Goal: Task Accomplishment & Management: Manage account settings

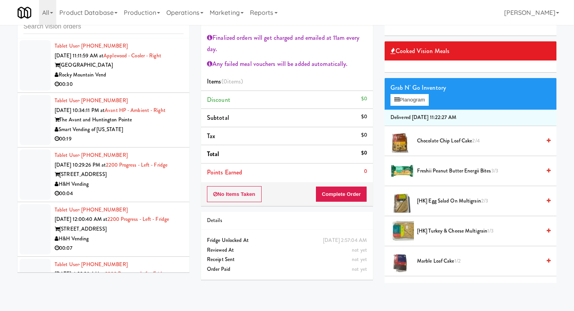
scroll to position [666, 0]
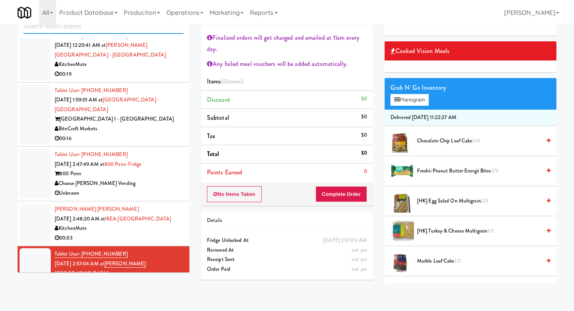
click at [82, 33] on input "text" at bounding box center [103, 27] width 160 height 14
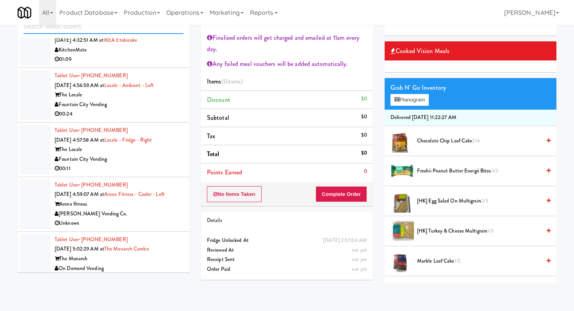
scroll to position [898, 0]
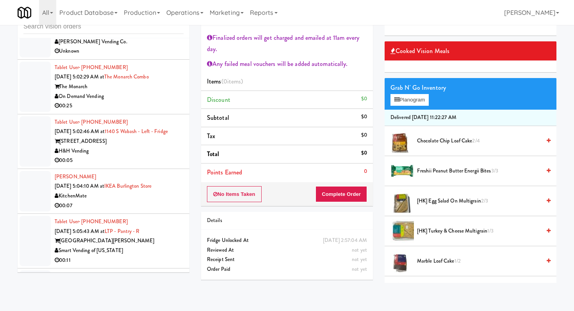
click at [152, 101] on div "00:25" at bounding box center [119, 106] width 129 height 10
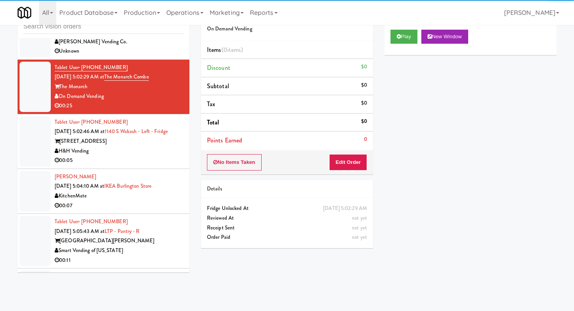
click at [395, 27] on div "Play New Window" at bounding box center [471, 39] width 172 height 31
click at [395, 30] on button "Play" at bounding box center [404, 37] width 27 height 14
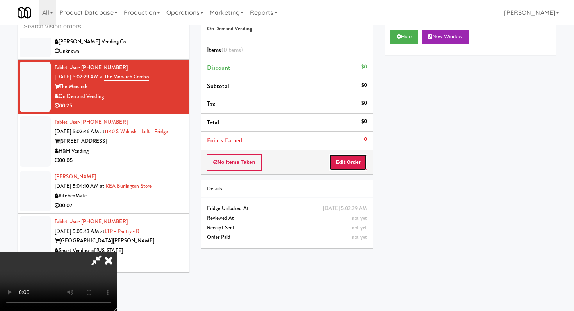
click at [343, 156] on button "Edit Order" at bounding box center [348, 162] width 38 height 16
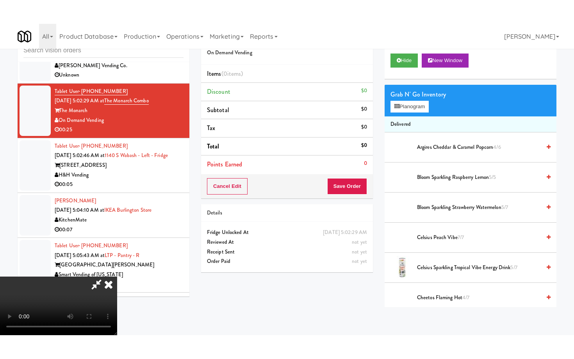
scroll to position [77, 0]
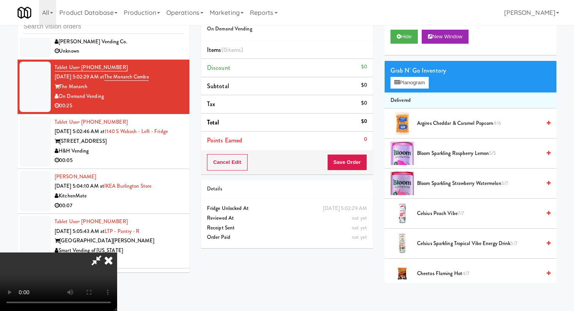
click at [117, 282] on video at bounding box center [58, 282] width 117 height 59
click at [117, 253] on video at bounding box center [58, 282] width 117 height 59
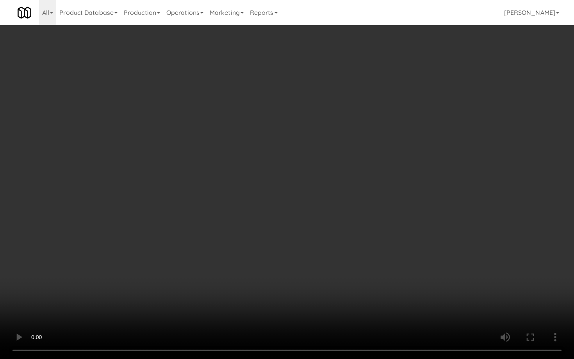
click at [286, 223] on video at bounding box center [287, 179] width 574 height 359
click at [282, 207] on video at bounding box center [287, 179] width 574 height 359
click at [283, 207] on video at bounding box center [287, 179] width 574 height 359
click at [283, 206] on video at bounding box center [287, 179] width 574 height 359
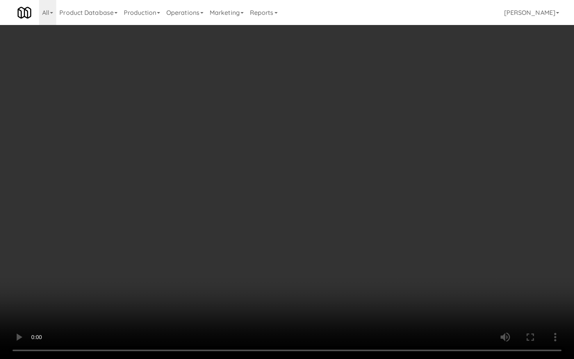
click at [283, 206] on video at bounding box center [287, 179] width 574 height 359
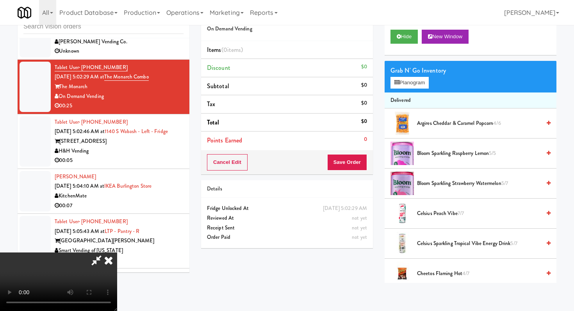
click at [439, 78] on div "Grab N' Go Inventory Planogram" at bounding box center [471, 77] width 172 height 32
click at [430, 80] on div "Grab N' Go Inventory Planogram" at bounding box center [471, 77] width 172 height 32
click at [429, 79] on button "Planogram" at bounding box center [410, 83] width 38 height 12
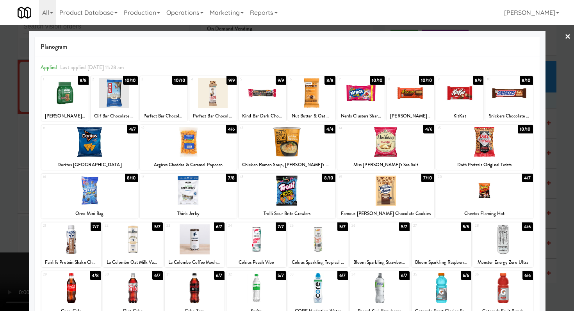
click at [320, 243] on div at bounding box center [318, 240] width 60 height 30
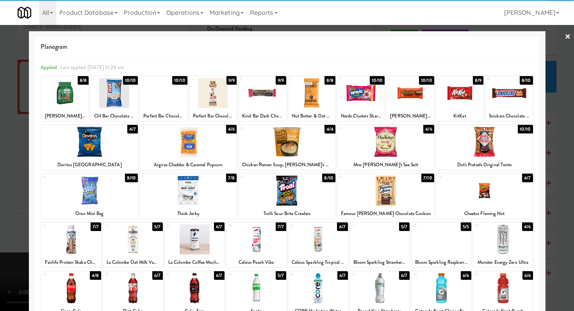
click at [466, 133] on div at bounding box center [484, 142] width 97 height 30
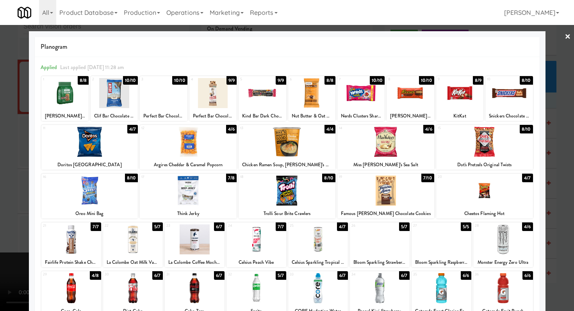
click at [217, 154] on div at bounding box center [188, 142] width 97 height 30
click at [0, 187] on div at bounding box center [287, 155] width 574 height 311
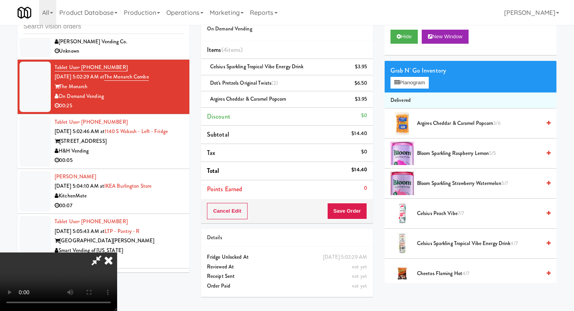
click at [117, 253] on icon at bounding box center [108, 261] width 17 height 16
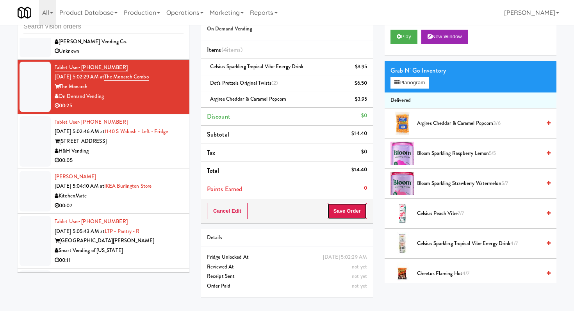
click at [347, 208] on button "Save Order" at bounding box center [347, 211] width 40 height 16
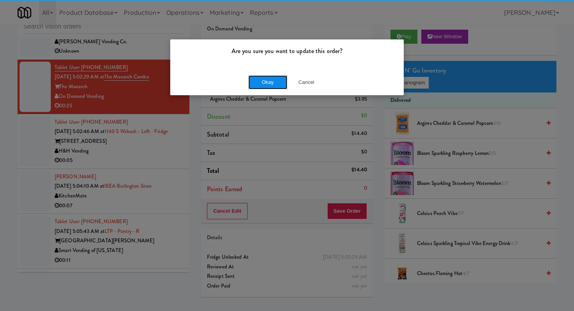
click at [273, 82] on button "Okay" at bounding box center [267, 82] width 39 height 14
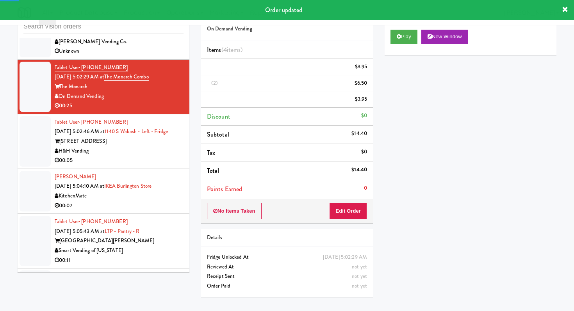
click at [125, 156] on div "00:05" at bounding box center [119, 161] width 129 height 10
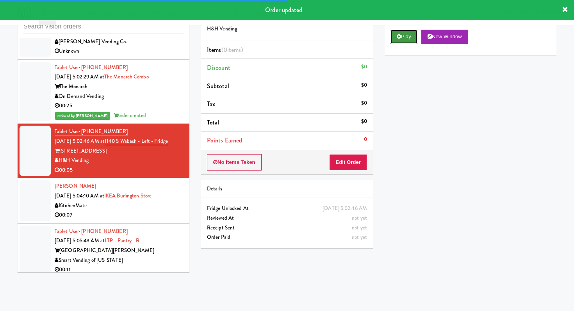
click at [396, 37] on button "Play" at bounding box center [404, 37] width 27 height 14
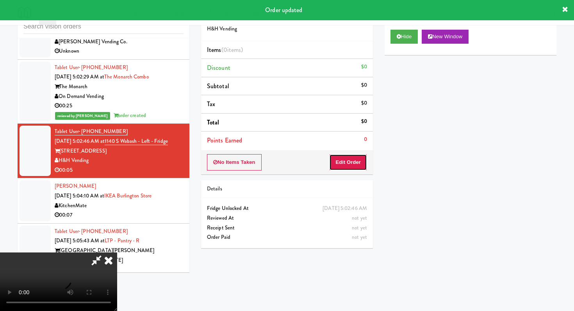
click at [357, 157] on button "Edit Order" at bounding box center [348, 162] width 38 height 16
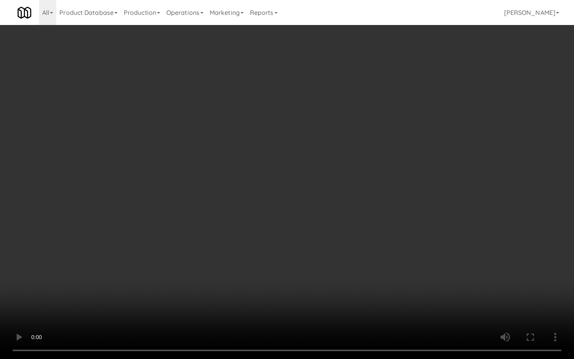
click at [260, 220] on video at bounding box center [287, 179] width 574 height 359
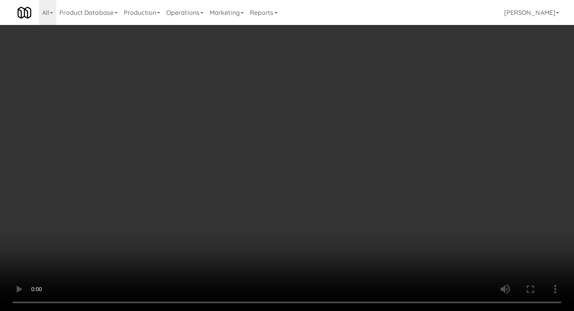
scroll to position [243, 0]
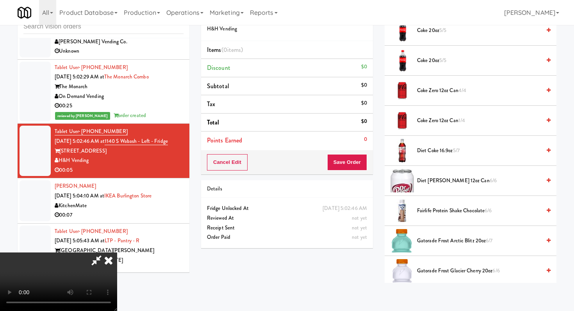
click at [446, 118] on span "Coke Zero 12oz can 1/4" at bounding box center [479, 121] width 124 height 10
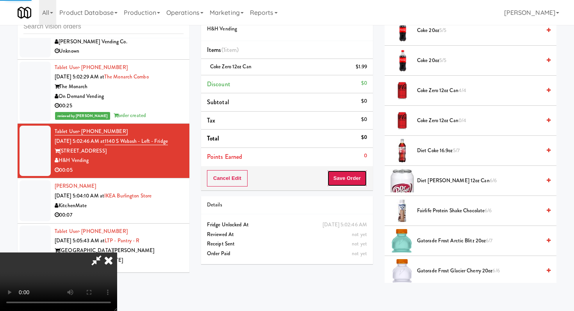
click at [359, 186] on button "Save Order" at bounding box center [347, 178] width 40 height 16
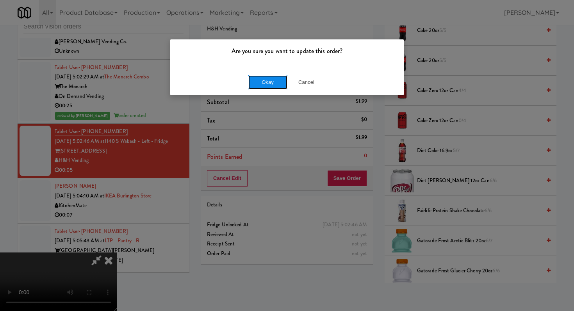
click at [266, 84] on button "Okay" at bounding box center [267, 82] width 39 height 14
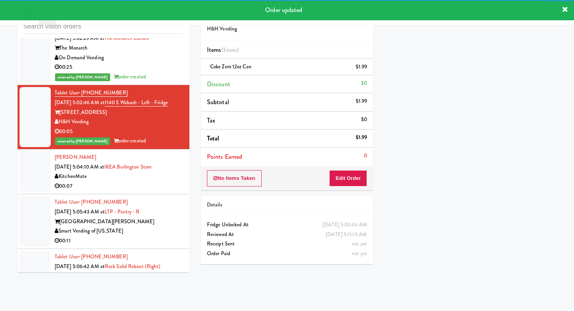
scroll to position [1014, 0]
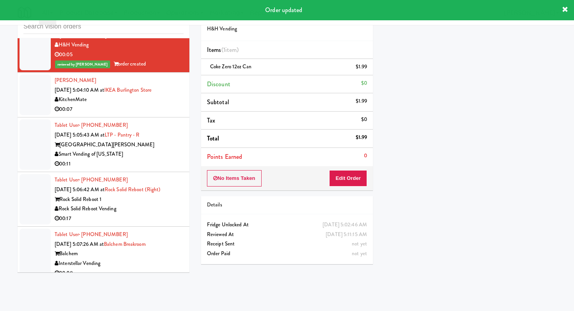
click at [165, 150] on div "Smart Vending of [US_STATE]" at bounding box center [119, 155] width 129 height 10
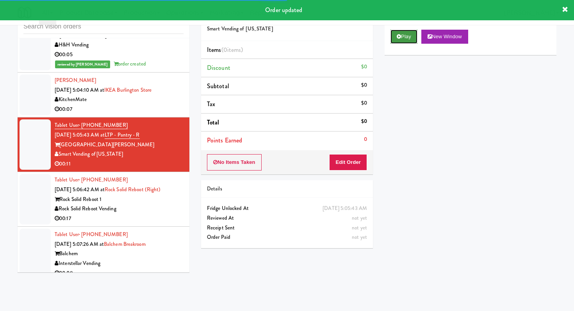
click at [395, 32] on button "Play" at bounding box center [404, 37] width 27 height 14
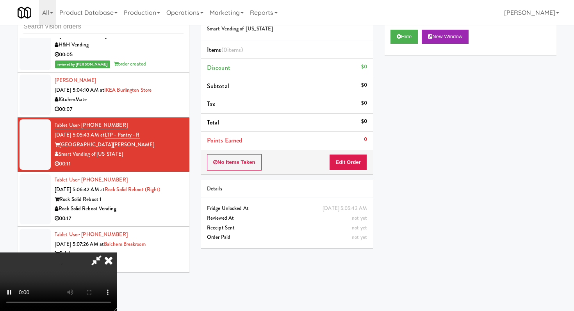
click at [358, 154] on div "No Items Taken Edit Order" at bounding box center [287, 162] width 172 height 24
click at [355, 162] on button "Edit Order" at bounding box center [348, 162] width 38 height 16
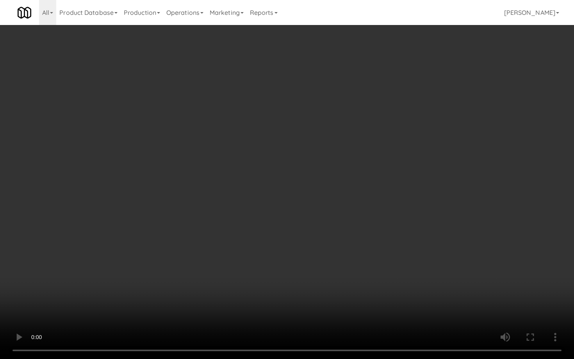
click at [427, 293] on video at bounding box center [287, 179] width 574 height 359
click at [374, 251] on video at bounding box center [287, 179] width 574 height 359
click at [376, 248] on video at bounding box center [287, 179] width 574 height 359
click at [397, 222] on video at bounding box center [287, 179] width 574 height 359
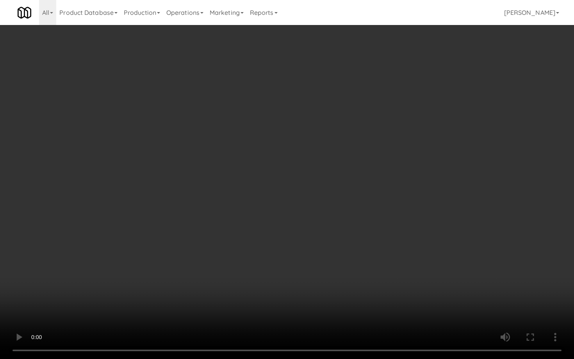
click at [397, 222] on video at bounding box center [287, 179] width 574 height 359
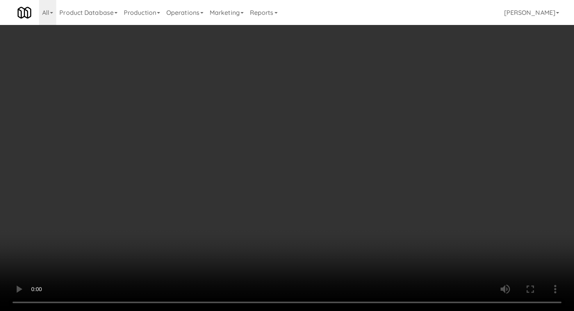
click at [400, 77] on div "Grab N' Go Inventory Planogram" at bounding box center [471, 77] width 172 height 32
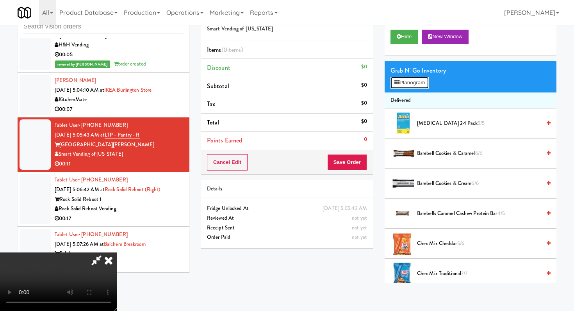
click at [401, 82] on button "Planogram" at bounding box center [410, 83] width 38 height 12
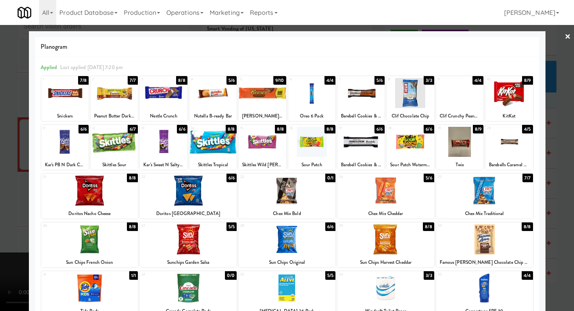
click at [362, 94] on div at bounding box center [361, 93] width 47 height 30
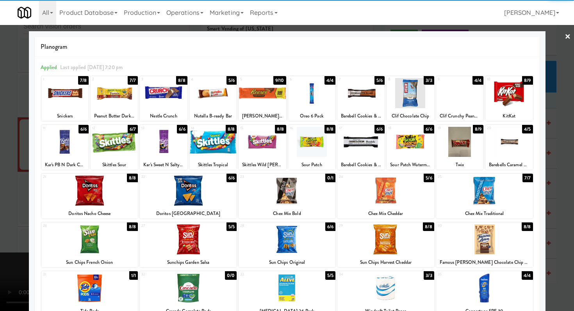
click at [0, 112] on div at bounding box center [287, 155] width 574 height 311
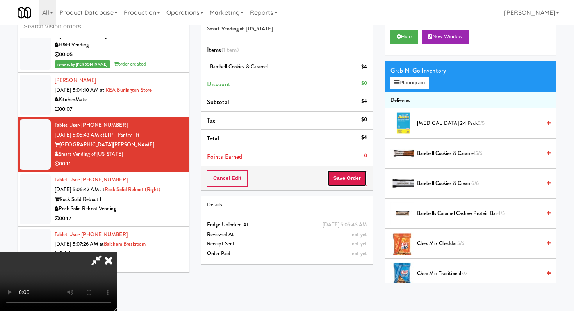
click at [354, 186] on button "Save Order" at bounding box center [347, 178] width 40 height 16
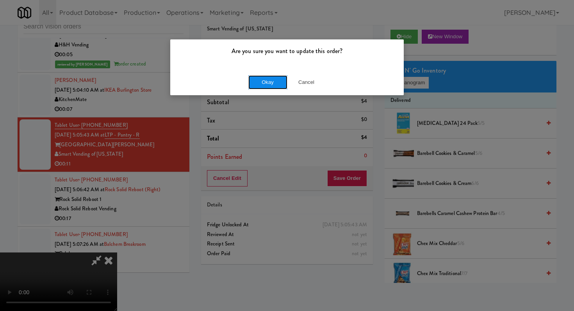
click at [272, 82] on button "Okay" at bounding box center [267, 82] width 39 height 14
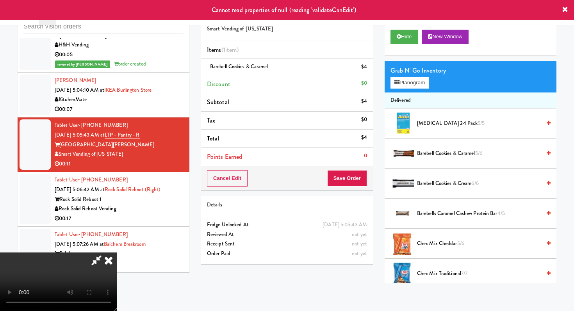
drag, startPoint x: 340, startPoint y: 132, endPoint x: 345, endPoint y: 121, distance: 11.8
click at [117, 253] on div at bounding box center [58, 282] width 117 height 59
click at [117, 253] on icon at bounding box center [108, 261] width 17 height 16
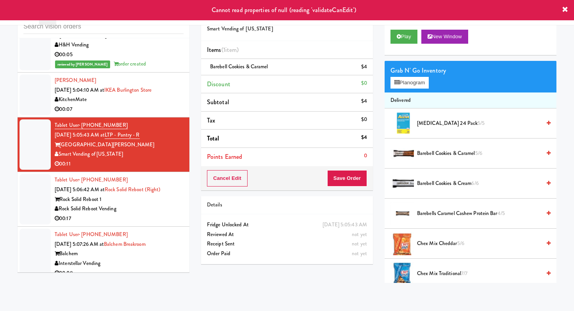
click at [171, 214] on div "00:17" at bounding box center [119, 219] width 129 height 10
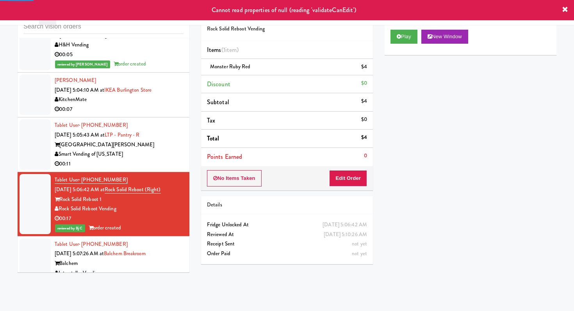
click at [168, 161] on li "Tablet User · (651) 263-1759 Sep 2, 2025 5:05:43 AM at LTP - Pantry - R Lake Ta…" at bounding box center [104, 145] width 172 height 55
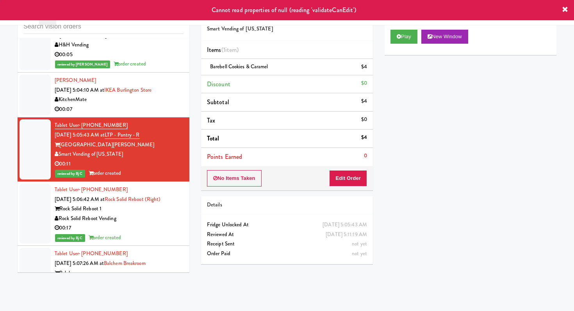
click at [160, 278] on div "Interstellar Vending" at bounding box center [119, 283] width 129 height 10
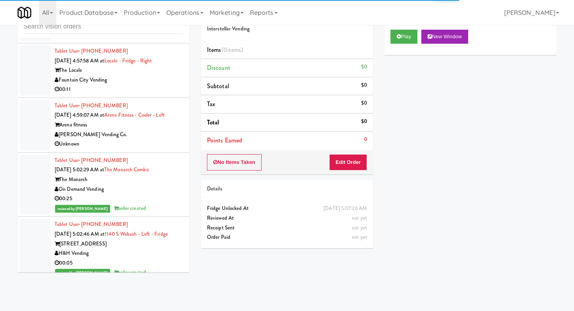
scroll to position [751, 0]
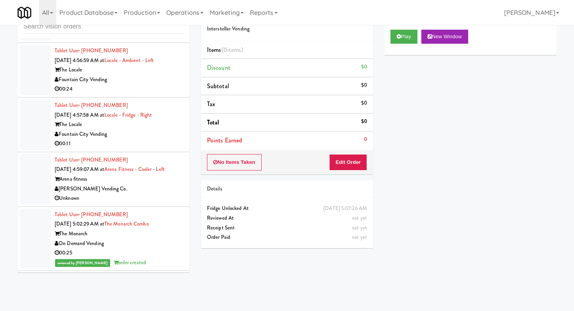
click at [124, 184] on div "[PERSON_NAME] Vending Co." at bounding box center [119, 189] width 129 height 10
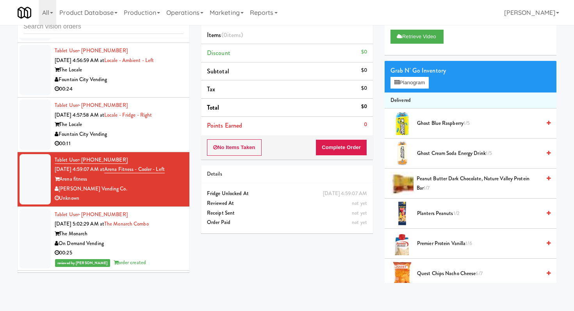
click at [161, 139] on div "00:11" at bounding box center [119, 144] width 129 height 10
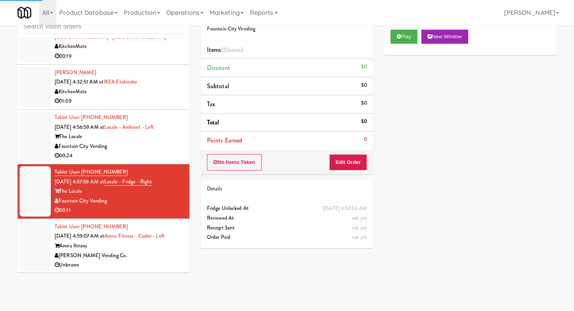
scroll to position [627, 0]
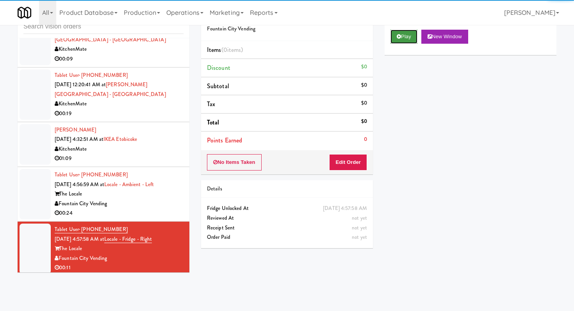
click at [411, 31] on button "Play" at bounding box center [404, 37] width 27 height 14
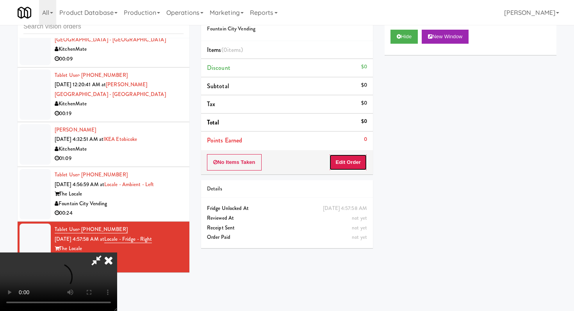
click at [344, 162] on button "Edit Order" at bounding box center [348, 162] width 38 height 16
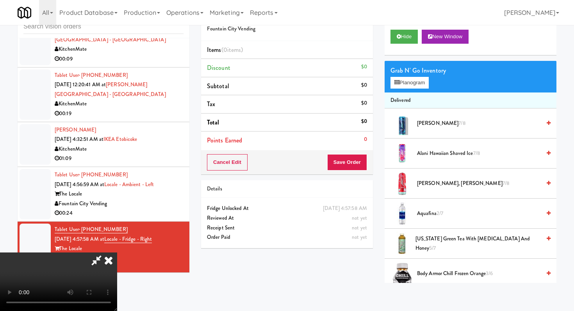
scroll to position [0, 0]
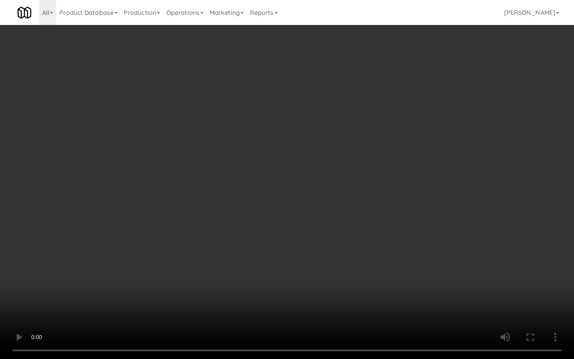
click at [314, 268] on video at bounding box center [287, 179] width 574 height 359
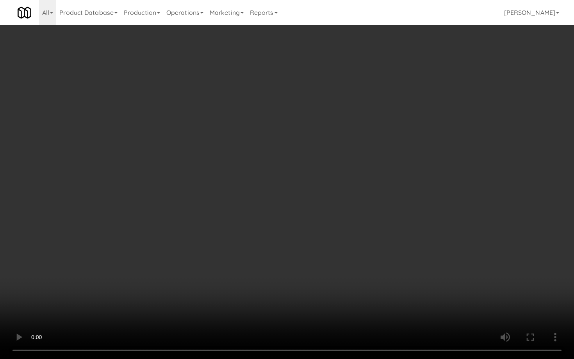
click at [314, 268] on video at bounding box center [287, 179] width 574 height 359
click at [307, 285] on video at bounding box center [287, 179] width 574 height 359
click at [306, 284] on video at bounding box center [287, 179] width 574 height 359
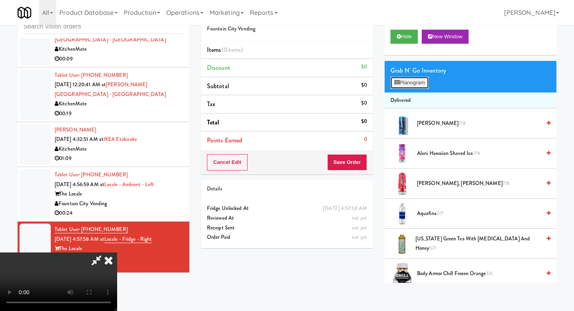
click at [409, 82] on button "Planogram" at bounding box center [410, 83] width 38 height 12
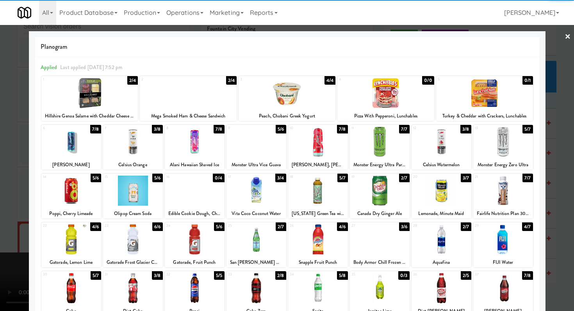
click at [275, 243] on div at bounding box center [257, 240] width 60 height 30
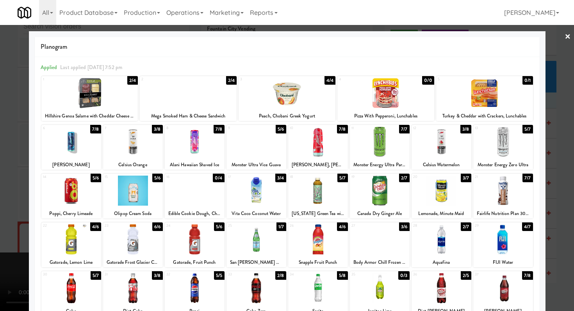
click at [500, 183] on div at bounding box center [503, 191] width 60 height 30
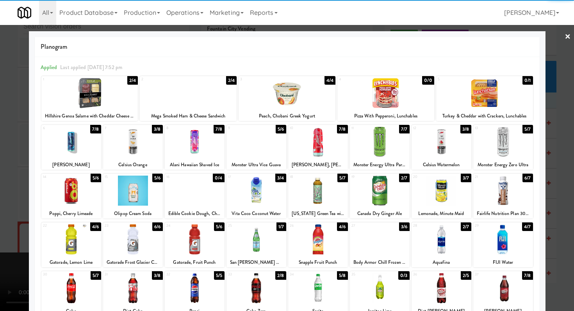
click at [176, 91] on div at bounding box center [188, 93] width 97 height 30
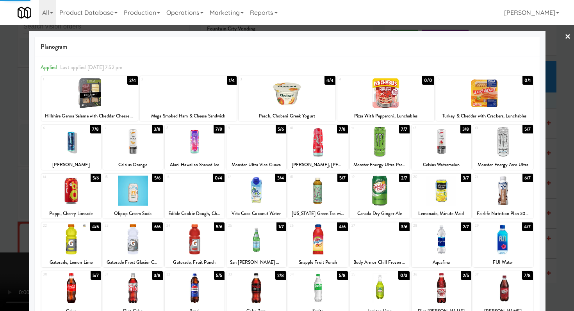
click at [0, 192] on div at bounding box center [287, 155] width 574 height 311
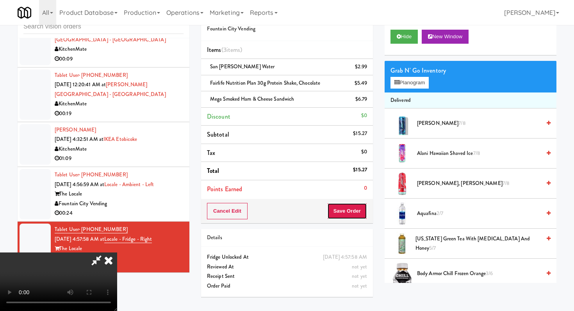
click at [346, 209] on button "Save Order" at bounding box center [347, 211] width 40 height 16
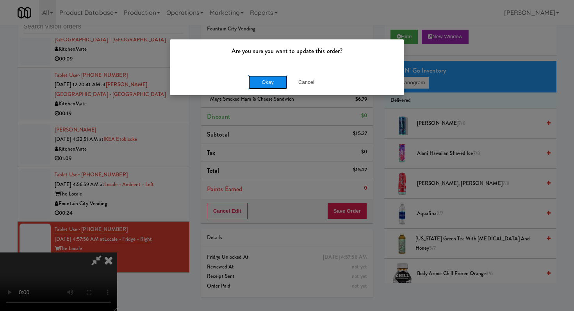
click at [272, 83] on button "Okay" at bounding box center [267, 82] width 39 height 14
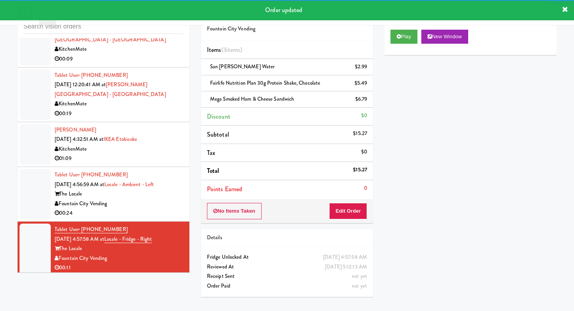
drag, startPoint x: 133, startPoint y: 204, endPoint x: 124, endPoint y: 195, distance: 12.4
click at [133, 209] on div "00:24" at bounding box center [119, 214] width 129 height 10
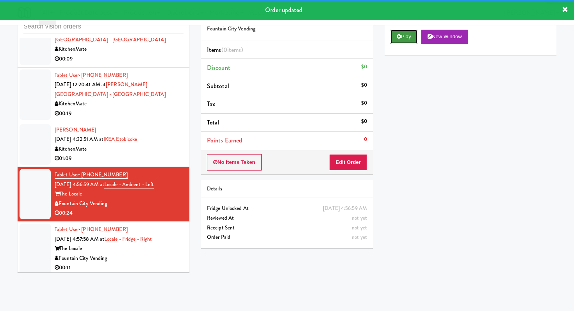
click at [395, 37] on button "Play" at bounding box center [404, 37] width 27 height 14
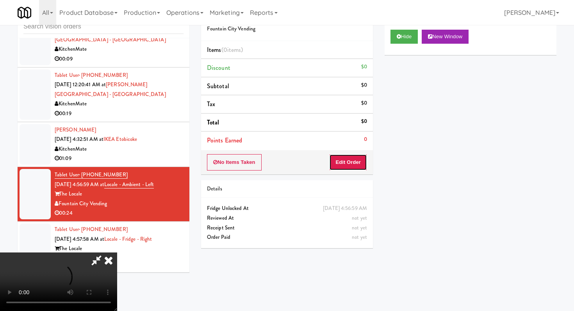
click at [354, 165] on button "Edit Order" at bounding box center [348, 162] width 38 height 16
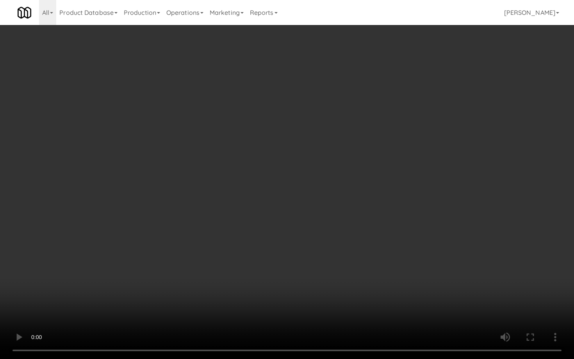
click at [313, 280] on video at bounding box center [287, 179] width 574 height 359
click at [313, 277] on video at bounding box center [287, 179] width 574 height 359
click at [310, 230] on video at bounding box center [287, 179] width 574 height 359
drag, startPoint x: 312, startPoint y: 223, endPoint x: 312, endPoint y: 215, distance: 7.8
click at [312, 223] on video at bounding box center [287, 179] width 574 height 359
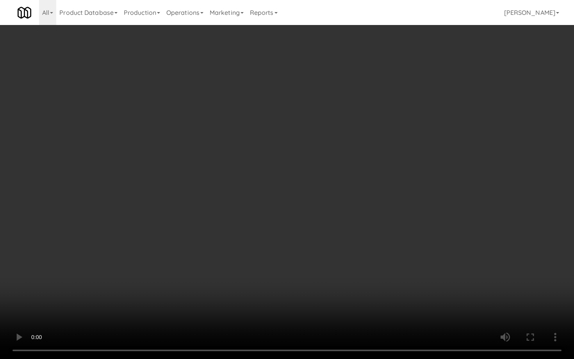
click at [313, 214] on video at bounding box center [287, 179] width 574 height 359
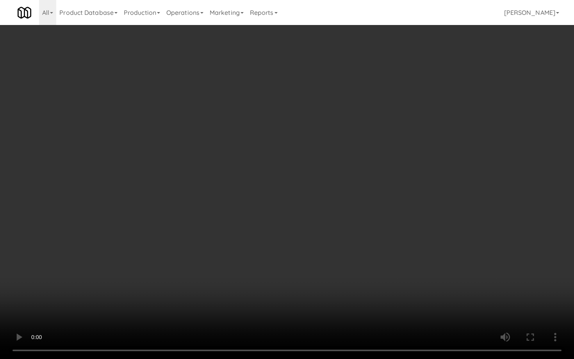
click at [313, 214] on video at bounding box center [287, 179] width 574 height 359
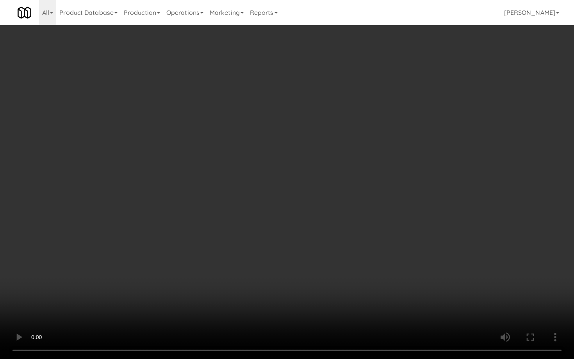
click at [318, 204] on video at bounding box center [287, 179] width 574 height 359
click at [319, 208] on video at bounding box center [287, 179] width 574 height 359
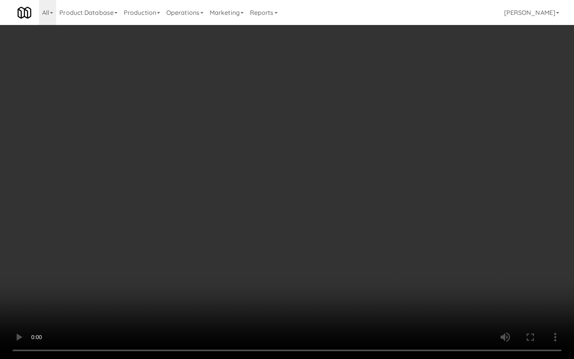
click at [385, 281] on video at bounding box center [287, 179] width 574 height 359
click at [377, 273] on video at bounding box center [287, 179] width 574 height 359
click at [376, 273] on video at bounding box center [287, 179] width 574 height 359
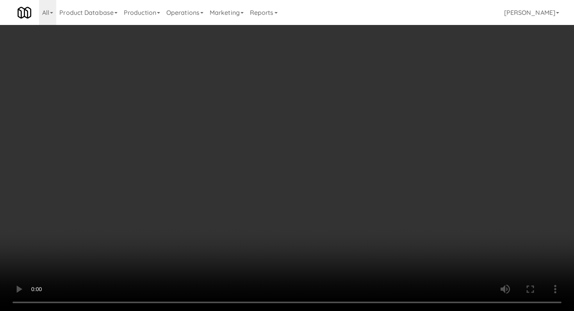
click at [409, 76] on div "Grab N' Go Inventory Planogram" at bounding box center [471, 77] width 172 height 32
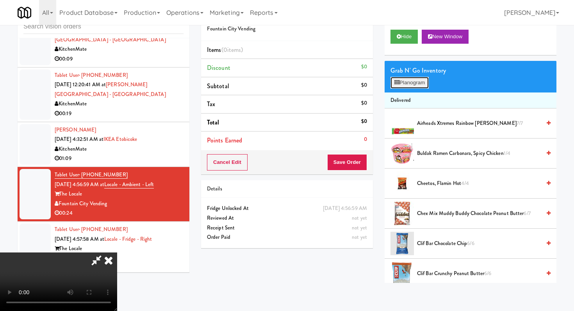
click at [410, 79] on button "Planogram" at bounding box center [410, 83] width 38 height 12
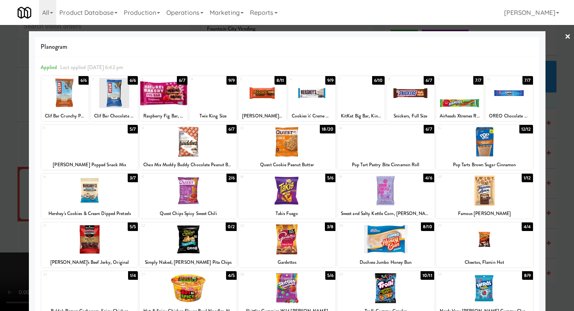
click at [478, 197] on div at bounding box center [484, 191] width 97 height 30
click at [269, 93] on div at bounding box center [262, 93] width 47 height 30
click at [561, 39] on div at bounding box center [287, 155] width 574 height 311
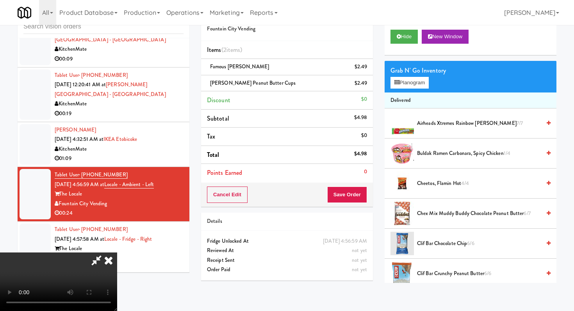
click at [369, 86] on icon at bounding box center [368, 86] width 4 height 5
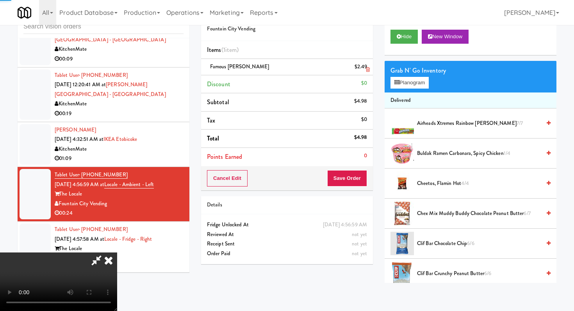
click at [363, 68] on link at bounding box center [366, 70] width 7 height 10
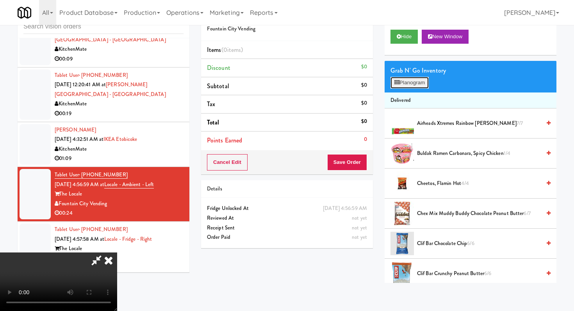
click at [416, 79] on button "Planogram" at bounding box center [410, 83] width 38 height 12
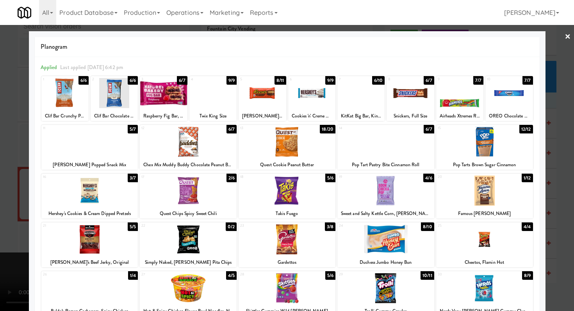
click at [351, 108] on div at bounding box center [361, 93] width 47 height 30
click at [112, 141] on div at bounding box center [89, 142] width 97 height 30
click at [484, 191] on div at bounding box center [484, 191] width 97 height 30
click at [263, 104] on div at bounding box center [262, 93] width 47 height 30
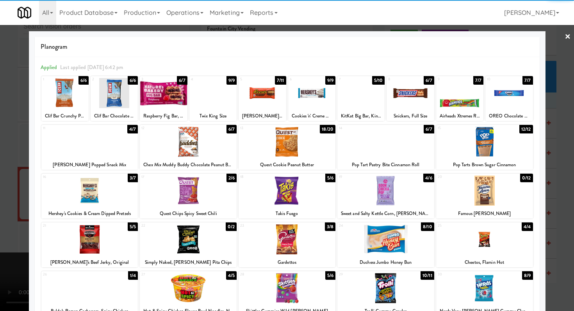
click at [295, 237] on div at bounding box center [287, 240] width 97 height 30
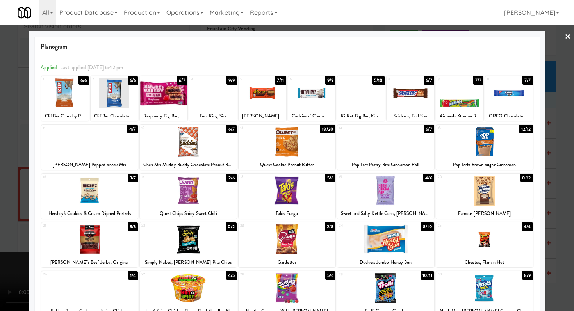
click at [395, 155] on div at bounding box center [386, 142] width 97 height 30
drag, startPoint x: 0, startPoint y: 195, endPoint x: 125, endPoint y: 174, distance: 127.2
click at [0, 196] on div at bounding box center [287, 155] width 574 height 311
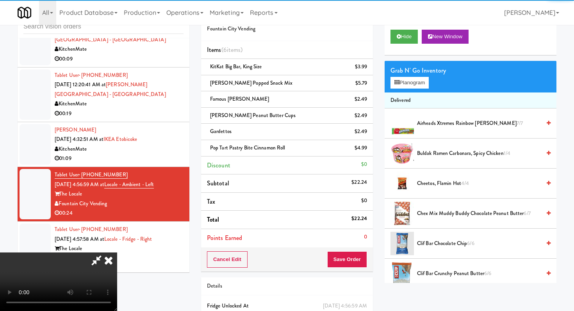
click at [117, 253] on video at bounding box center [58, 282] width 117 height 59
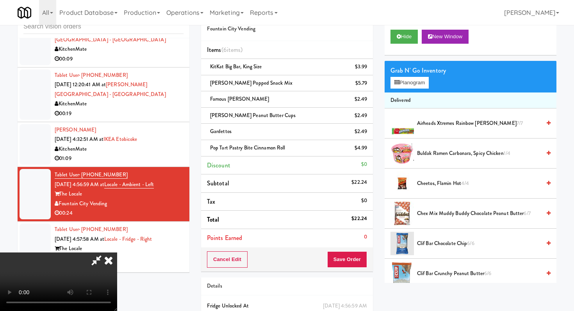
click at [105, 253] on icon at bounding box center [97, 261] width 18 height 16
click at [368, 117] on icon at bounding box center [368, 118] width 4 height 5
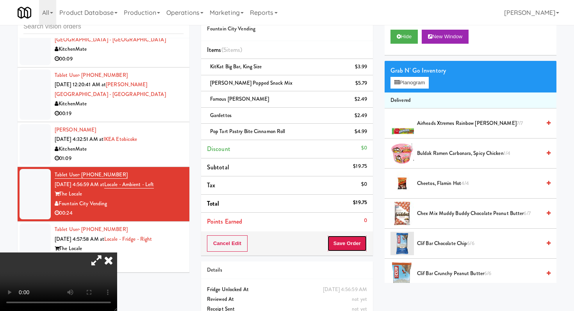
click at [351, 245] on button "Save Order" at bounding box center [347, 244] width 40 height 16
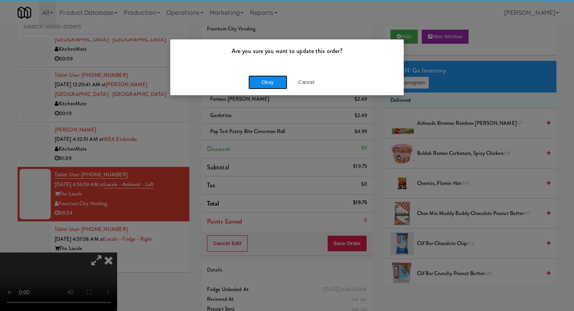
click at [284, 81] on button "Okay" at bounding box center [267, 82] width 39 height 14
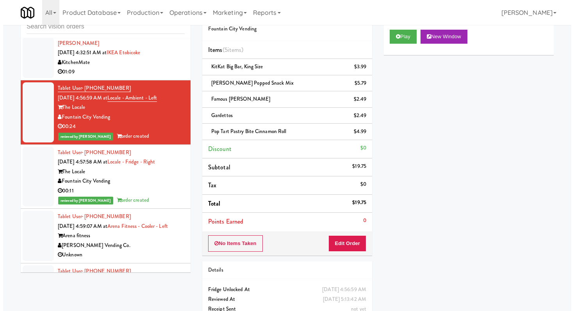
scroll to position [627, 0]
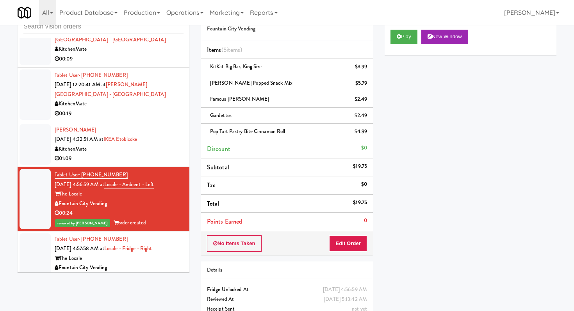
click at [284, 81] on div "Reese's Popped Snack Mix $5.79" at bounding box center [287, 84] width 160 height 10
click at [148, 273] on div "00:11" at bounding box center [119, 278] width 129 height 10
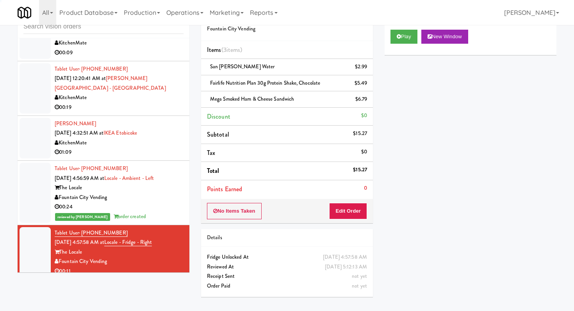
scroll to position [525, 0]
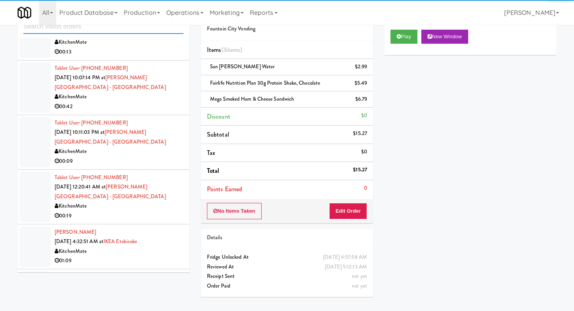
click at [145, 31] on input "text" at bounding box center [103, 27] width 160 height 14
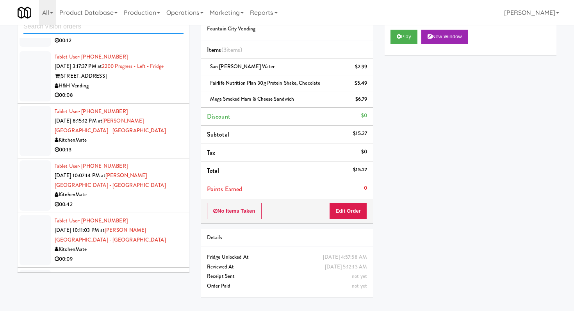
scroll to position [522, 0]
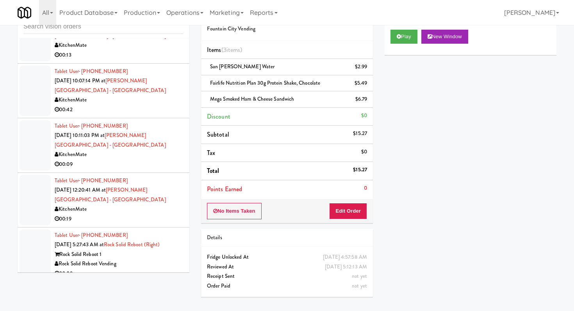
click at [142, 269] on div "00:09" at bounding box center [119, 274] width 129 height 10
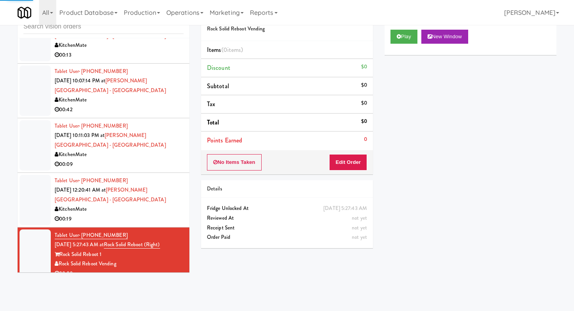
click at [404, 48] on div "Play New Window" at bounding box center [471, 39] width 172 height 31
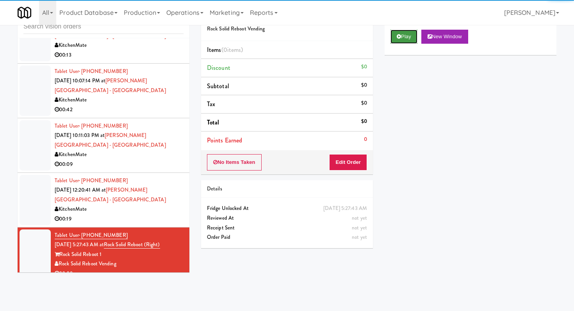
click at [412, 37] on button "Play" at bounding box center [404, 37] width 27 height 14
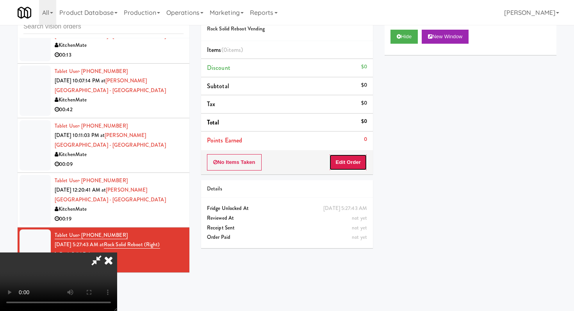
click at [352, 160] on button "Edit Order" at bounding box center [348, 162] width 38 height 16
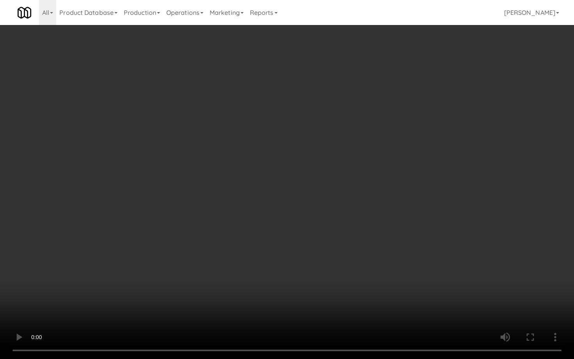
click at [286, 242] on video at bounding box center [287, 179] width 574 height 359
click at [297, 237] on video at bounding box center [287, 179] width 574 height 359
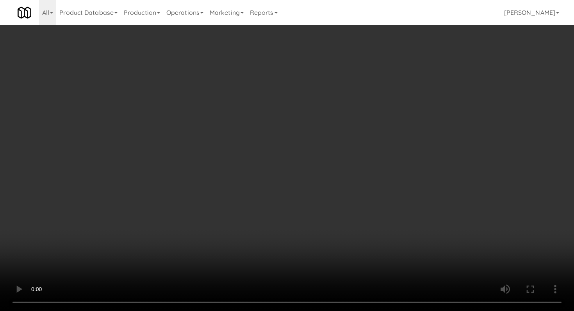
scroll to position [137, 0]
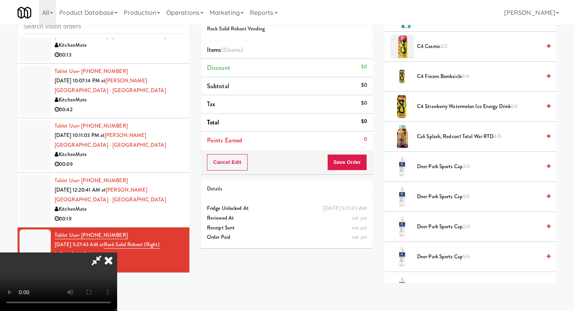
click at [446, 167] on span "Deer Park Sports Cap 3/3" at bounding box center [479, 167] width 124 height 10
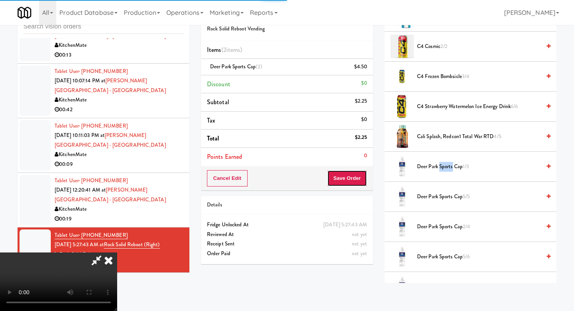
click at [354, 180] on button "Save Order" at bounding box center [347, 178] width 40 height 16
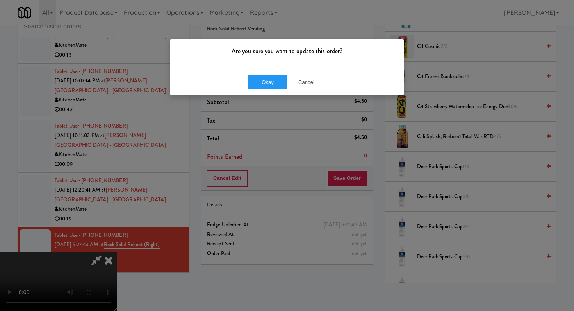
click at [264, 75] on div "Okay Cancel" at bounding box center [287, 82] width 234 height 26
click at [264, 86] on button "Okay" at bounding box center [267, 82] width 39 height 14
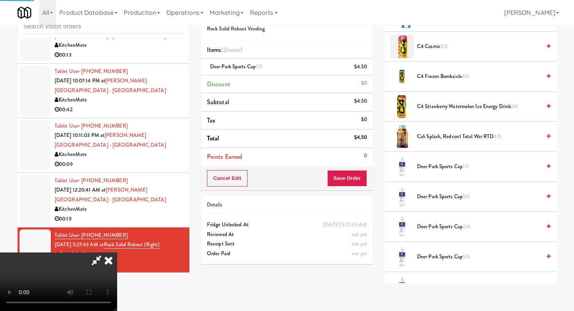
scroll to position [33, 0]
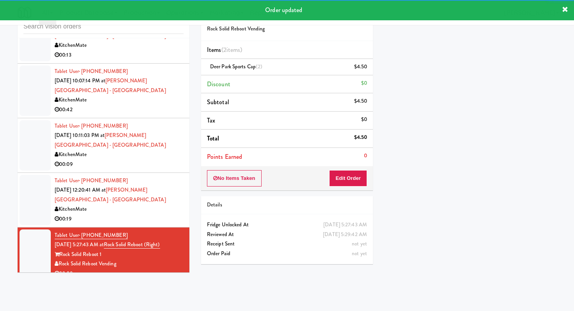
click at [149, 214] on div "00:19" at bounding box center [119, 219] width 129 height 10
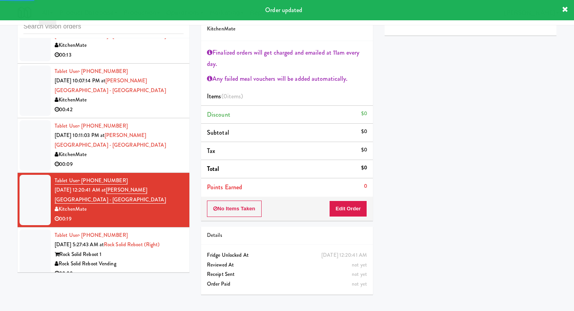
click at [170, 150] on div "KitchenMate" at bounding box center [119, 155] width 129 height 10
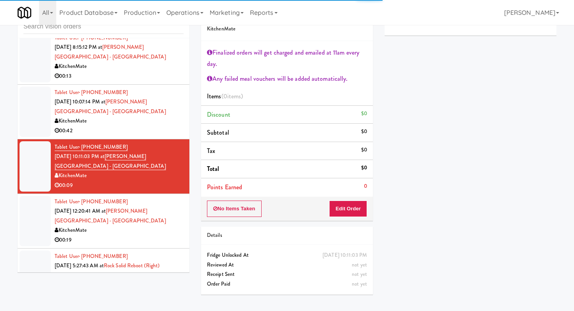
scroll to position [419, 0]
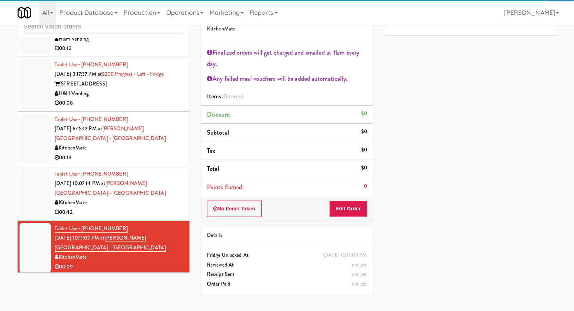
click at [140, 198] on div "KitchenMate" at bounding box center [119, 203] width 129 height 10
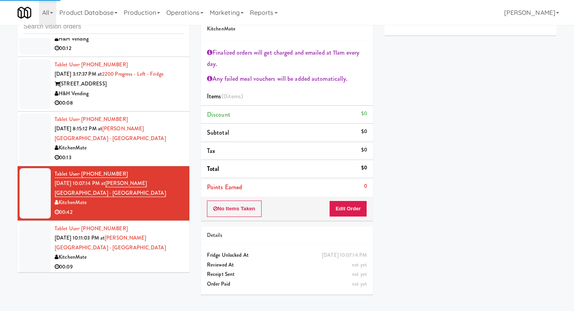
click at [150, 153] on div "00:13" at bounding box center [119, 158] width 129 height 10
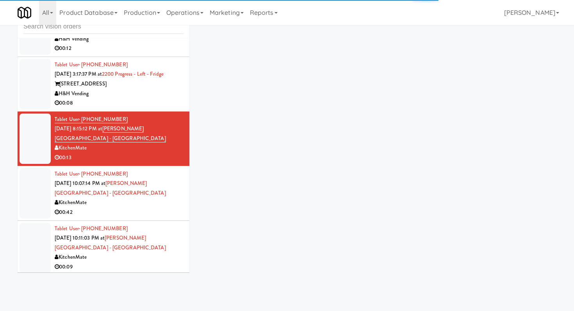
click at [144, 98] on div "00:08" at bounding box center [119, 103] width 129 height 10
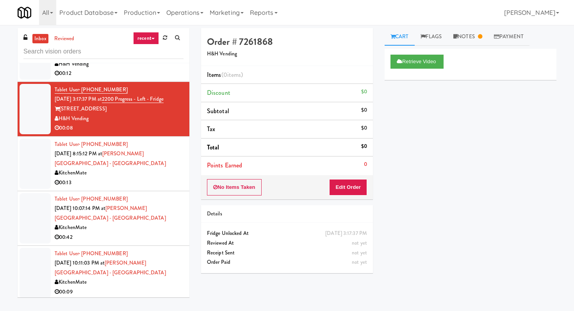
click at [135, 178] on div "00:13" at bounding box center [119, 183] width 129 height 10
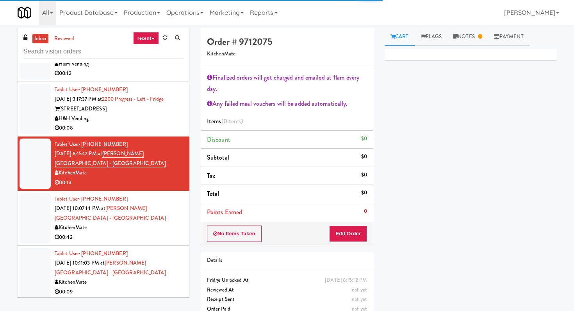
click at [111, 246] on li "Tablet User · (437) 247-7125 Sep 1, 2025 10:11:03 PM at Glendon Campus - York U…" at bounding box center [104, 273] width 172 height 55
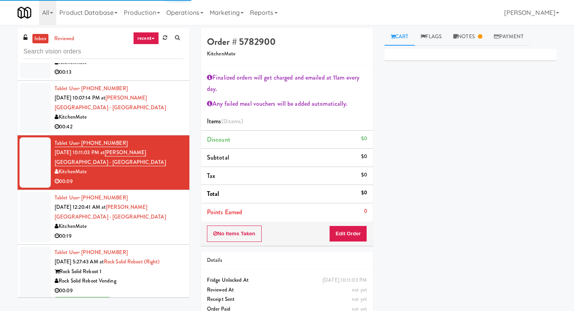
scroll to position [531, 0]
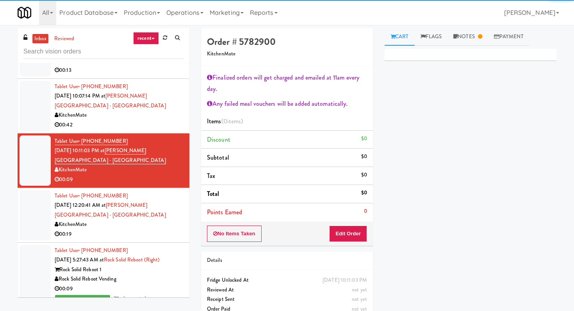
click at [105, 230] on div "00:19" at bounding box center [119, 235] width 129 height 10
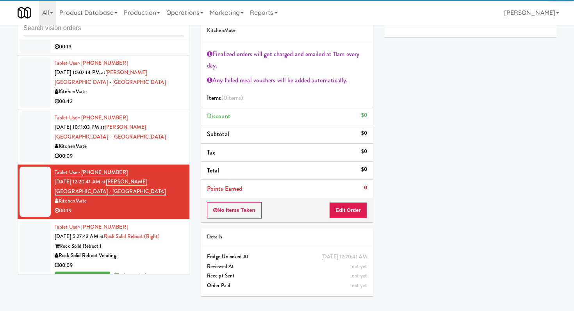
scroll to position [25, 0]
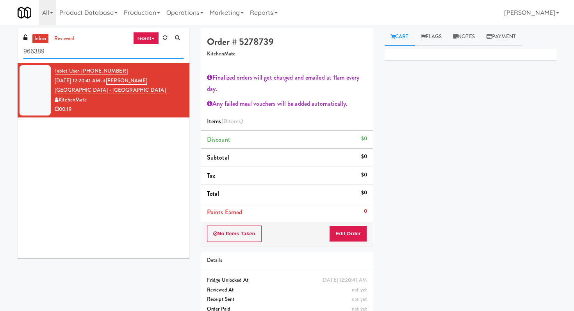
scroll to position [25, 0]
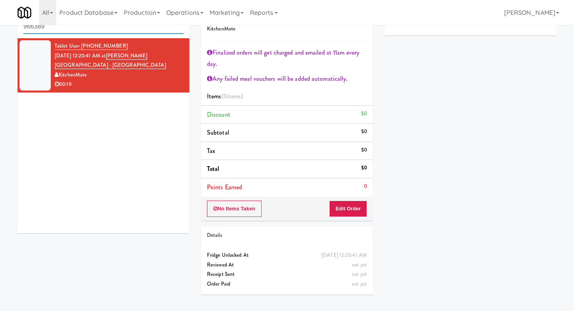
click at [107, 29] on input "966389" at bounding box center [103, 27] width 160 height 14
type input "\"
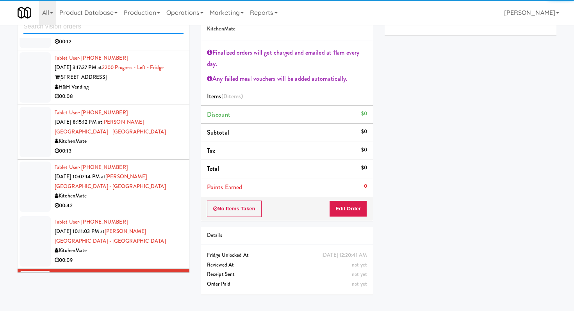
scroll to position [631, 0]
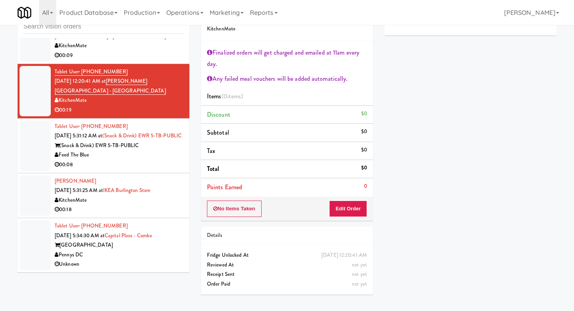
click at [171, 177] on div "Colton Bennett-andrews Sep 2, 2025 5:31:25 AM at IKEA Burlington Store KitchenM…" at bounding box center [119, 196] width 129 height 38
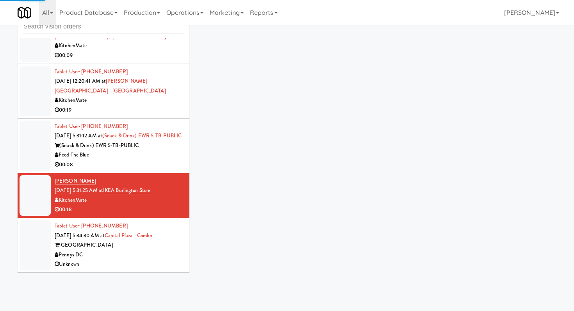
click at [173, 164] on div "00:08" at bounding box center [119, 165] width 129 height 10
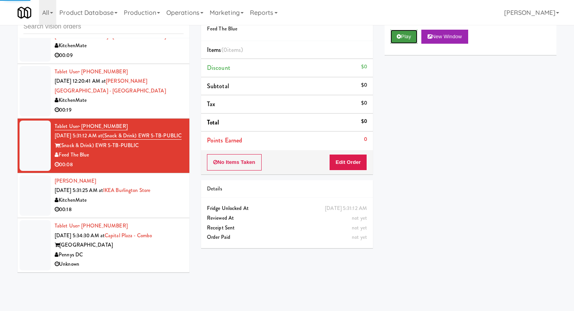
click at [417, 41] on button "Play" at bounding box center [404, 37] width 27 height 14
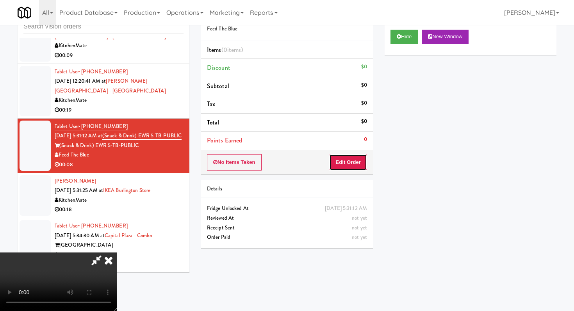
click at [349, 158] on button "Edit Order" at bounding box center [348, 162] width 38 height 16
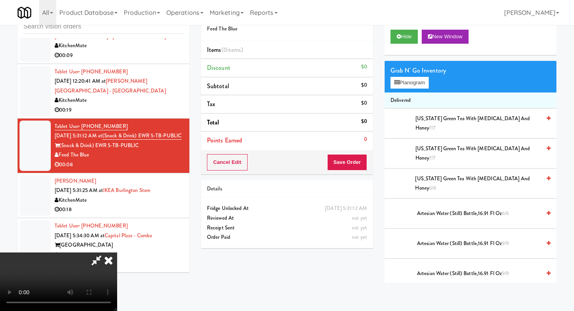
scroll to position [77, 0]
click at [117, 253] on video at bounding box center [58, 282] width 117 height 59
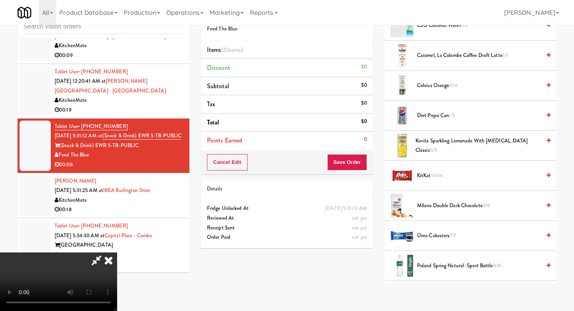
scroll to position [614, 0]
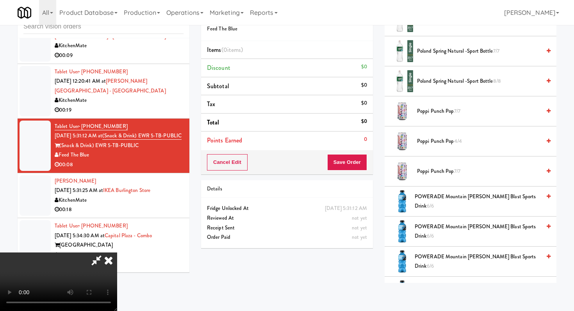
click at [434, 80] on span "Poland Spring Natural -Sport Bottle 8/8" at bounding box center [479, 82] width 124 height 10
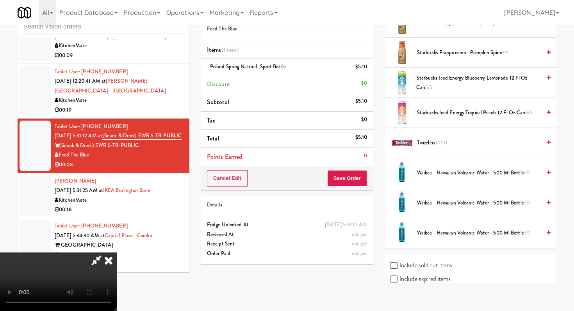
scroll to position [1107, 0]
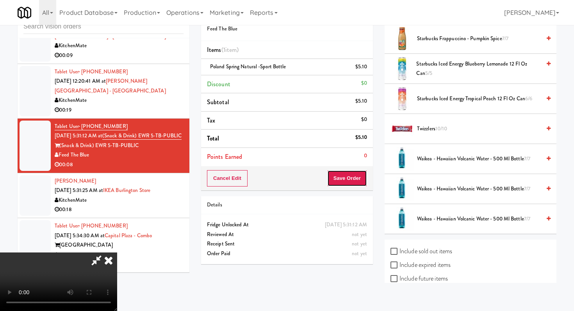
click at [351, 180] on button "Save Order" at bounding box center [347, 178] width 40 height 16
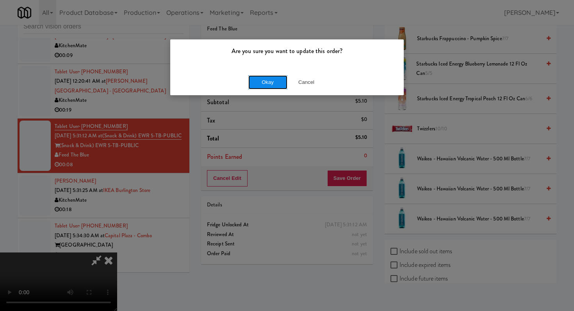
click at [262, 80] on button "Okay" at bounding box center [267, 82] width 39 height 14
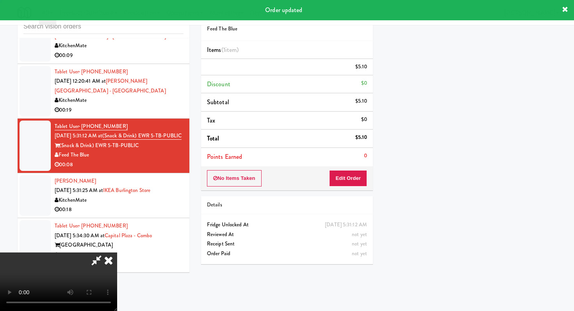
scroll to position [0, 0]
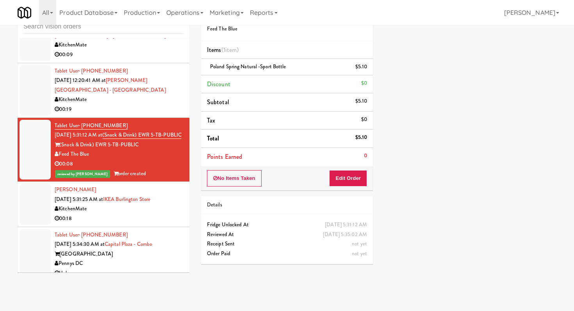
click at [134, 213] on div "KitchenMate" at bounding box center [119, 209] width 129 height 10
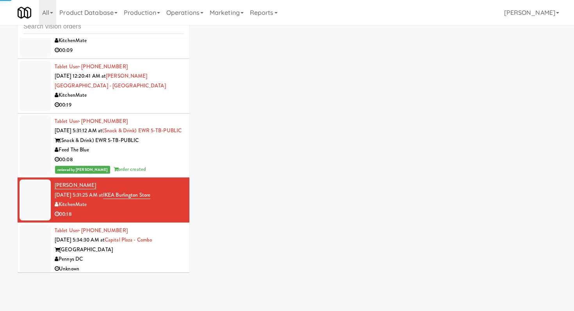
scroll to position [641, 0]
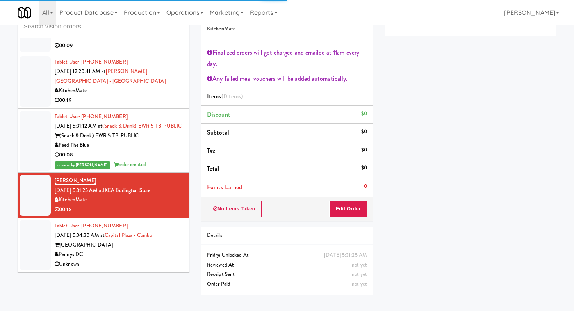
click at [153, 259] on div "Pennys DC" at bounding box center [119, 255] width 129 height 10
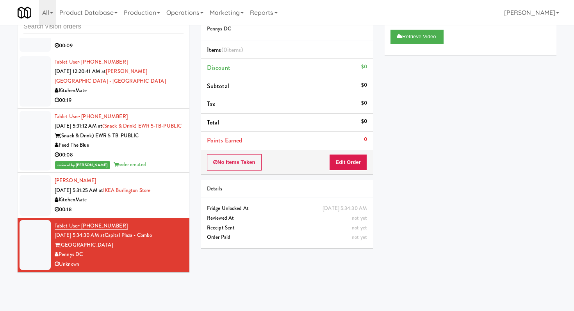
click at [165, 206] on div "00:18" at bounding box center [119, 210] width 129 height 10
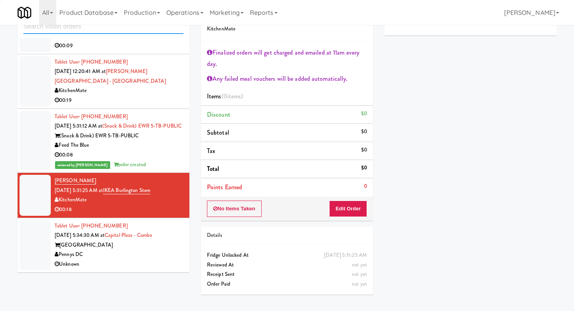
click at [98, 32] on input "text" at bounding box center [103, 27] width 160 height 14
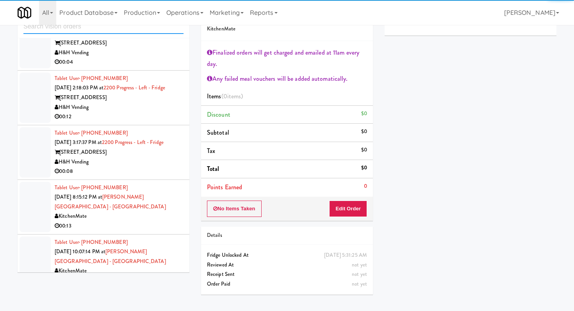
scroll to position [686, 0]
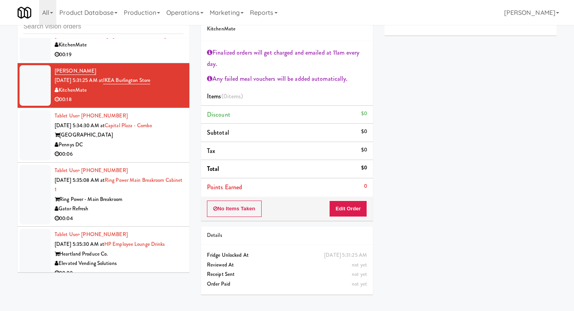
click at [162, 140] on div "Pennys DC" at bounding box center [119, 145] width 129 height 10
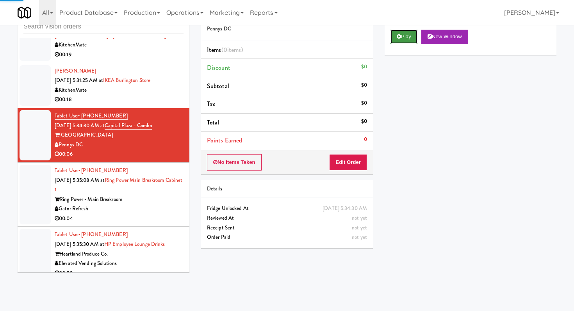
click at [404, 30] on button "Play" at bounding box center [404, 37] width 27 height 14
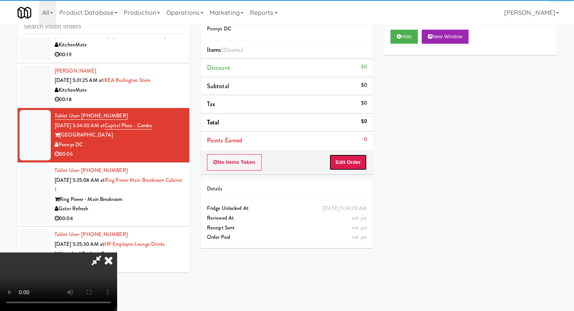
click at [350, 154] on button "Edit Order" at bounding box center [348, 162] width 38 height 16
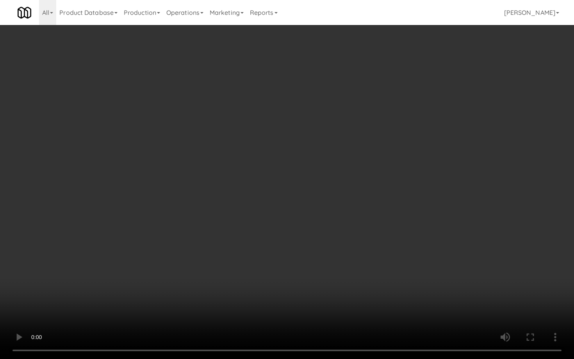
click at [413, 280] on video at bounding box center [287, 179] width 574 height 359
click at [412, 280] on video at bounding box center [287, 179] width 574 height 359
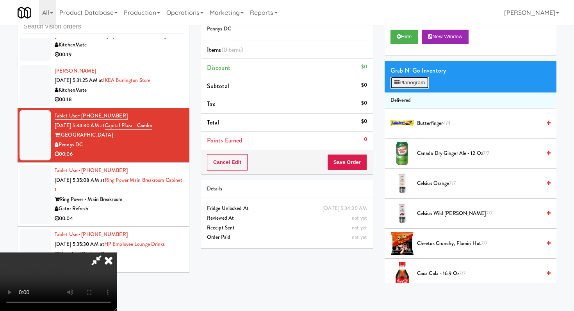
click at [405, 84] on button "Planogram" at bounding box center [410, 83] width 38 height 12
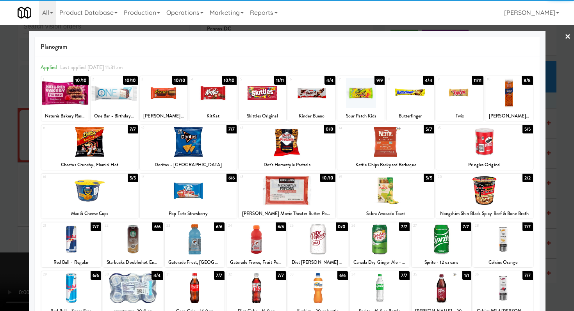
click at [148, 240] on div at bounding box center [133, 240] width 60 height 30
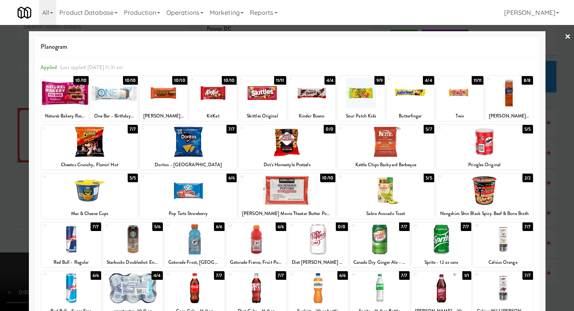
click at [0, 210] on div at bounding box center [287, 155] width 574 height 311
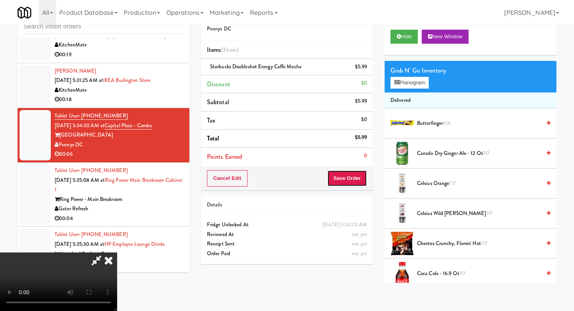
click at [361, 179] on button "Save Order" at bounding box center [347, 178] width 40 height 16
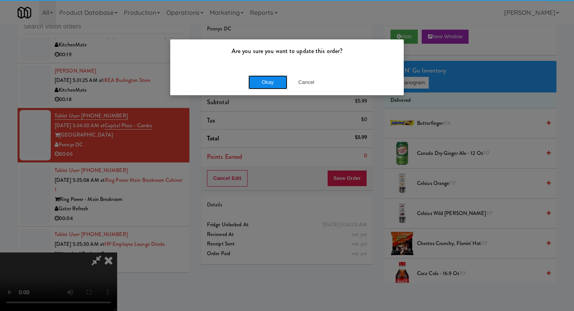
click at [276, 79] on button "Okay" at bounding box center [267, 82] width 39 height 14
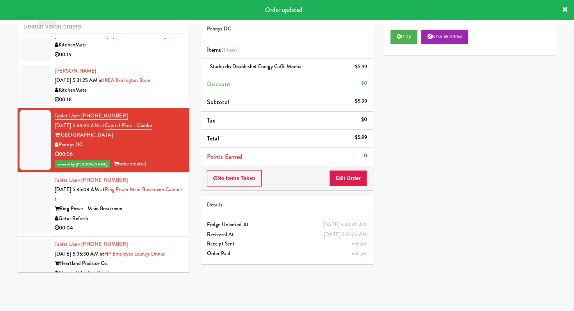
click at [141, 214] on div "Gator Refresh" at bounding box center [119, 219] width 129 height 10
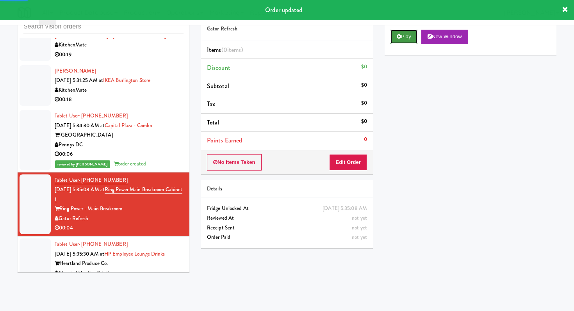
click at [400, 38] on icon at bounding box center [399, 36] width 4 height 5
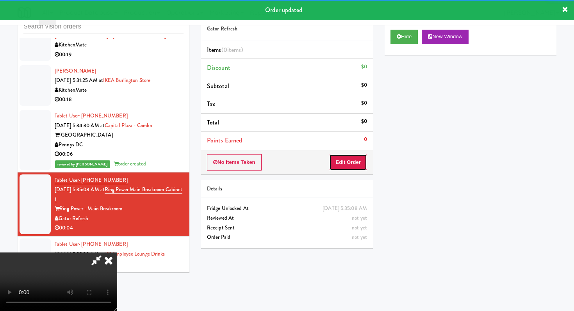
click at [359, 164] on button "Edit Order" at bounding box center [348, 162] width 38 height 16
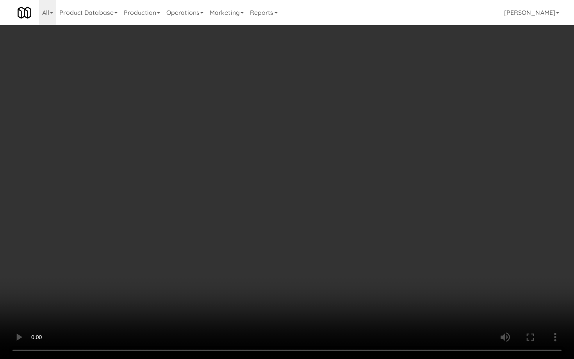
click at [321, 284] on video at bounding box center [287, 179] width 574 height 359
click at [335, 261] on video at bounding box center [287, 179] width 574 height 359
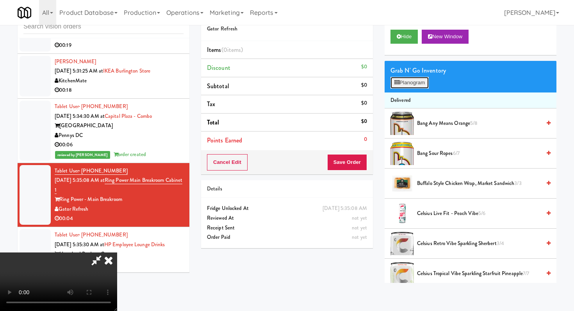
click at [418, 86] on button "Planogram" at bounding box center [410, 83] width 38 height 12
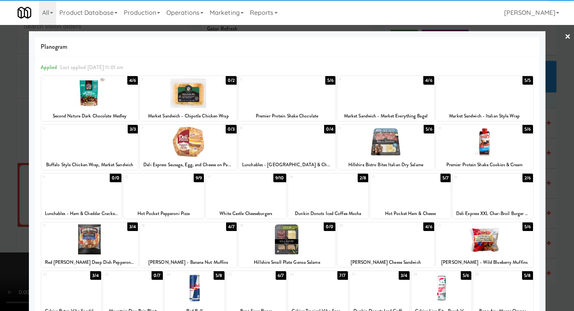
scroll to position [72, 0]
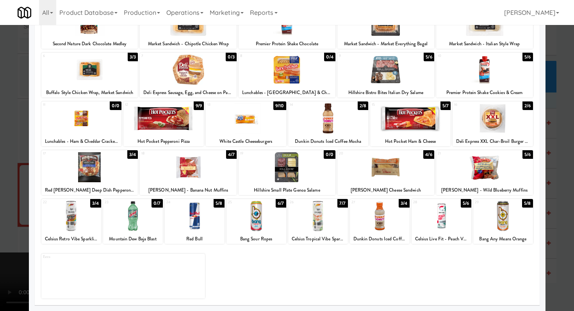
drag, startPoint x: 515, startPoint y: 214, endPoint x: 468, endPoint y: 212, distance: 46.5
click at [515, 214] on div at bounding box center [503, 216] width 60 height 30
click at [0, 191] on div at bounding box center [287, 155] width 574 height 311
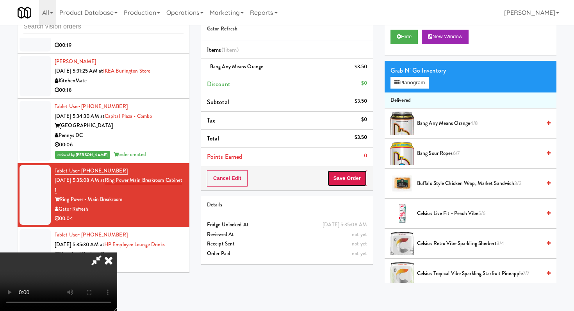
click at [354, 174] on button "Save Order" at bounding box center [347, 178] width 40 height 16
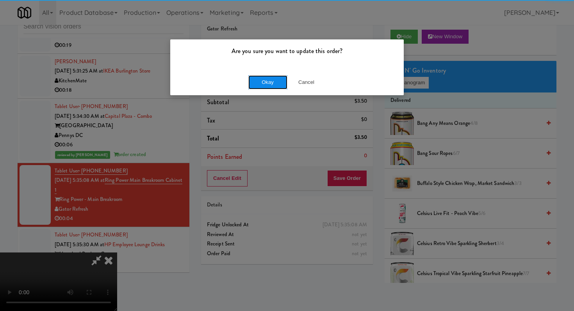
click at [264, 76] on button "Okay" at bounding box center [267, 82] width 39 height 14
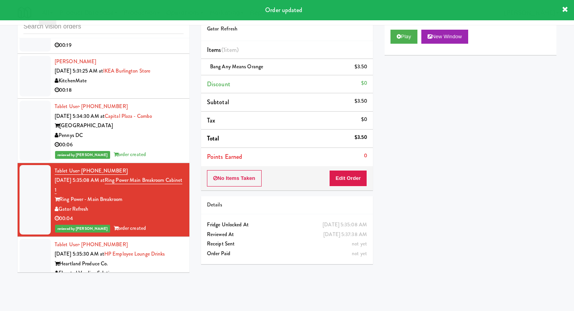
click at [158, 269] on div "Elevated Vending Solutions" at bounding box center [119, 274] width 129 height 10
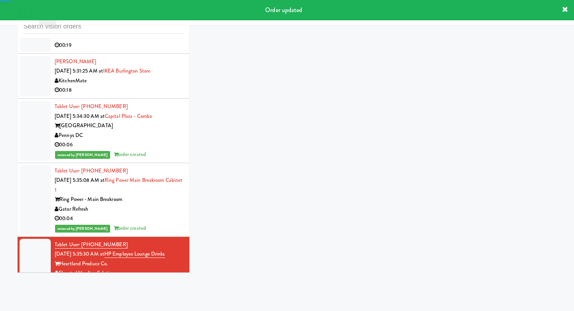
scroll to position [705, 0]
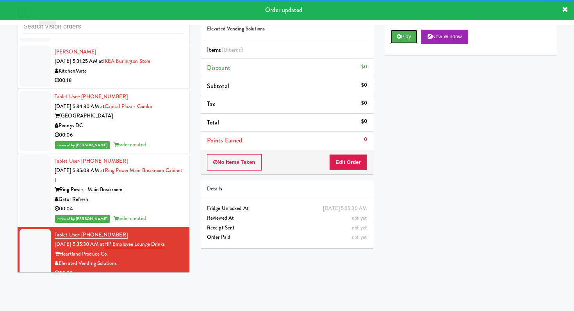
drag, startPoint x: 393, startPoint y: 32, endPoint x: 388, endPoint y: 75, distance: 43.3
click at [393, 32] on button "Play" at bounding box center [404, 37] width 27 height 14
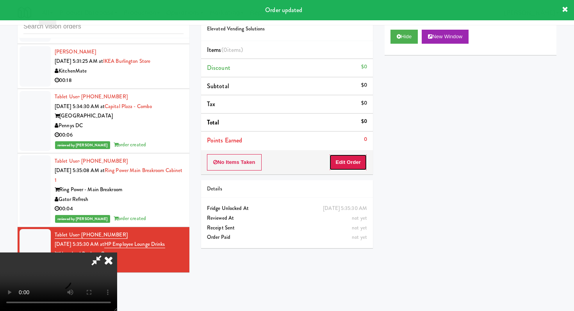
click at [347, 163] on button "Edit Order" at bounding box center [348, 162] width 38 height 16
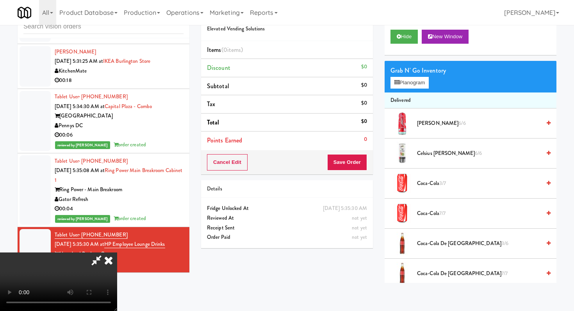
scroll to position [0, 0]
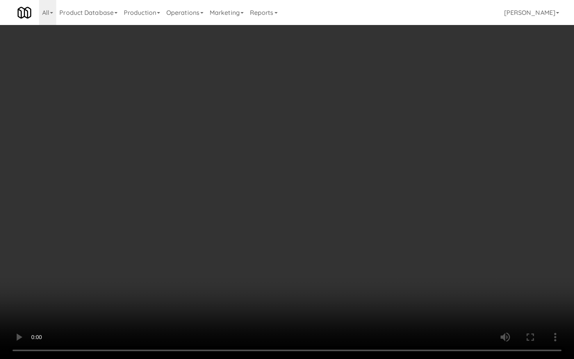
click at [314, 282] on video at bounding box center [287, 179] width 574 height 359
click at [370, 271] on video at bounding box center [287, 179] width 574 height 359
click at [368, 270] on video at bounding box center [287, 179] width 574 height 359
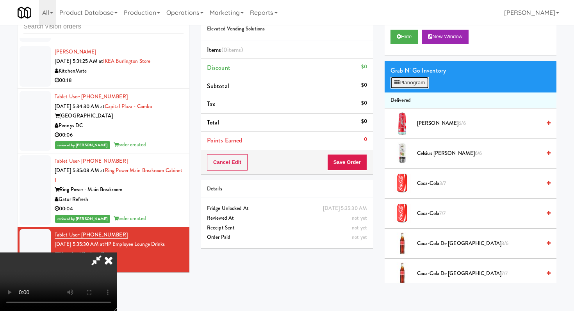
click at [425, 82] on button "Planogram" at bounding box center [410, 83] width 38 height 12
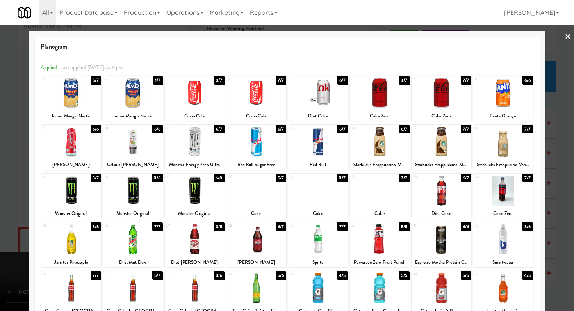
click at [372, 95] on div at bounding box center [380, 93] width 60 height 30
click at [141, 95] on div at bounding box center [133, 93] width 60 height 30
click at [0, 104] on div at bounding box center [287, 155] width 574 height 311
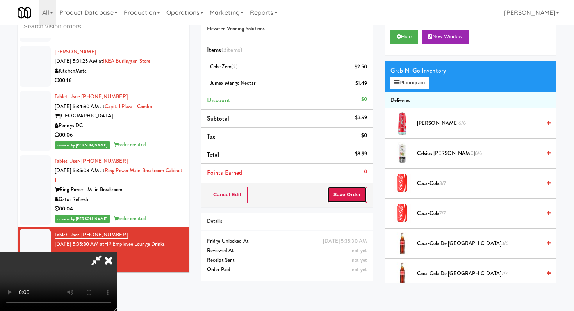
click at [364, 192] on button "Save Order" at bounding box center [347, 195] width 40 height 16
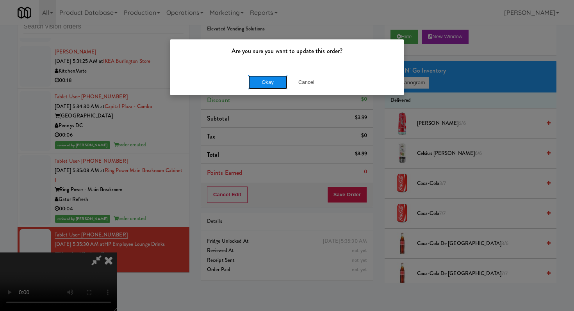
click at [270, 82] on button "Okay" at bounding box center [267, 82] width 39 height 14
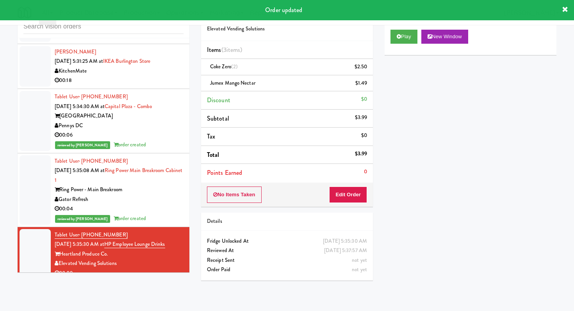
click at [155, 76] on div "00:18" at bounding box center [119, 81] width 129 height 10
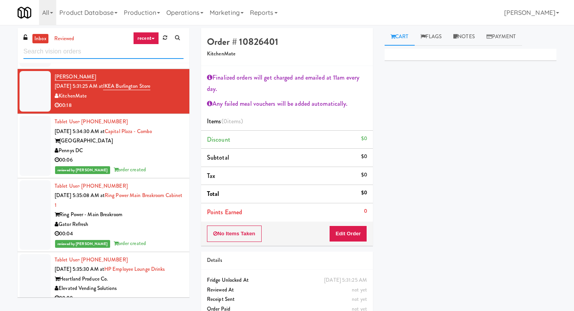
click at [115, 55] on input "text" at bounding box center [103, 52] width 160 height 14
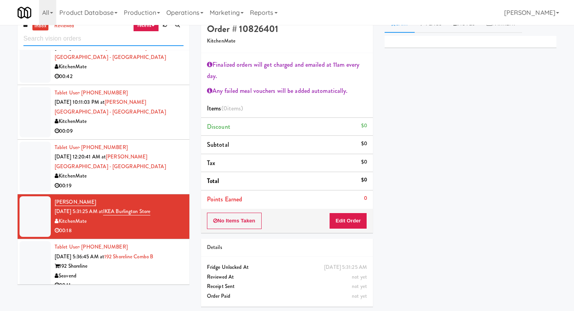
scroll to position [25, 0]
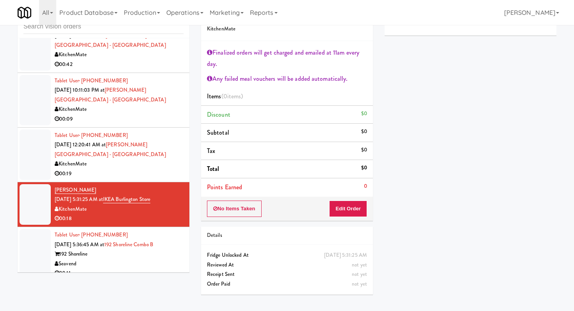
click at [128, 269] on div "00:11" at bounding box center [119, 274] width 129 height 10
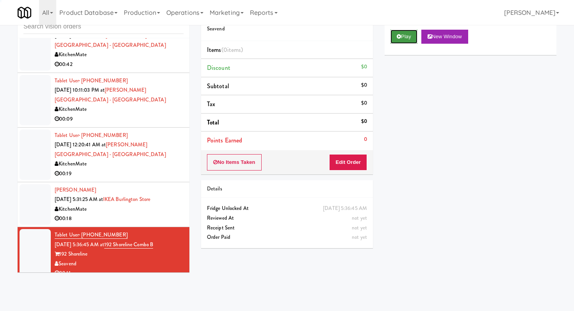
click at [403, 31] on button "Play" at bounding box center [404, 37] width 27 height 14
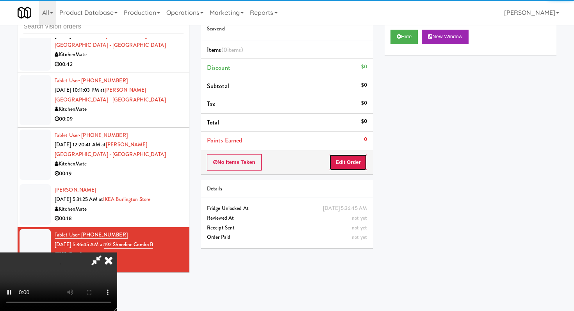
click at [344, 165] on button "Edit Order" at bounding box center [348, 162] width 38 height 16
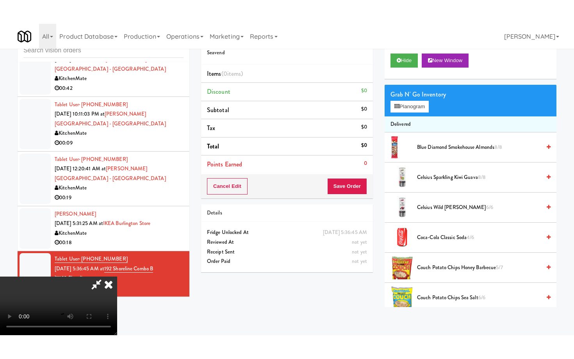
scroll to position [77, 0]
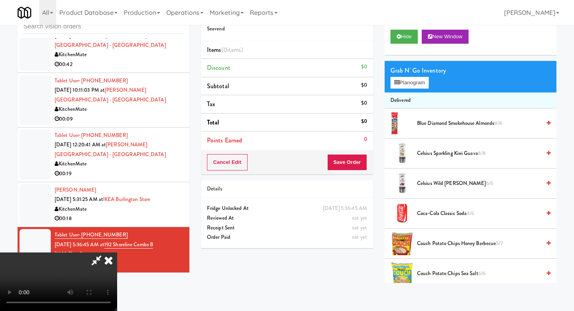
click at [117, 253] on video at bounding box center [58, 282] width 117 height 59
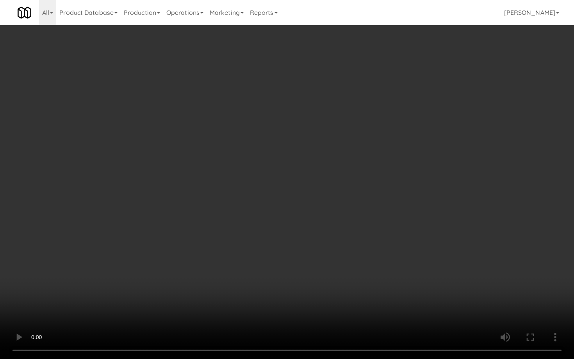
click at [287, 257] on video at bounding box center [287, 179] width 574 height 359
click at [302, 247] on video at bounding box center [287, 179] width 574 height 359
click at [266, 236] on video at bounding box center [287, 179] width 574 height 359
click at [277, 227] on video at bounding box center [287, 179] width 574 height 359
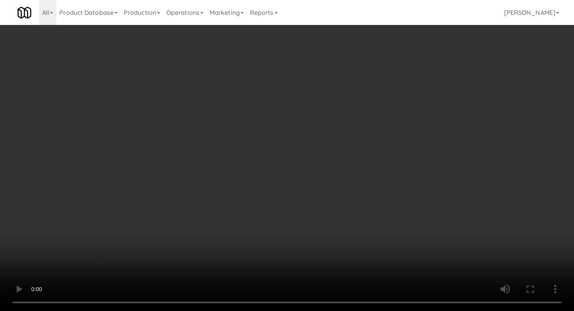
scroll to position [710, 0]
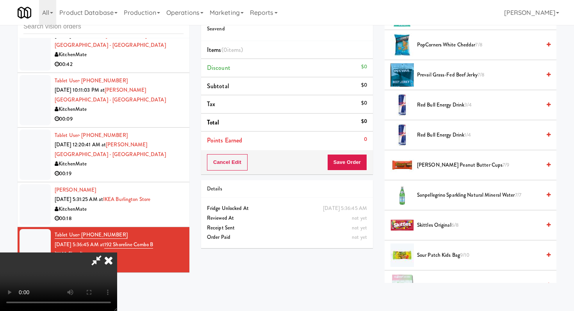
click at [439, 102] on span "Red Bull Energy Drink 3/4" at bounding box center [479, 105] width 124 height 10
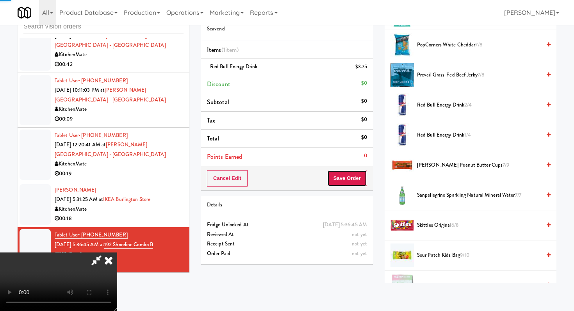
click at [360, 175] on button "Save Order" at bounding box center [347, 178] width 40 height 16
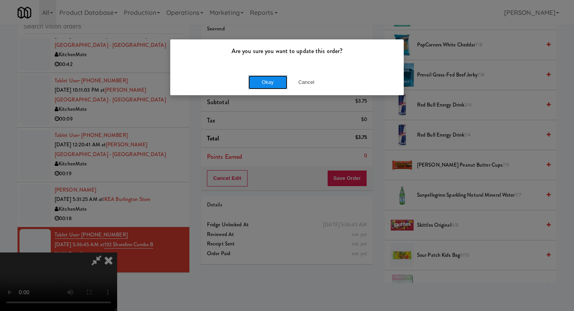
click at [277, 81] on button "Okay" at bounding box center [267, 82] width 39 height 14
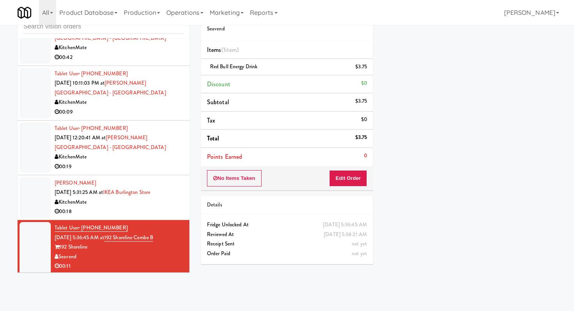
scroll to position [576, 0]
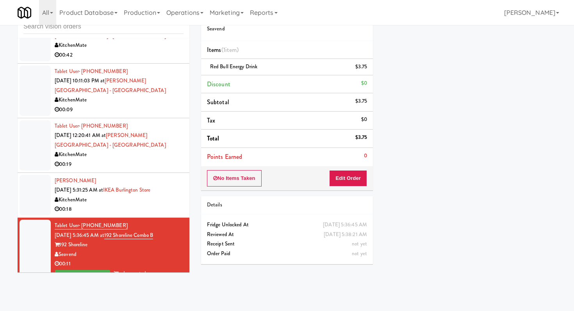
click at [129, 205] on div "00:18" at bounding box center [119, 210] width 129 height 10
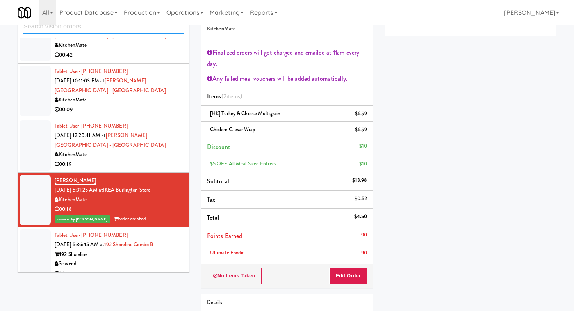
click at [115, 25] on input "text" at bounding box center [103, 27] width 160 height 14
click at [113, 160] on div "00:19" at bounding box center [119, 165] width 129 height 10
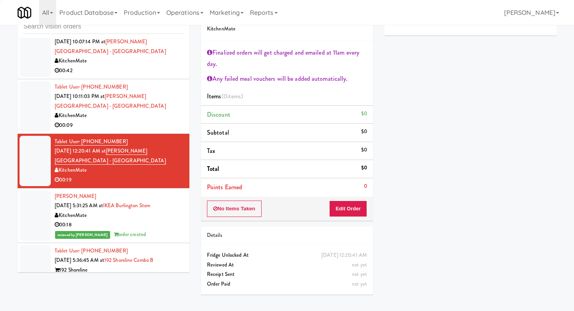
scroll to position [547, 0]
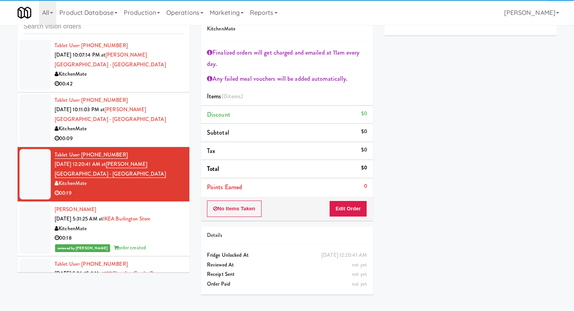
click at [134, 124] on div "KitchenMate" at bounding box center [119, 129] width 129 height 10
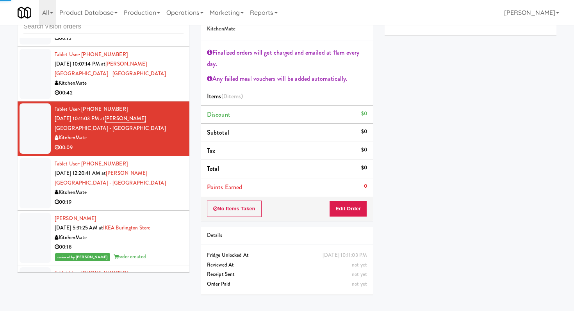
scroll to position [524, 0]
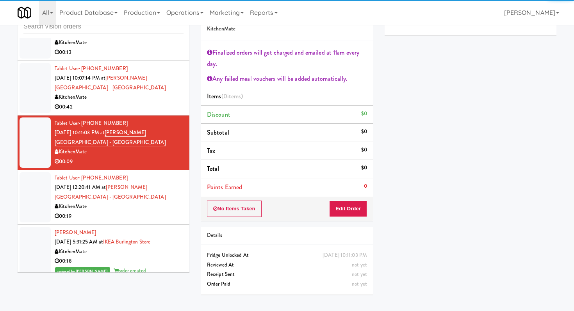
click at [130, 202] on div "KitchenMate" at bounding box center [119, 207] width 129 height 10
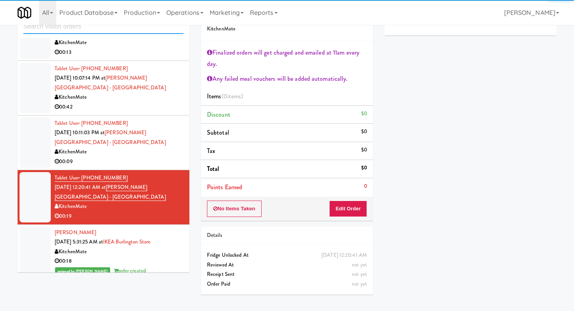
click at [109, 29] on input "text" at bounding box center [103, 27] width 160 height 14
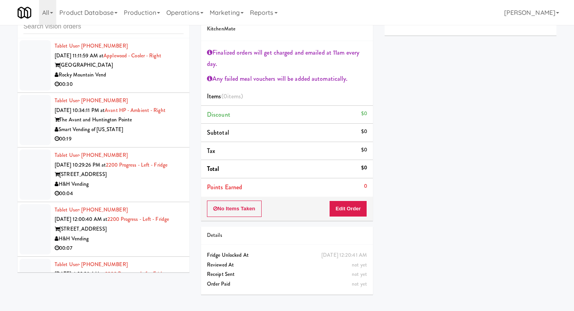
click at [146, 80] on div "00:30" at bounding box center [119, 85] width 129 height 10
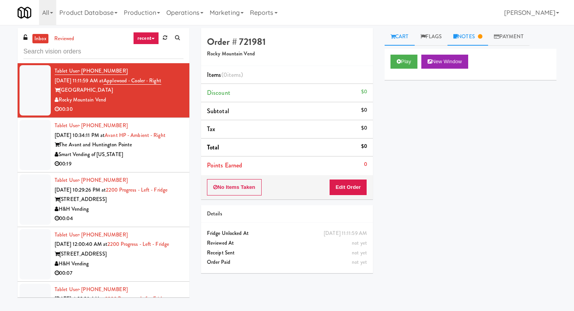
click at [478, 39] on link "Notes" at bounding box center [468, 37] width 41 height 18
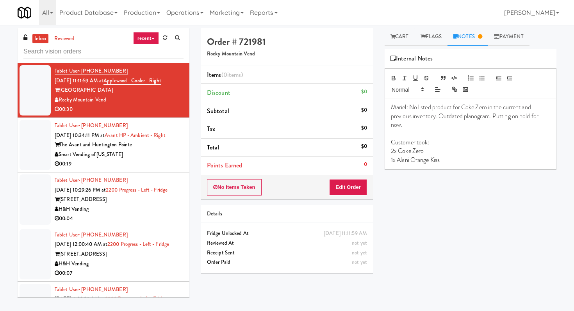
click at [163, 158] on div "Smart Vending of [US_STATE]" at bounding box center [119, 155] width 129 height 10
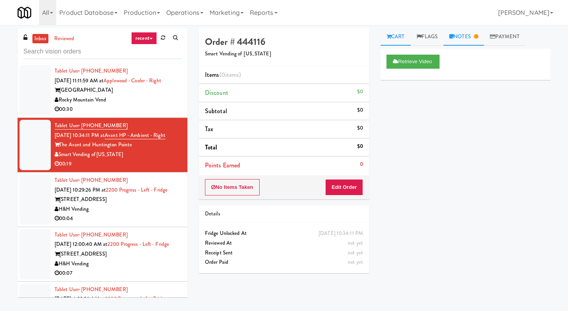
click at [464, 45] on link "Notes" at bounding box center [464, 37] width 41 height 18
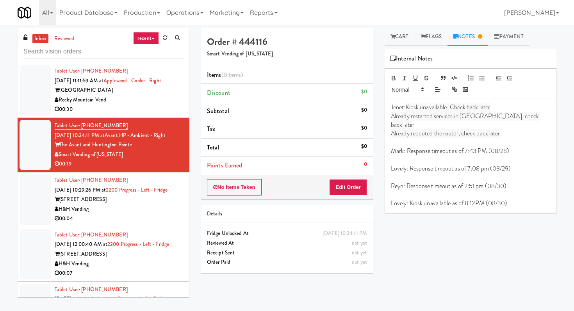
click at [421, 252] on div "Retrieve Video Primary Flag Clear Flag if unable to determine what was taken or…" at bounding box center [471, 195] width 172 height 293
click at [398, 38] on link "Cart" at bounding box center [400, 37] width 30 height 18
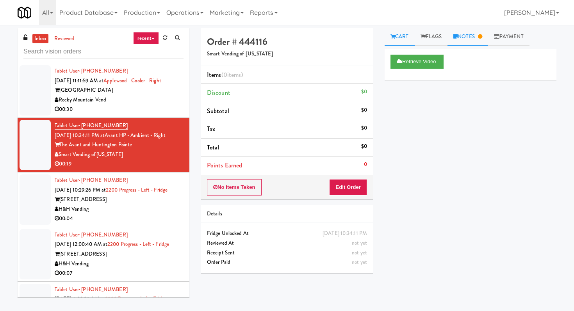
click at [480, 34] on link "Notes" at bounding box center [468, 37] width 41 height 18
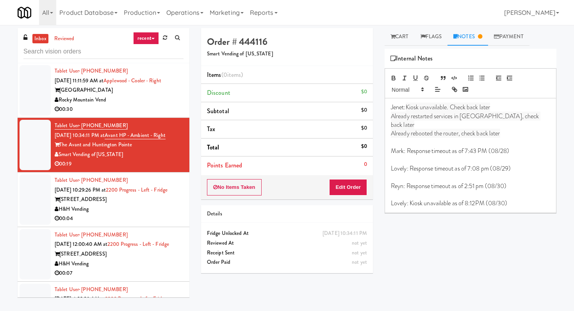
click at [150, 210] on div "H&H Vending" at bounding box center [119, 210] width 129 height 10
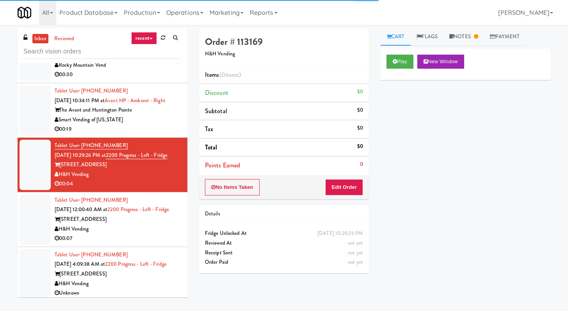
scroll to position [43, 0]
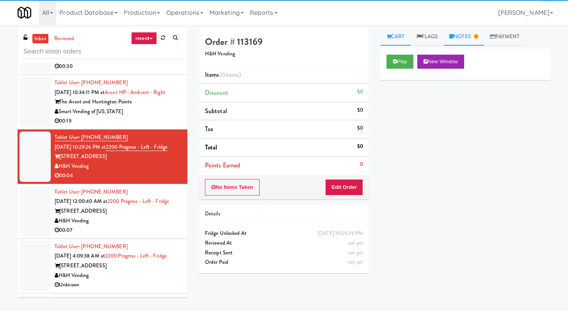
click at [479, 33] on link "Notes" at bounding box center [464, 37] width 41 height 18
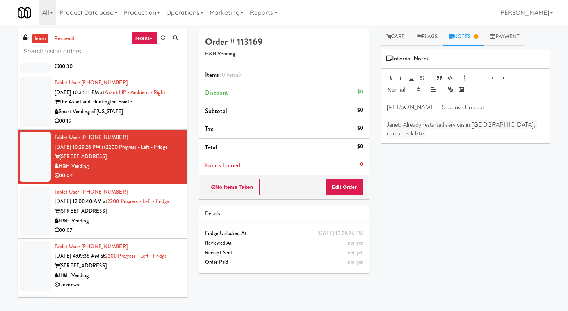
click at [310, 172] on li "Points Earned 0" at bounding box center [284, 166] width 170 height 18
click at [392, 43] on link "Cart" at bounding box center [396, 37] width 30 height 18
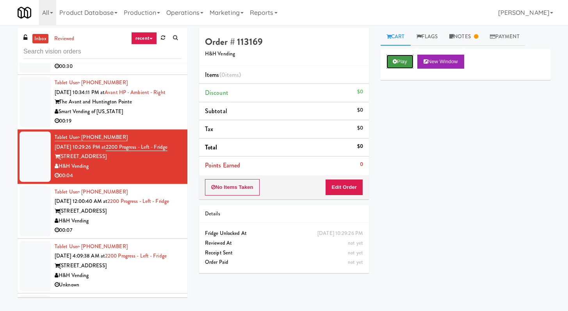
click at [401, 65] on button "Play" at bounding box center [400, 62] width 27 height 14
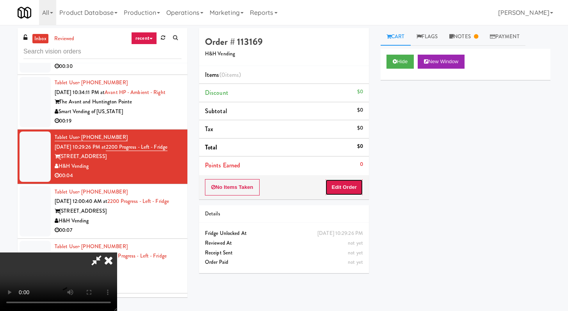
click at [348, 189] on button "Edit Order" at bounding box center [344, 187] width 38 height 16
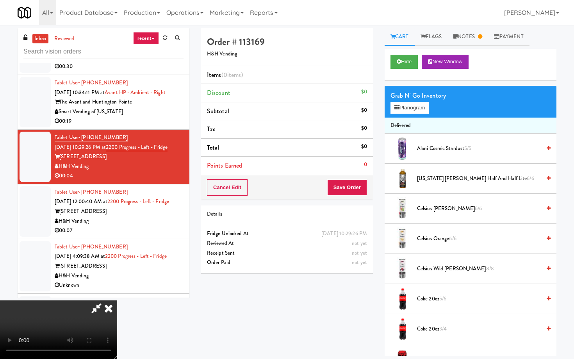
click at [117, 300] on video at bounding box center [58, 329] width 117 height 59
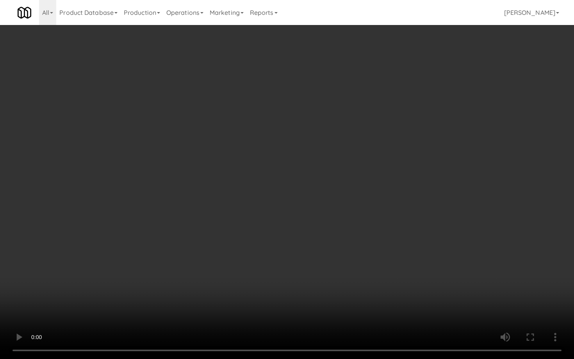
click at [316, 269] on video at bounding box center [287, 179] width 574 height 359
click at [326, 256] on video at bounding box center [287, 179] width 574 height 359
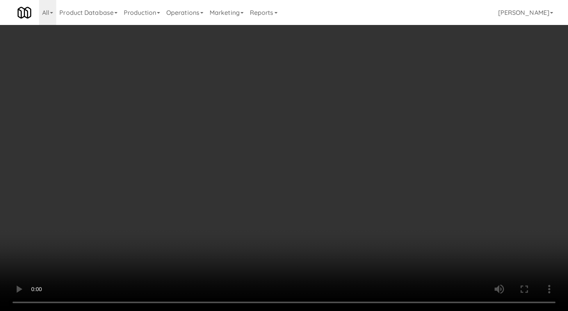
scroll to position [962, 0]
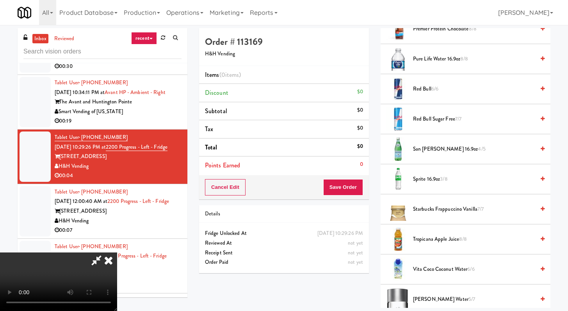
click at [421, 181] on span "Sprite 16.9oz 3/8" at bounding box center [474, 180] width 122 height 10
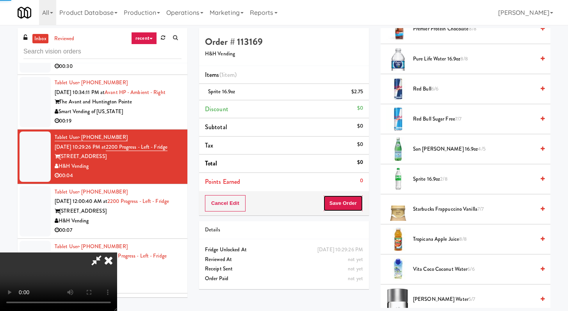
click at [344, 206] on button "Save Order" at bounding box center [343, 203] width 40 height 16
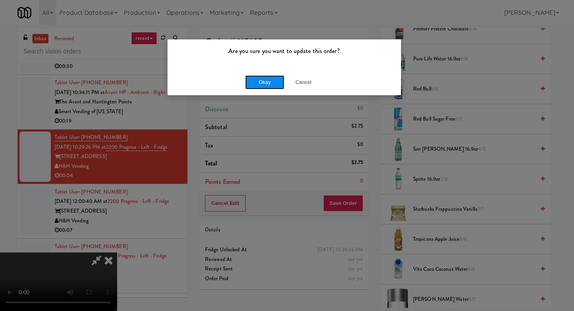
click at [261, 82] on button "Okay" at bounding box center [264, 82] width 39 height 14
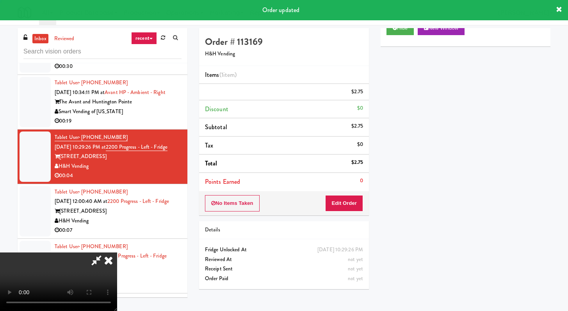
scroll to position [33, 0]
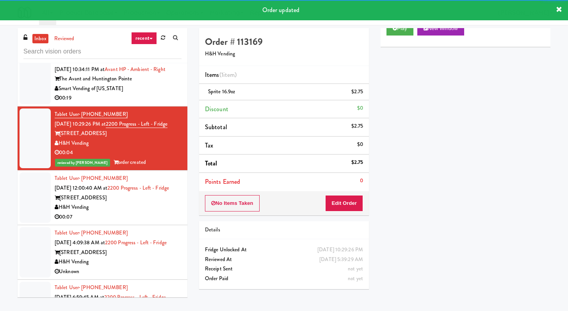
click at [142, 213] on div "H&H Vending" at bounding box center [118, 208] width 127 height 10
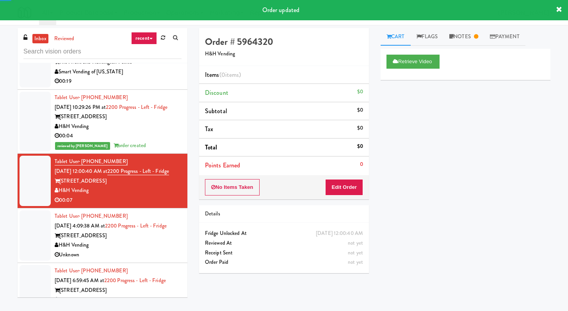
scroll to position [83, 0]
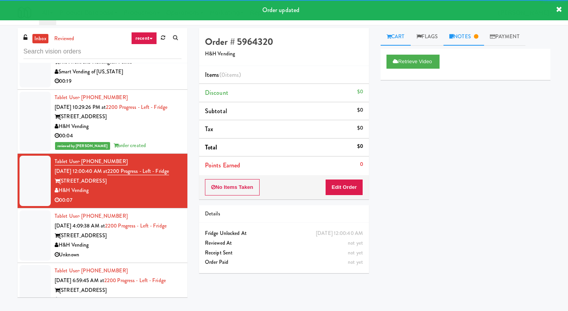
click at [478, 39] on link "Notes" at bounding box center [464, 37] width 41 height 18
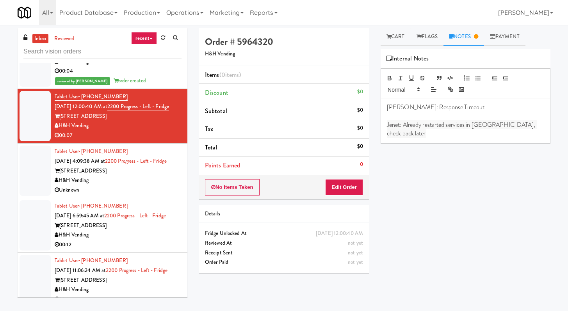
scroll to position [152, 0]
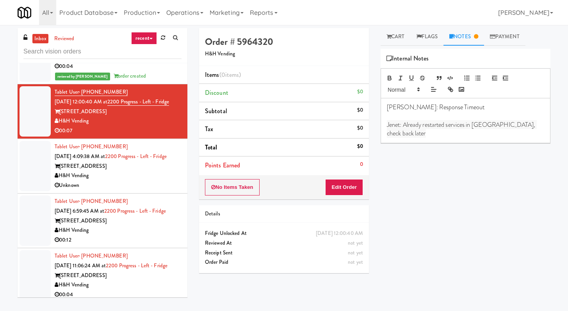
click at [143, 191] on div "Unknown" at bounding box center [118, 186] width 127 height 10
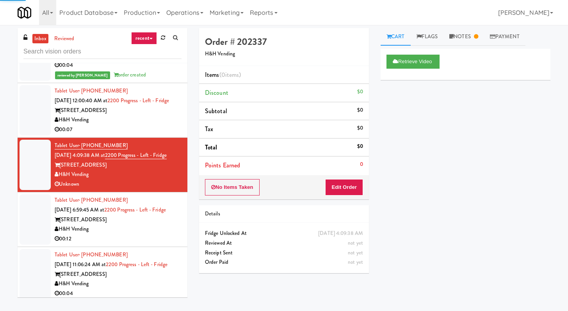
scroll to position [154, 0]
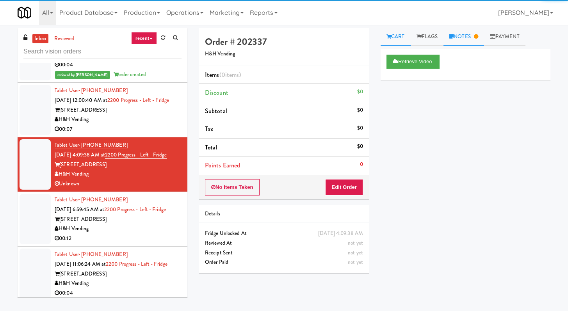
click at [454, 33] on link "Notes" at bounding box center [464, 37] width 41 height 18
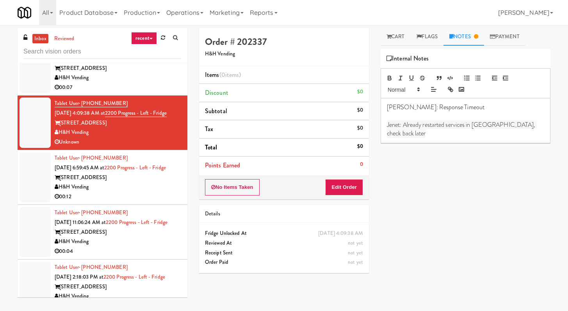
scroll to position [242, 0]
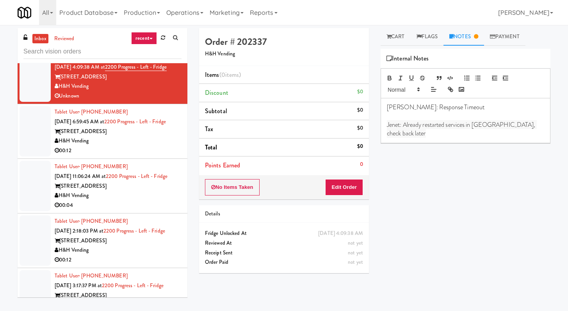
click at [143, 146] on div "H&H Vending" at bounding box center [118, 141] width 127 height 10
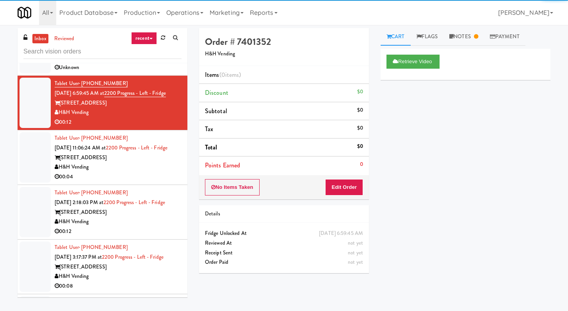
scroll to position [339, 0]
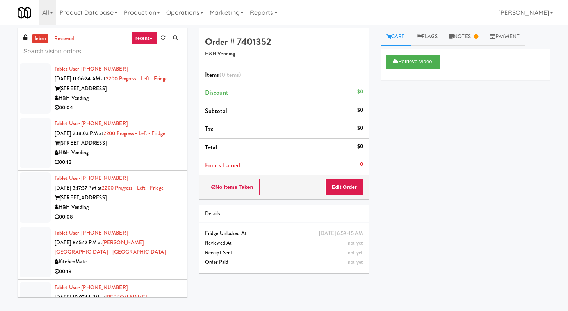
click at [149, 103] on div "H&H Vending" at bounding box center [118, 98] width 127 height 10
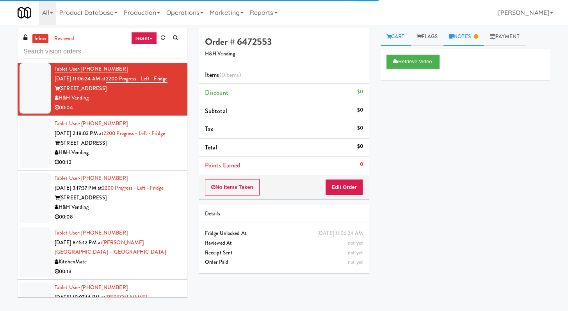
click at [461, 37] on link "Notes" at bounding box center [464, 37] width 41 height 18
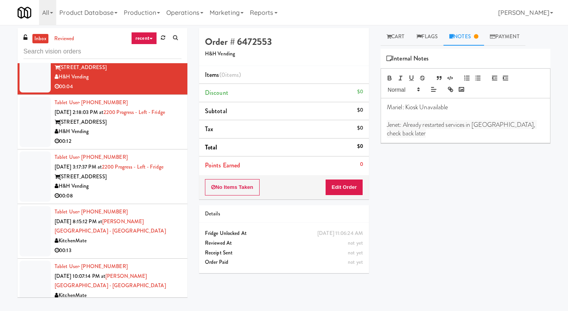
click at [136, 146] on div "00:12" at bounding box center [118, 142] width 127 height 10
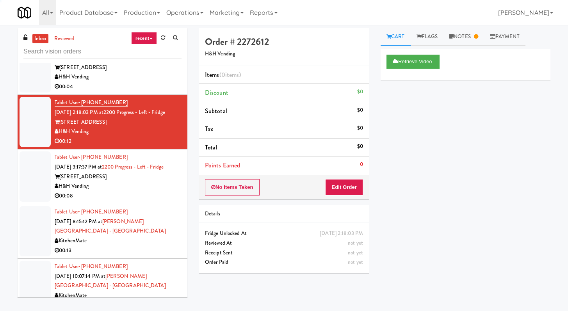
scroll to position [448, 0]
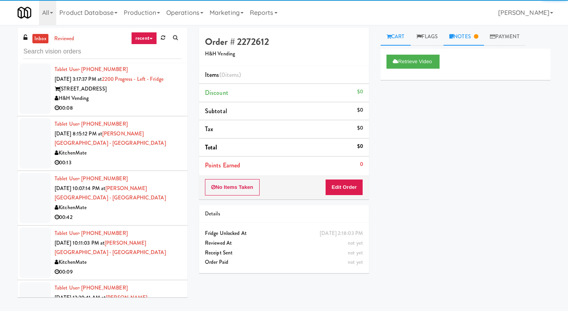
click at [468, 30] on link "Notes" at bounding box center [464, 37] width 41 height 18
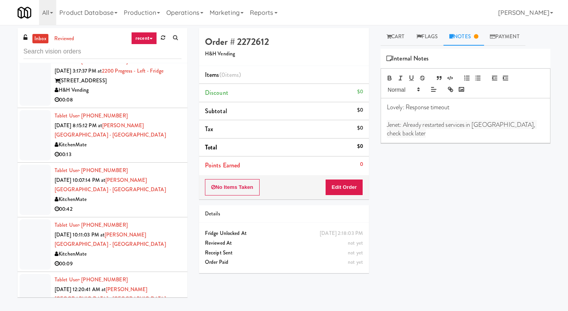
scroll to position [470, 0]
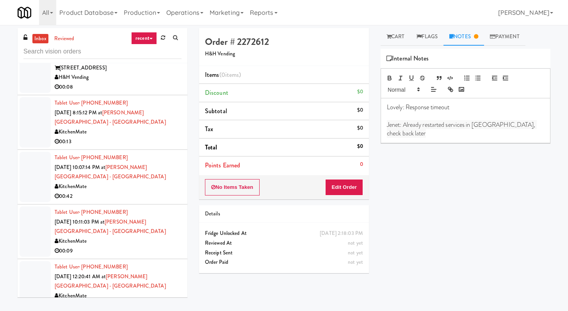
click at [146, 92] on div "00:08" at bounding box center [118, 87] width 127 height 10
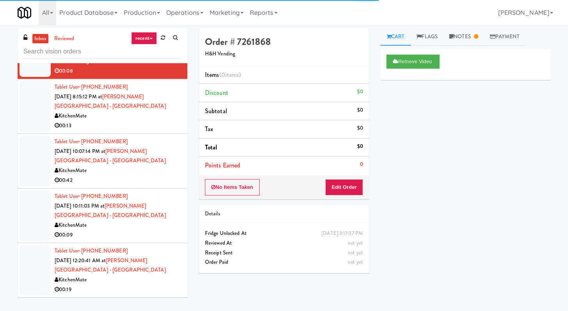
scroll to position [563, 0]
click at [143, 107] on div "Tablet User · (416) 830-4259 Sep 1, 2025 8:15:12 PM at Glendon Campus - York Un…" at bounding box center [118, 106] width 127 height 48
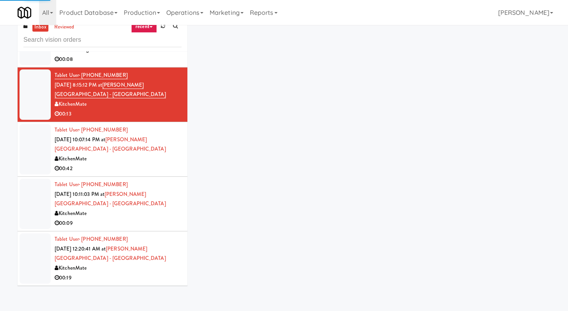
scroll to position [25, 0]
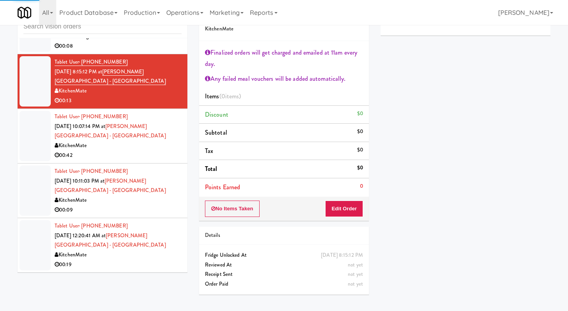
click at [136, 263] on div "00:19" at bounding box center [118, 265] width 127 height 10
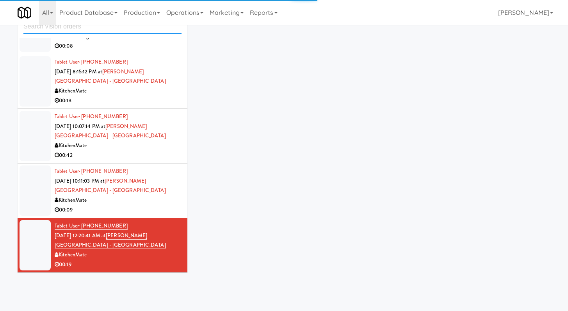
click at [149, 27] on input "text" at bounding box center [102, 27] width 158 height 14
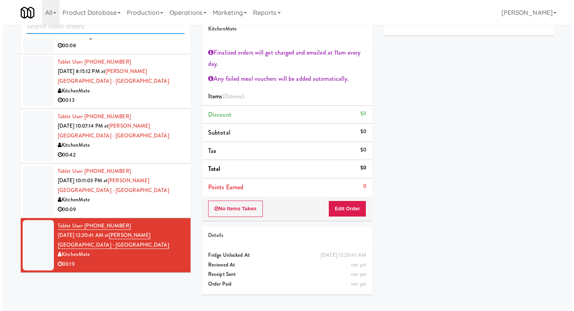
scroll to position [412, 0]
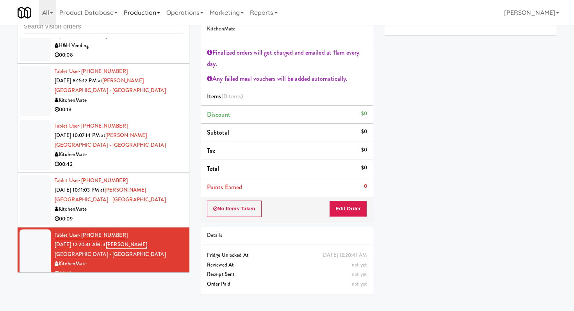
click at [127, 25] on link "Production" at bounding box center [142, 12] width 43 height 25
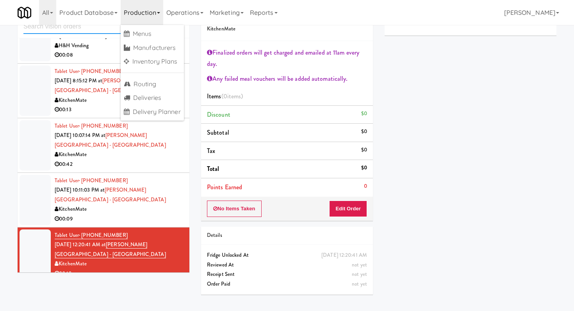
click at [112, 30] on input "text" at bounding box center [103, 27] width 160 height 14
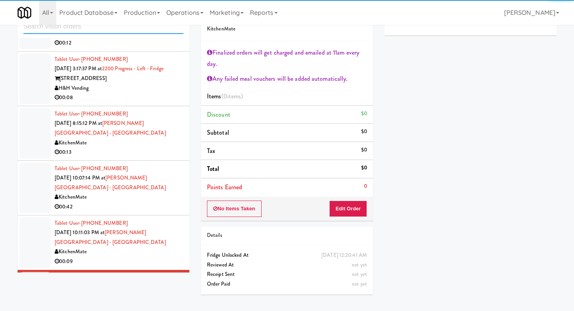
scroll to position [467, 0]
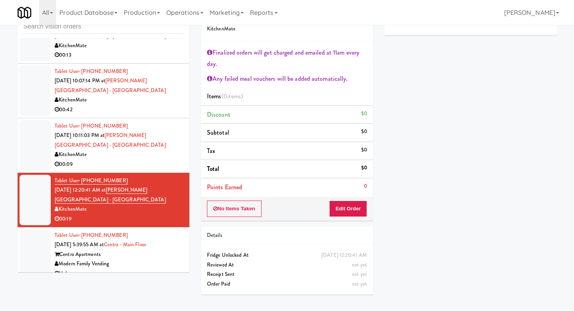
click at [151, 274] on div "inbox reviewed recent all unclear take inventory issue suspicious failed recent…" at bounding box center [104, 140] width 184 height 275
click at [153, 269] on div "Unknown" at bounding box center [119, 274] width 129 height 10
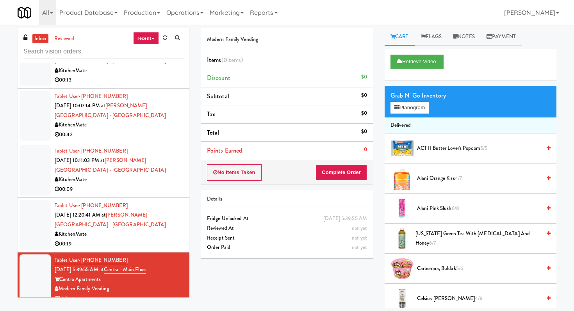
click at [135, 239] on div "00:19" at bounding box center [119, 244] width 129 height 10
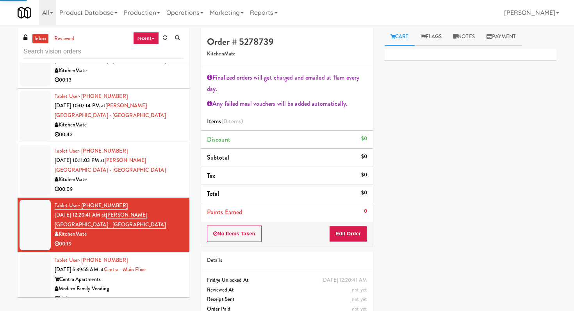
click at [161, 284] on div "Modern Family Vending" at bounding box center [119, 289] width 129 height 10
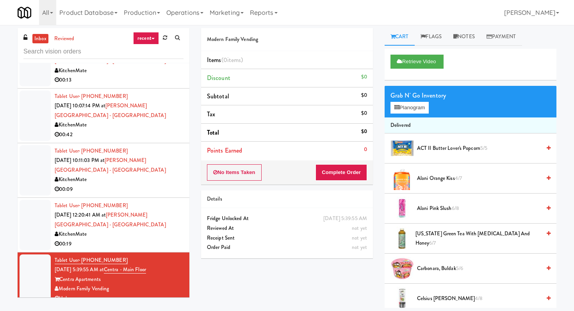
click at [162, 230] on div "KitchenMate" at bounding box center [119, 235] width 129 height 10
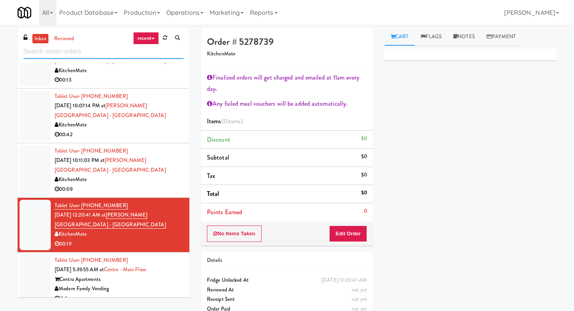
click at [129, 55] on input "text" at bounding box center [103, 52] width 160 height 14
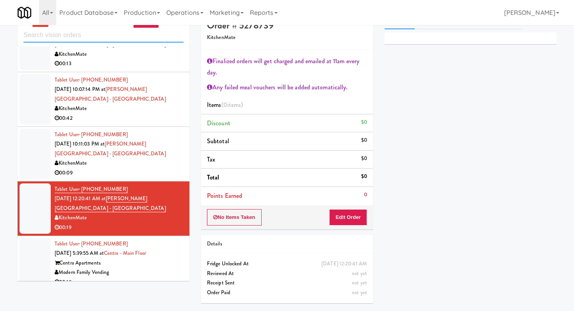
scroll to position [25, 0]
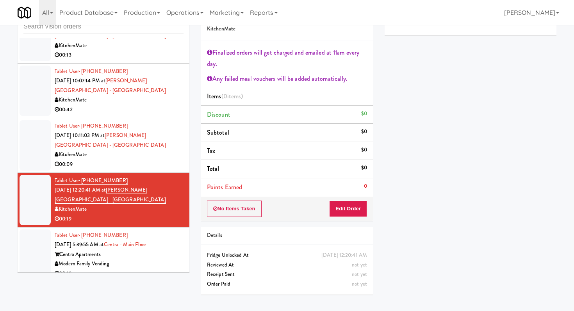
click at [146, 259] on div "Modern Family Vending" at bounding box center [119, 264] width 129 height 10
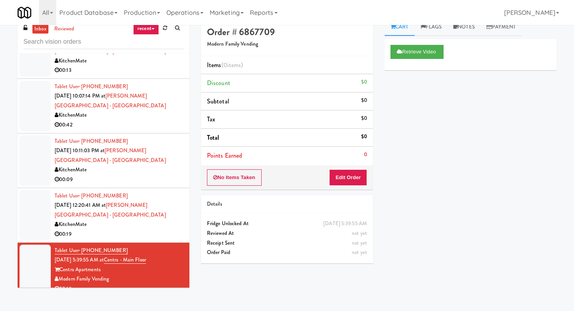
scroll to position [25, 0]
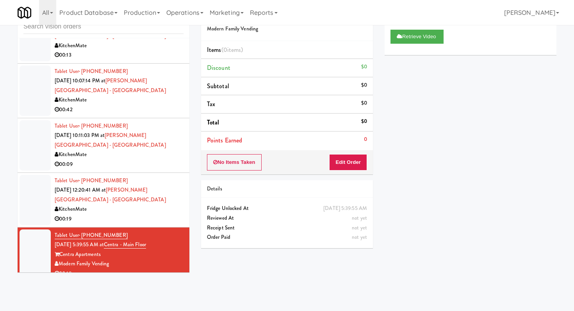
click at [147, 269] on div "00:18" at bounding box center [119, 274] width 129 height 10
click at [69, 34] on div "inbox reviewed recent all unclear take inventory issue suspicious failed recent" at bounding box center [104, 20] width 172 height 35
click at [73, 31] on input "text" at bounding box center [103, 27] width 160 height 14
click at [121, 214] on div "00:19" at bounding box center [119, 219] width 129 height 10
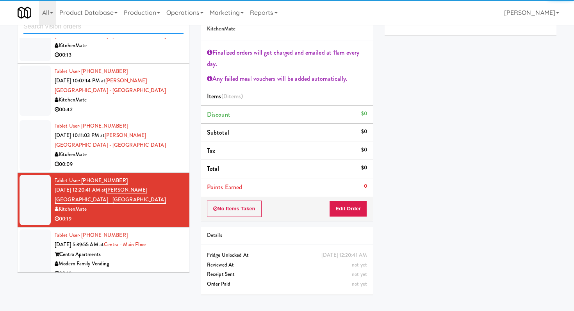
click at [124, 32] on input "text" at bounding box center [103, 27] width 160 height 14
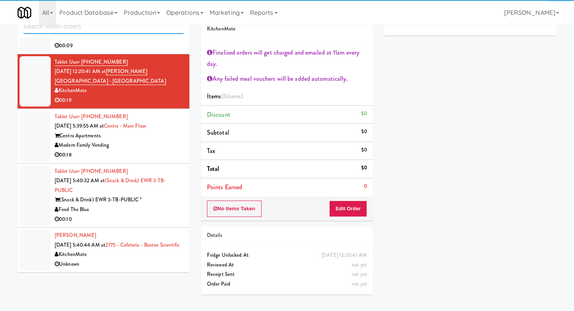
scroll to position [586, 0]
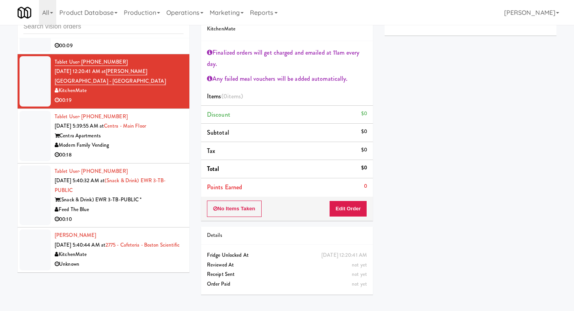
click at [147, 150] on div "00:18" at bounding box center [119, 155] width 129 height 10
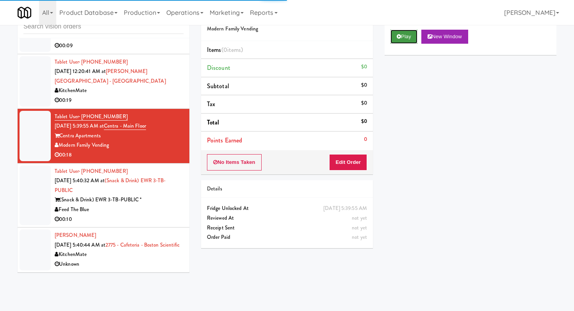
click at [408, 37] on button "Play" at bounding box center [404, 37] width 27 height 14
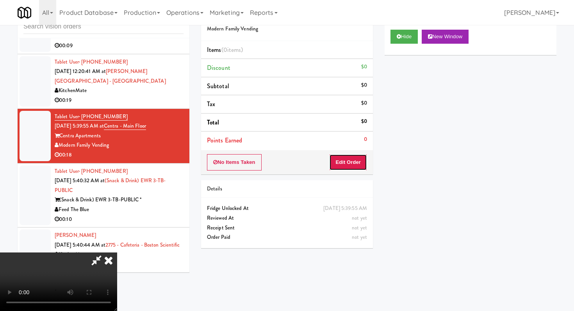
click at [351, 170] on button "Edit Order" at bounding box center [348, 162] width 38 height 16
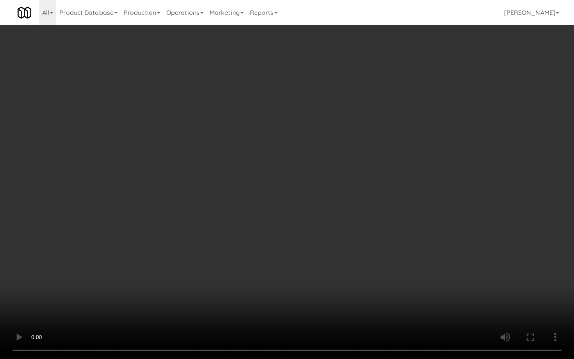
click at [304, 269] on video at bounding box center [287, 179] width 574 height 359
click at [303, 270] on video at bounding box center [287, 179] width 574 height 359
click at [302, 270] on video at bounding box center [287, 179] width 574 height 359
click at [301, 273] on video at bounding box center [287, 179] width 574 height 359
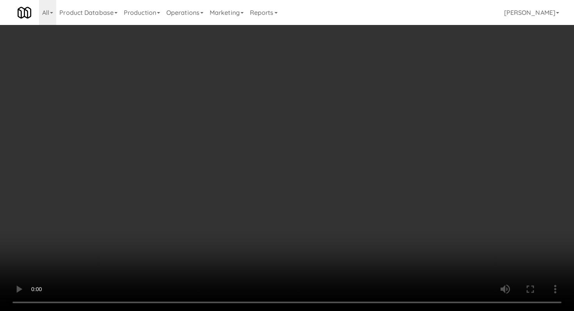
click at [443, 208] on li "AriZona Green Tea with Ginseng and Honey 6/7" at bounding box center [471, 214] width 172 height 30
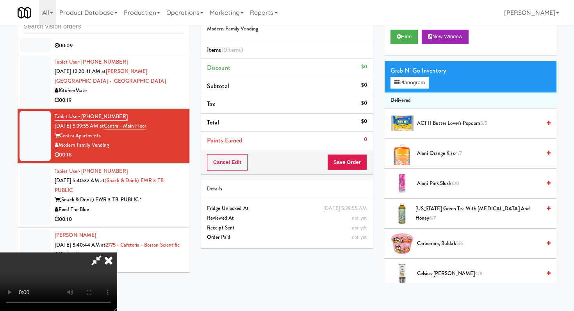
click at [441, 211] on span "AriZona Green Tea with Ginseng and Honey 6/7" at bounding box center [478, 213] width 125 height 19
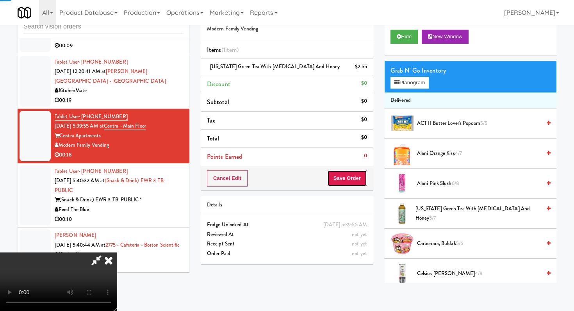
click at [363, 173] on button "Save Order" at bounding box center [347, 178] width 40 height 16
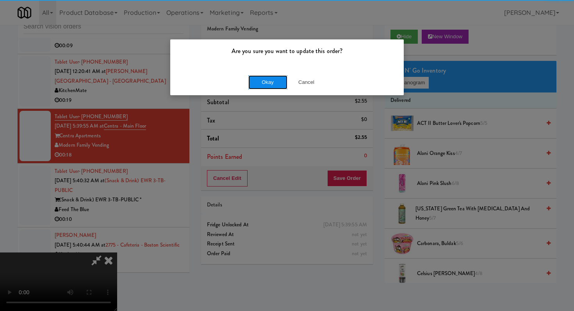
click at [271, 86] on button "Okay" at bounding box center [267, 82] width 39 height 14
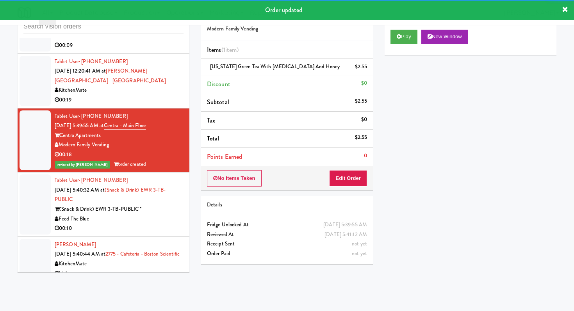
click at [148, 205] on div "(Snack & Drink) EWR 3-TB-PUBLIC *" at bounding box center [119, 210] width 129 height 10
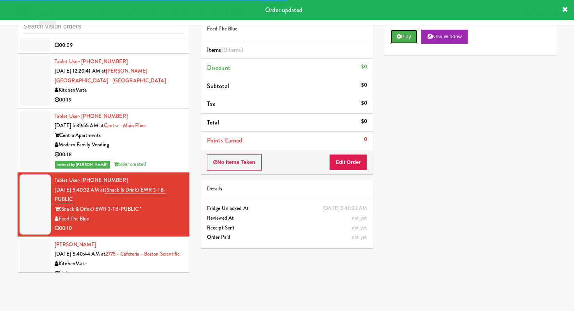
drag, startPoint x: 399, startPoint y: 43, endPoint x: 370, endPoint y: 105, distance: 68.3
click at [399, 43] on button "Play" at bounding box center [404, 37] width 27 height 14
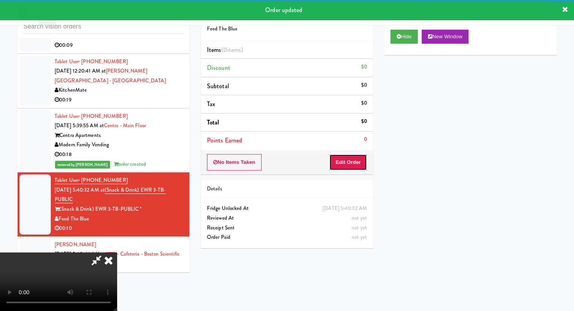
click at [357, 163] on button "Edit Order" at bounding box center [348, 162] width 38 height 16
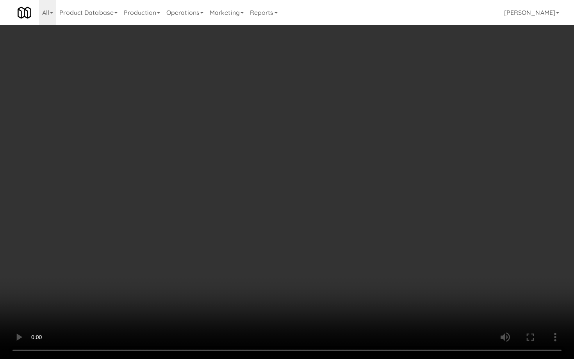
click at [313, 287] on video at bounding box center [287, 179] width 574 height 359
click at [313, 285] on video at bounding box center [287, 179] width 574 height 359
click at [315, 279] on video at bounding box center [287, 179] width 574 height 359
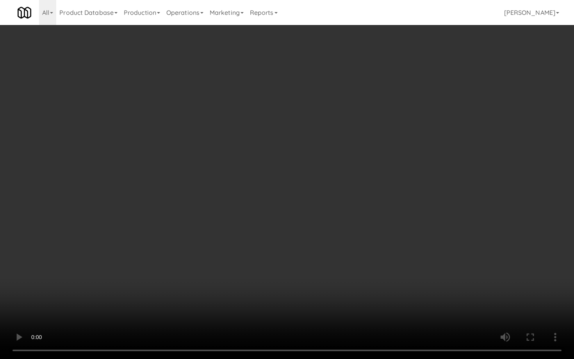
click at [315, 279] on video at bounding box center [287, 179] width 574 height 359
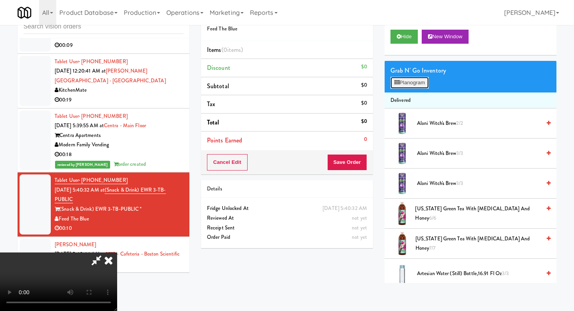
click at [407, 80] on button "Planogram" at bounding box center [410, 83] width 38 height 12
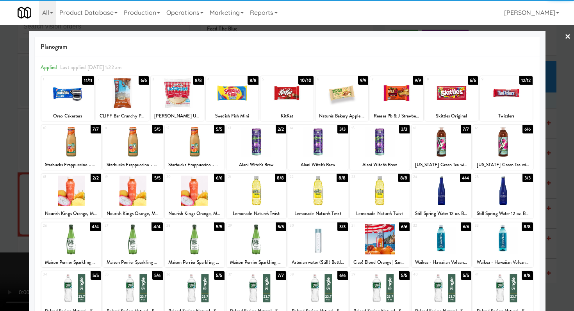
click at [200, 189] on div at bounding box center [195, 191] width 60 height 30
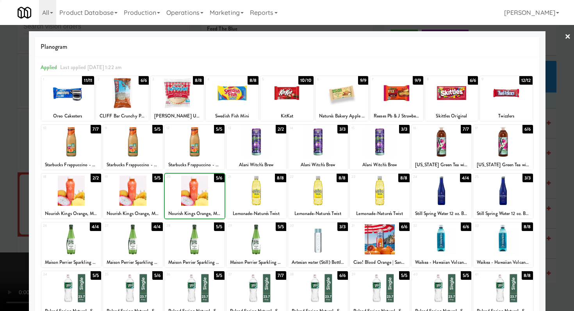
click at [0, 190] on div at bounding box center [287, 155] width 574 height 311
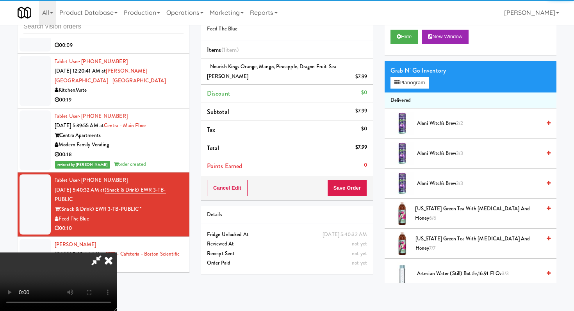
click at [378, 191] on div "Order # 4332415 Feed The Blue Items (1 item ) Nourish Kings Orange, Mango, Pine…" at bounding box center [287, 141] width 184 height 277
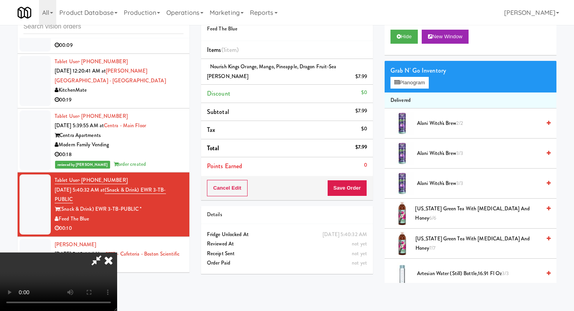
click at [117, 253] on video at bounding box center [58, 282] width 117 height 59
click at [355, 188] on button "Save Order" at bounding box center [347, 188] width 40 height 16
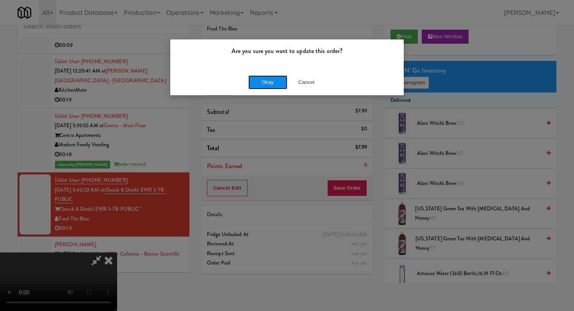
click at [266, 82] on button "Okay" at bounding box center [267, 82] width 39 height 14
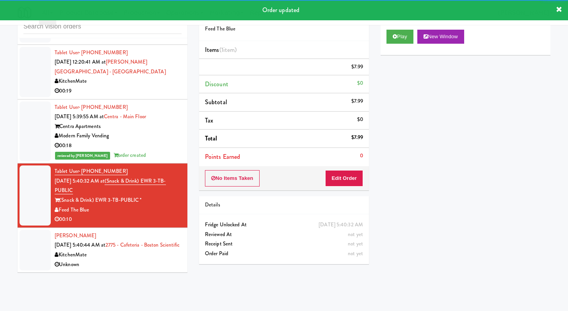
scroll to position [673, 0]
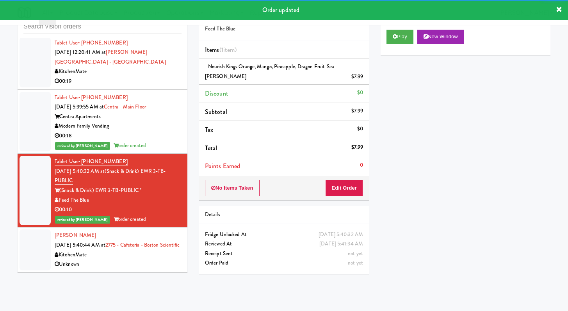
click at [142, 255] on div "Paul Kane Sep 2, 2025 5:40:44 AM at 2775 - Cafeteria - Boston Scientific Kitche…" at bounding box center [118, 250] width 127 height 38
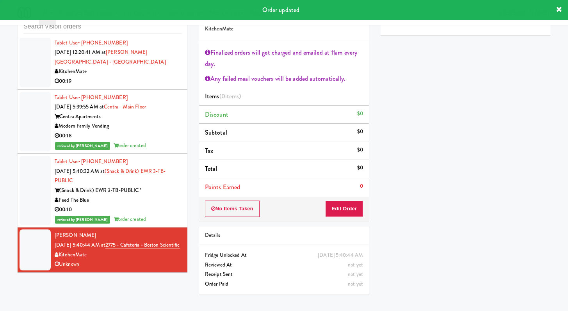
scroll to position [682, 0]
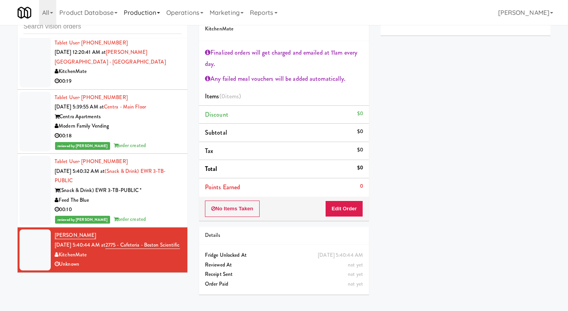
click at [136, 24] on link "Production" at bounding box center [142, 12] width 43 height 25
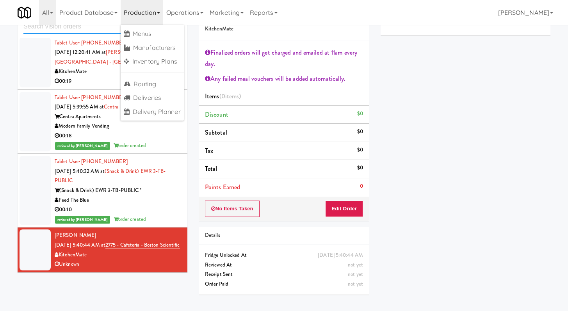
click at [82, 31] on input "text" at bounding box center [102, 27] width 158 height 14
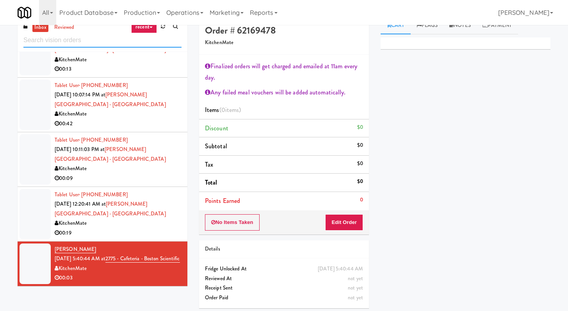
scroll to position [25, 0]
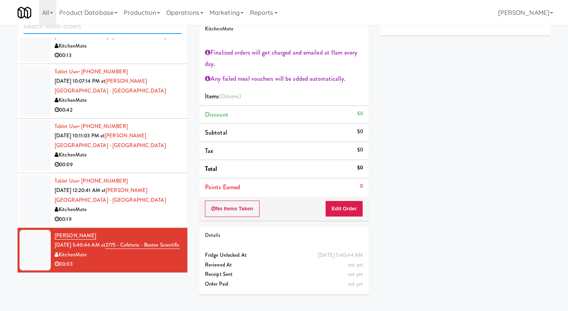
click at [104, 28] on input "text" at bounding box center [102, 27] width 158 height 14
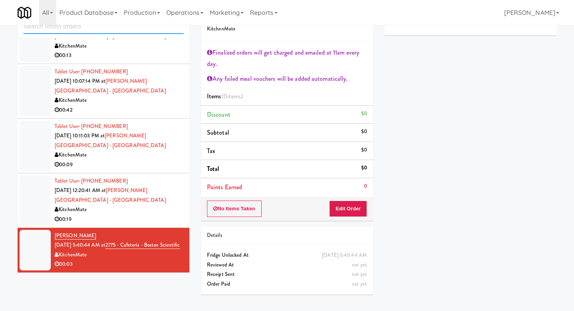
scroll to position [467, 0]
click at [100, 29] on input "text" at bounding box center [103, 27] width 160 height 14
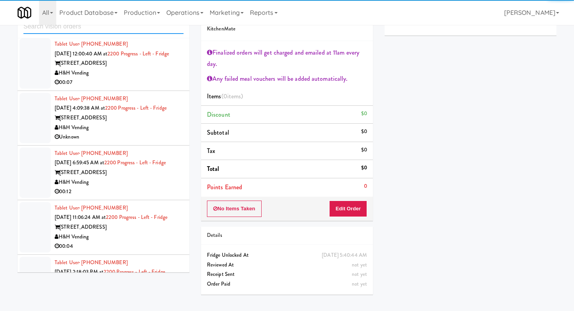
scroll to position [522, 0]
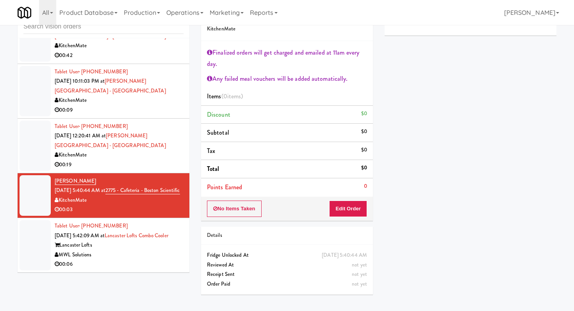
click at [138, 258] on div "MWL Solutions" at bounding box center [119, 255] width 129 height 10
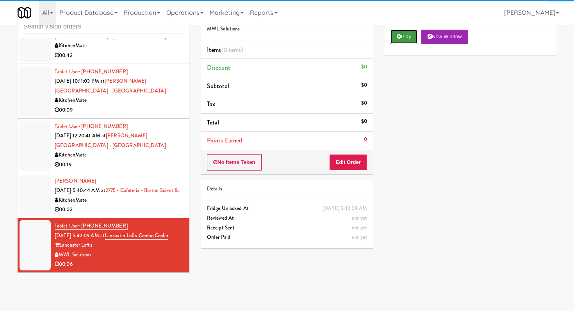
click at [411, 36] on button "Play" at bounding box center [404, 37] width 27 height 14
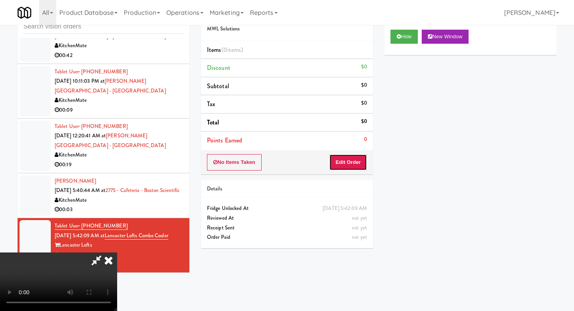
click at [349, 169] on button "Edit Order" at bounding box center [348, 162] width 38 height 16
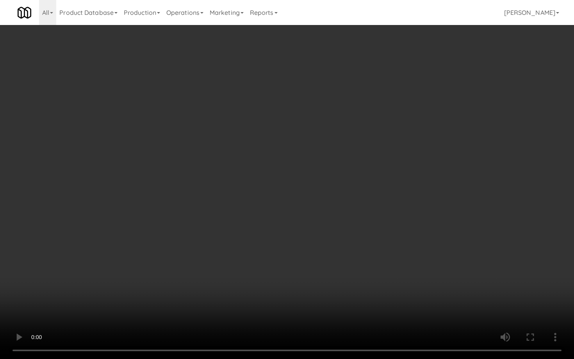
click at [348, 268] on video at bounding box center [287, 179] width 574 height 359
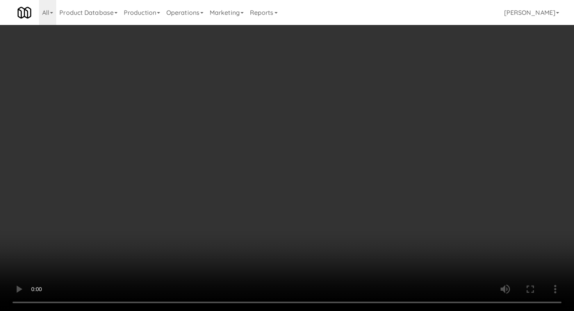
scroll to position [909, 0]
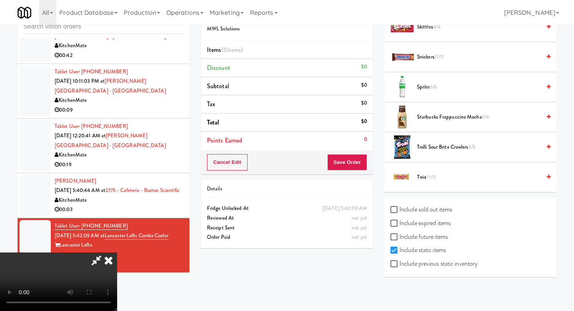
click at [429, 115] on span "Starbucks Frappuccino Mocha 6/6" at bounding box center [479, 118] width 124 height 10
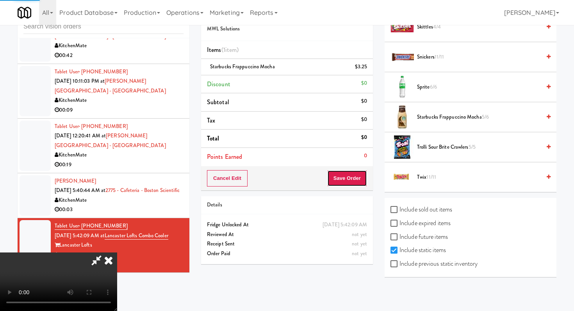
click at [362, 172] on button "Save Order" at bounding box center [347, 178] width 40 height 16
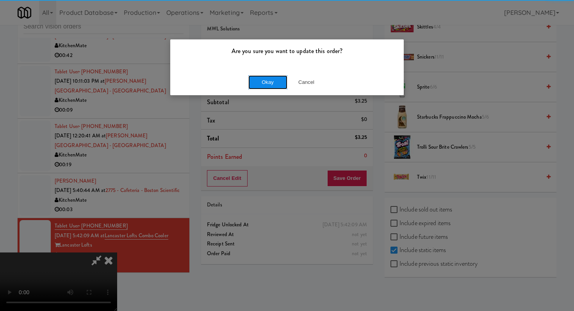
click at [264, 84] on button "Okay" at bounding box center [267, 82] width 39 height 14
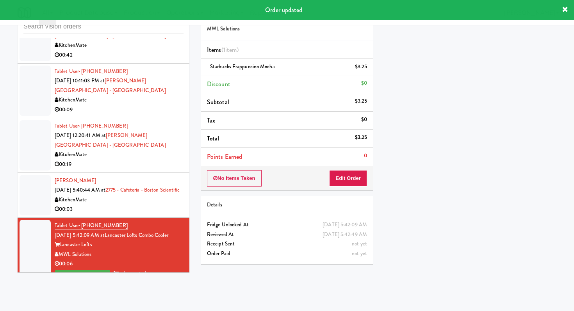
scroll to position [531, 0]
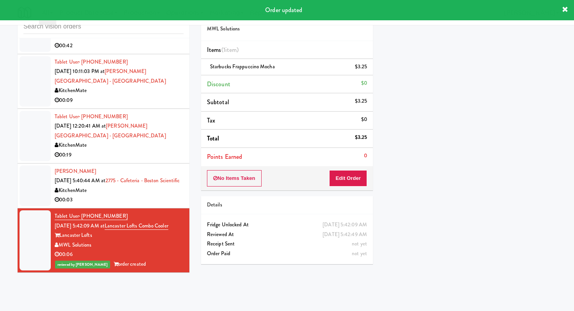
click at [105, 197] on div "00:03" at bounding box center [119, 200] width 129 height 10
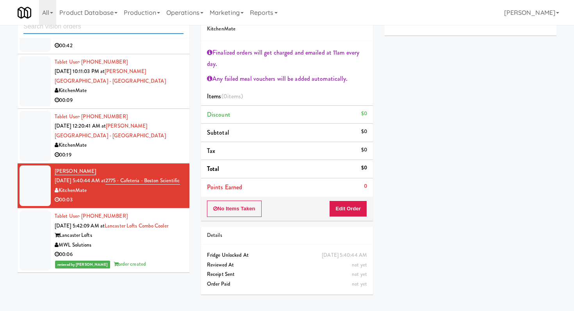
click at [84, 32] on input "text" at bounding box center [103, 27] width 160 height 14
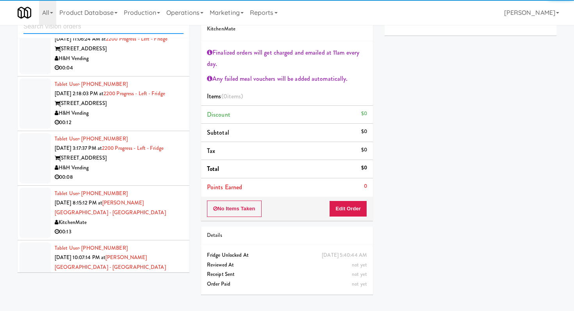
scroll to position [467, 0]
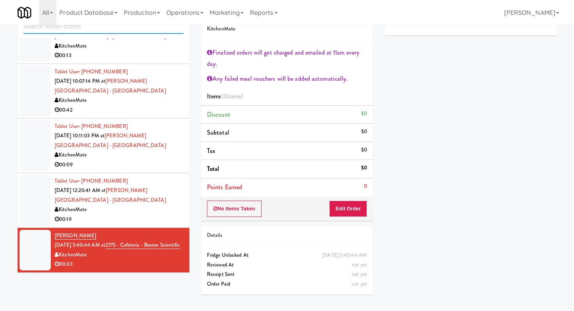
click at [118, 32] on input "text" at bounding box center [103, 27] width 160 height 14
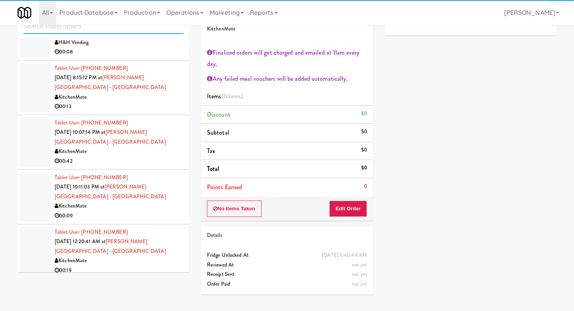
scroll to position [631, 0]
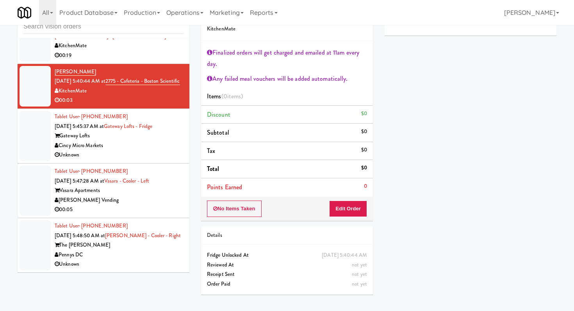
click at [150, 145] on div "Cincy Micro Markets" at bounding box center [119, 146] width 129 height 10
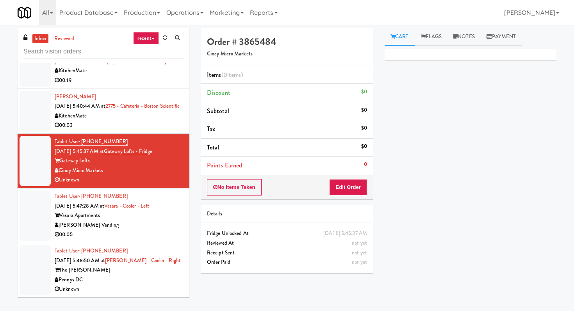
click at [144, 241] on li "Tablet User · (712) 212-3617 Sep 2, 2025 5:47:28 AM at Vasara - Cooler - Left V…" at bounding box center [104, 216] width 172 height 55
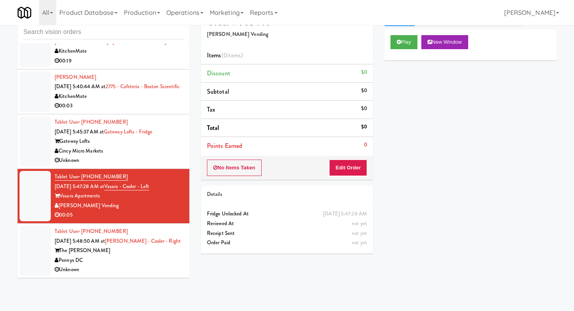
scroll to position [25, 0]
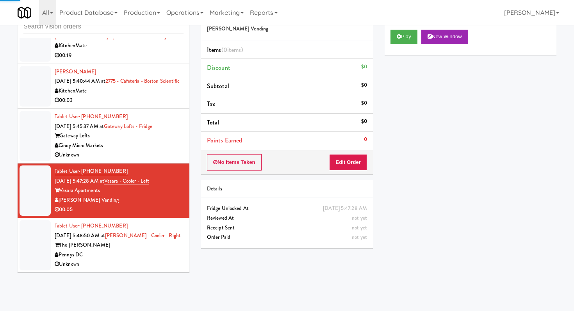
click at [417, 23] on div "All 325 Vending https://classic.micromart.com/vision-orders/966389?operator_id=…" at bounding box center [287, 12] width 539 height 25
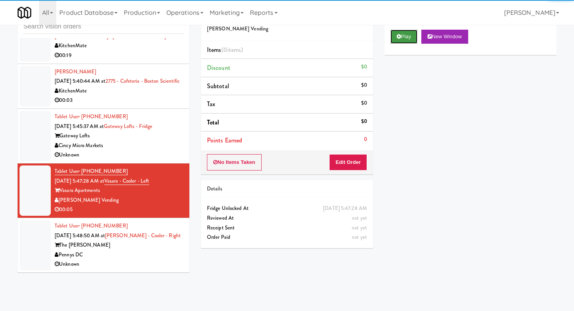
click at [408, 35] on button "Play" at bounding box center [404, 37] width 27 height 14
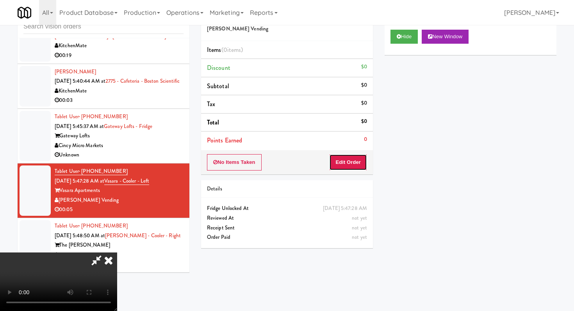
click at [346, 166] on button "Edit Order" at bounding box center [348, 162] width 38 height 16
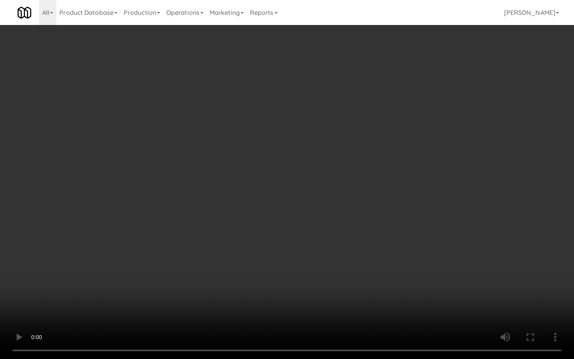
click at [335, 273] on video at bounding box center [287, 179] width 574 height 359
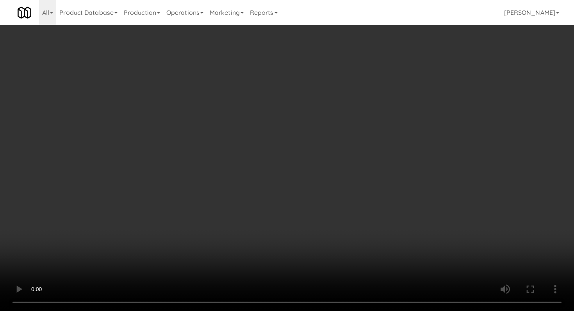
scroll to position [879, 0]
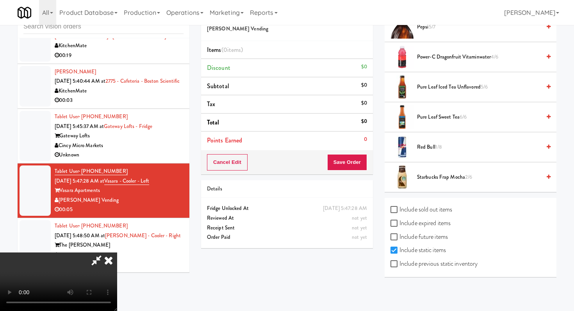
click at [432, 180] on span "Starbucks Frap Mocha 2/6" at bounding box center [479, 178] width 124 height 10
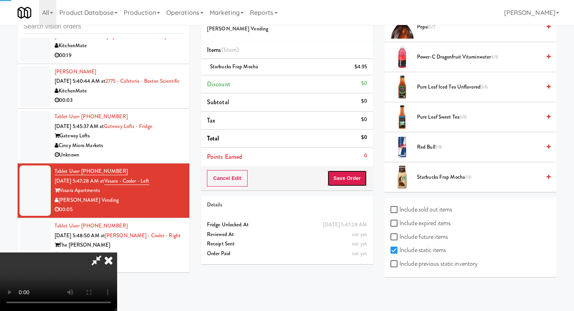
click at [361, 182] on button "Save Order" at bounding box center [347, 178] width 40 height 16
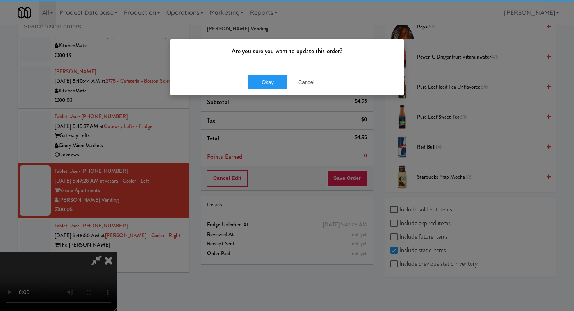
click at [259, 68] on div "Are you sure you want to update this order?" at bounding box center [287, 54] width 234 height 30
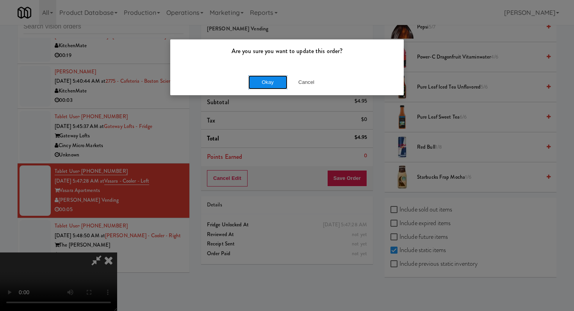
click at [262, 75] on button "Okay" at bounding box center [267, 82] width 39 height 14
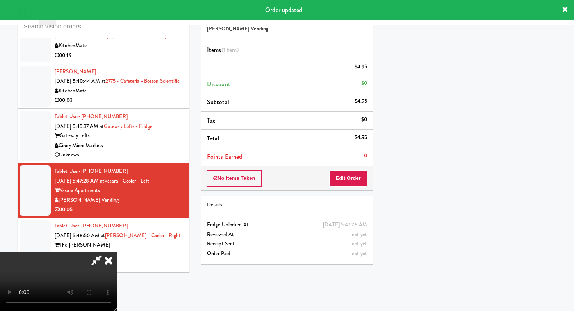
scroll to position [33, 0]
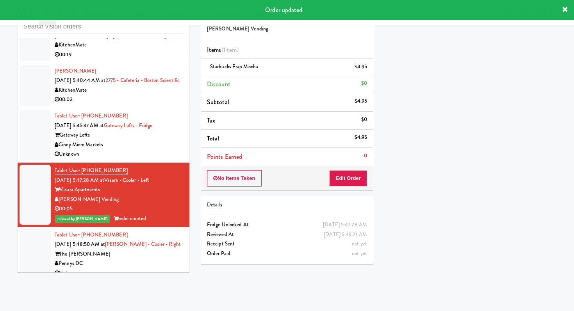
click at [151, 272] on div "Unknown" at bounding box center [119, 274] width 129 height 10
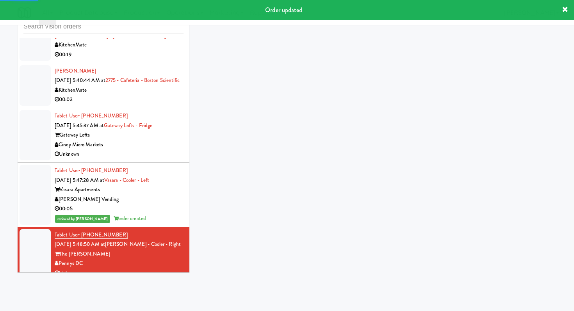
scroll to position [641, 0]
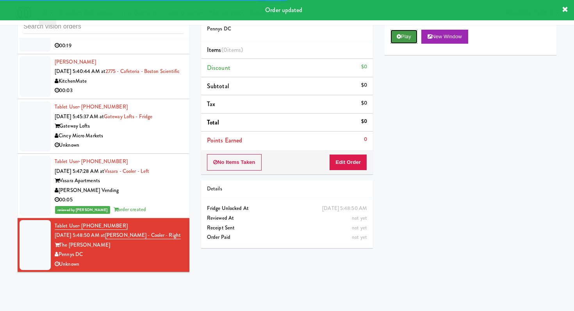
click at [397, 37] on icon at bounding box center [399, 36] width 4 height 5
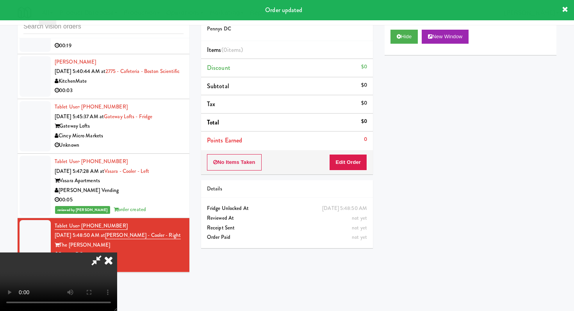
click at [352, 149] on div "Items (0 items ) Discount $0 Subtotal $0 Tax $0 Total $0 Points Earned 0" at bounding box center [287, 95] width 172 height 109
click at [348, 158] on button "Edit Order" at bounding box center [348, 162] width 38 height 16
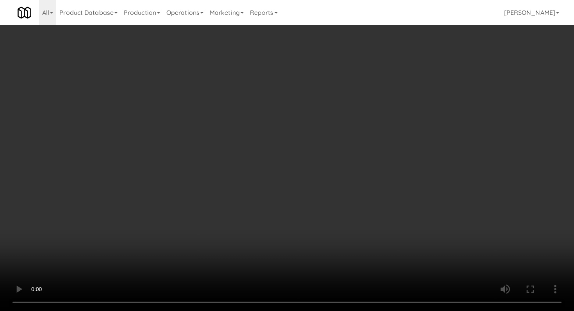
scroll to position [909, 0]
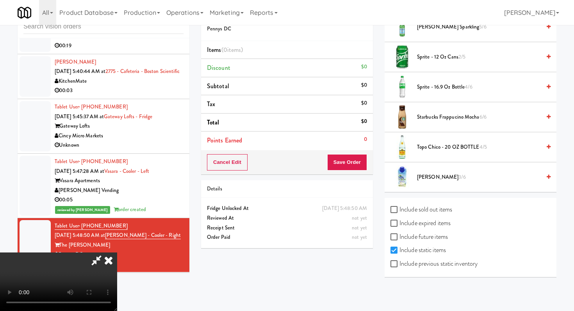
click at [446, 129] on li "Starbucks Frappucino Mocha 6/6" at bounding box center [471, 117] width 172 height 30
click at [451, 119] on span "Starbucks Frappucino Mocha 6/6" at bounding box center [479, 118] width 124 height 10
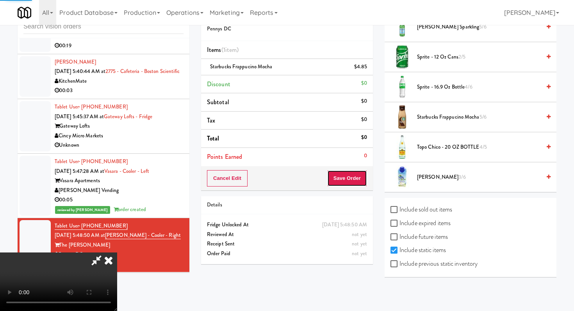
click at [359, 177] on button "Save Order" at bounding box center [347, 178] width 40 height 16
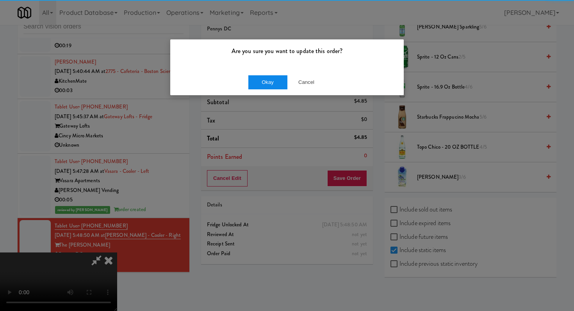
click at [248, 76] on div "Okay Cancel" at bounding box center [287, 82] width 234 height 26
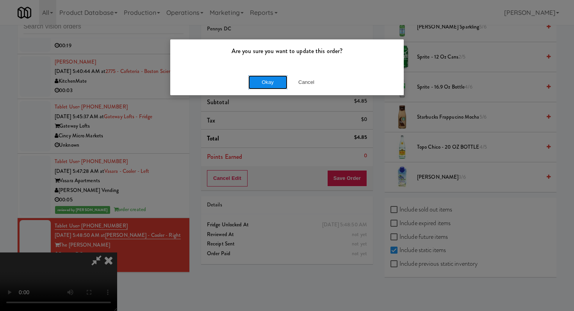
click at [252, 80] on button "Okay" at bounding box center [267, 82] width 39 height 14
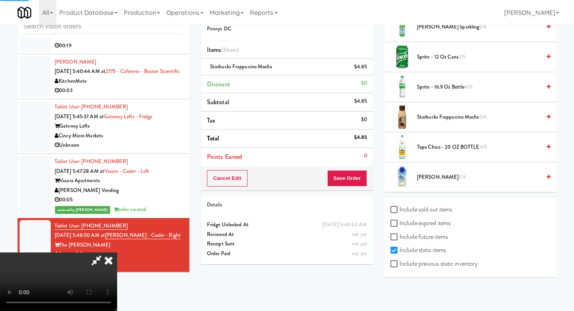
scroll to position [33, 0]
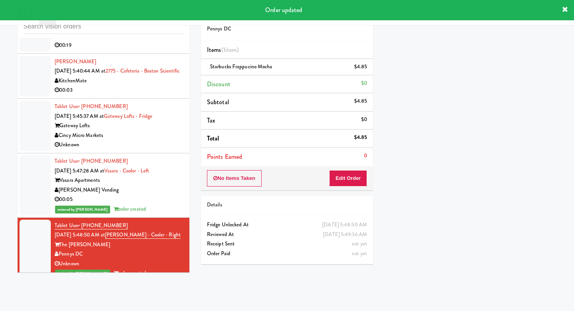
click at [146, 152] on li "Tablet User · (330) 314-5556 Sep 2, 2025 5:45:37 AM at Gateway Lofts - Fridge G…" at bounding box center [104, 126] width 172 height 55
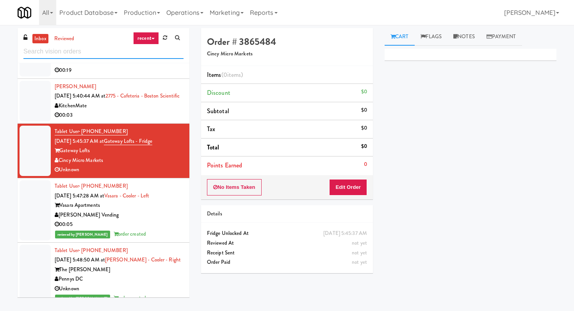
click at [120, 54] on input "text" at bounding box center [103, 52] width 160 height 14
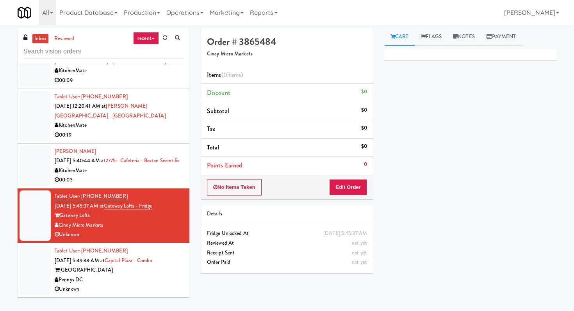
click at [145, 288] on div "Unknown" at bounding box center [119, 290] width 129 height 10
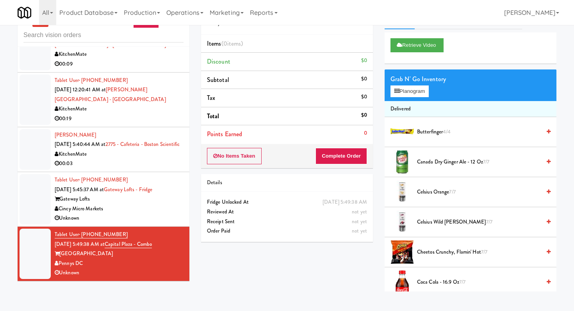
scroll to position [25, 0]
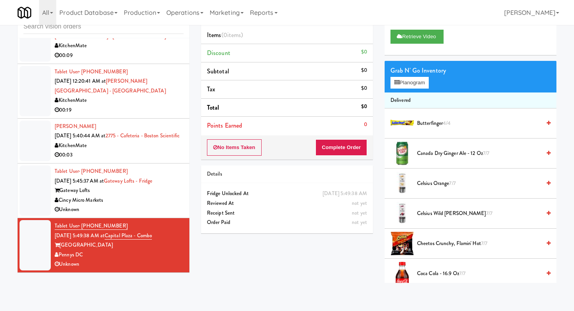
click at [161, 205] on div "Cincy Micro Markets" at bounding box center [119, 201] width 129 height 10
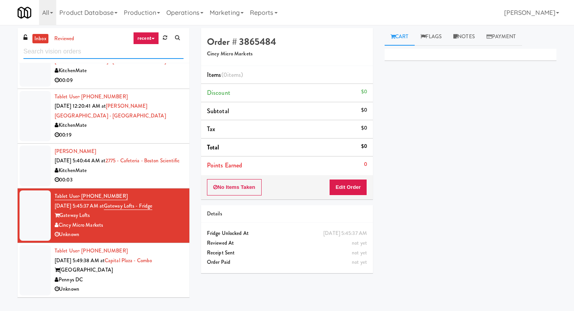
click at [143, 46] on input "text" at bounding box center [103, 52] width 160 height 14
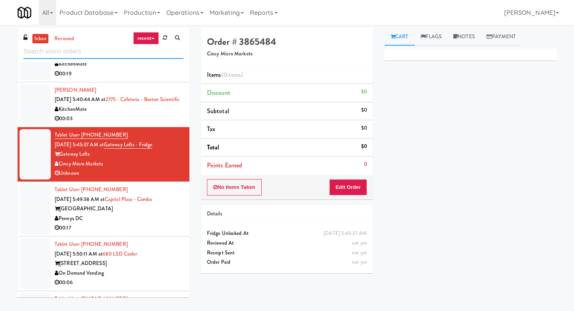
scroll to position [636, 0]
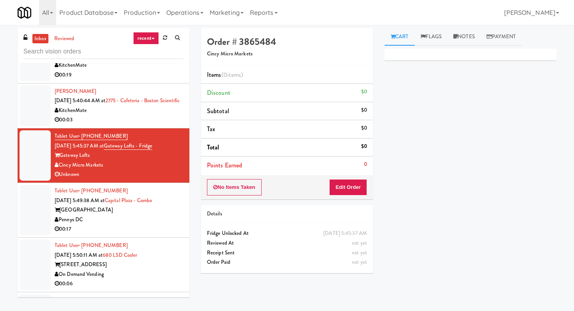
click at [141, 223] on div "Pennys DC" at bounding box center [119, 220] width 129 height 10
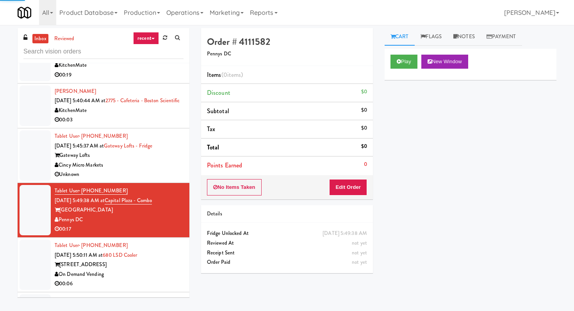
click at [410, 68] on div "Play New Window" at bounding box center [471, 64] width 172 height 31
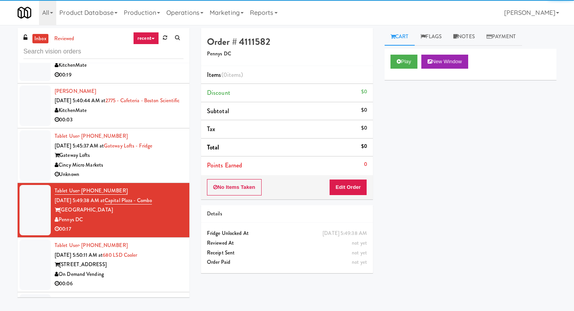
click at [400, 72] on div "Play New Window" at bounding box center [471, 64] width 172 height 31
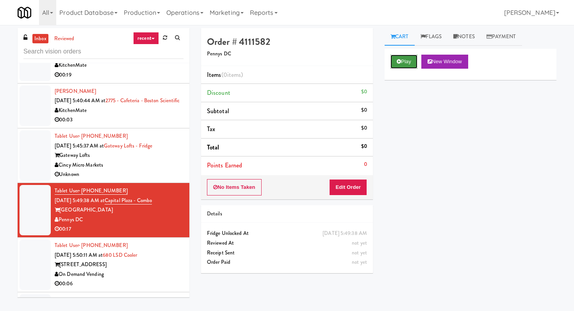
click at [403, 66] on button "Play" at bounding box center [404, 62] width 27 height 14
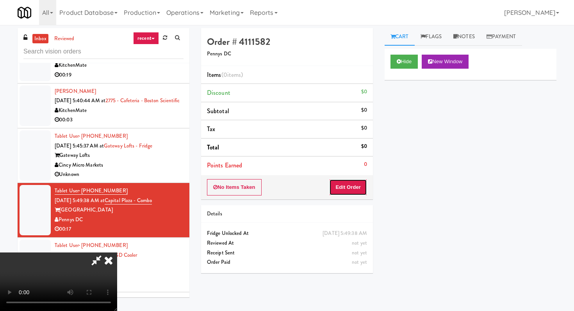
click at [352, 182] on button "Edit Order" at bounding box center [348, 187] width 38 height 16
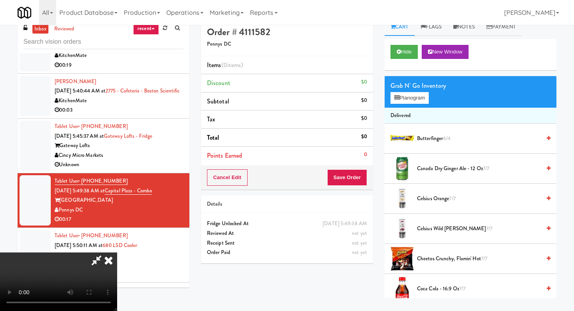
scroll to position [25, 0]
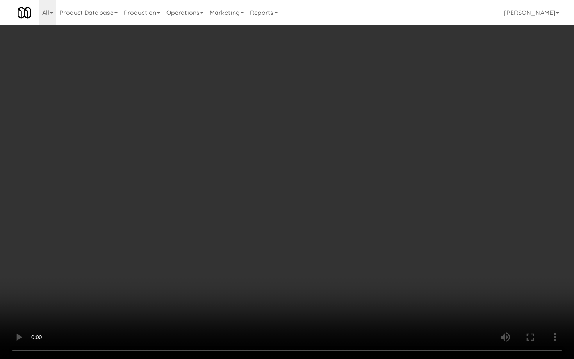
click at [381, 206] on video at bounding box center [287, 179] width 574 height 359
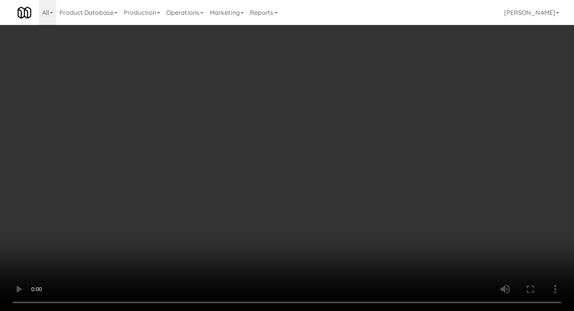
scroll to position [152, 0]
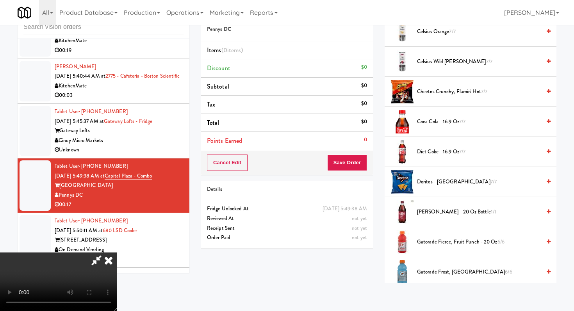
click at [117, 253] on video at bounding box center [58, 282] width 117 height 59
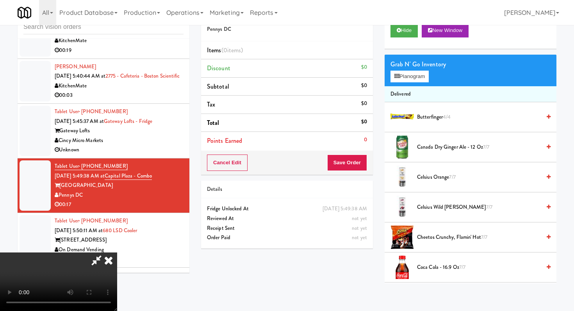
scroll to position [0, 0]
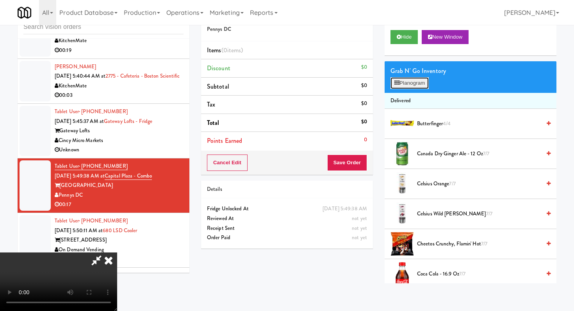
click at [414, 86] on button "Planogram" at bounding box center [410, 83] width 38 height 12
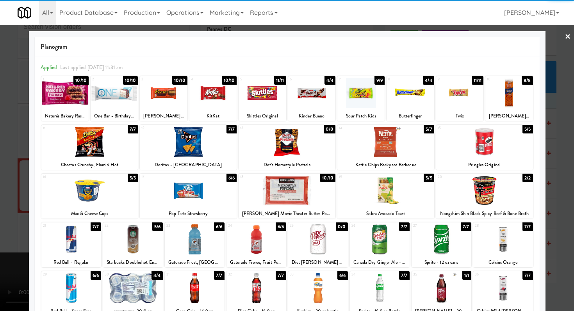
click at [394, 143] on div at bounding box center [386, 142] width 97 height 30
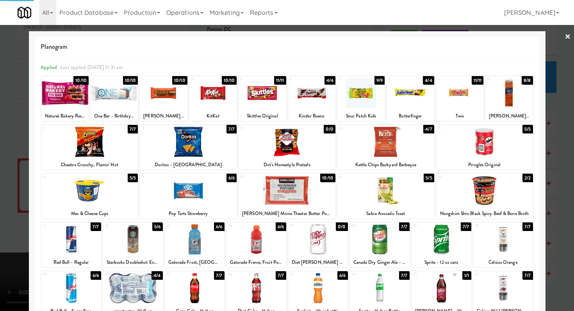
click at [393, 143] on div at bounding box center [386, 142] width 97 height 30
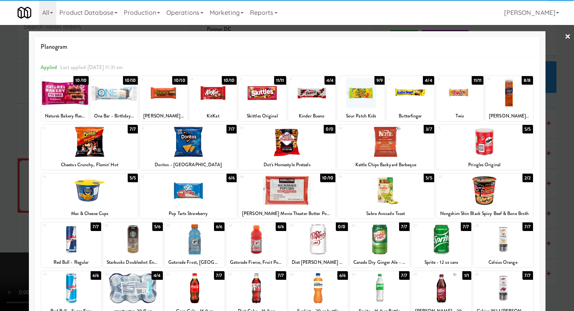
click at [324, 293] on div at bounding box center [318, 288] width 60 height 30
click at [500, 294] on div at bounding box center [503, 288] width 60 height 30
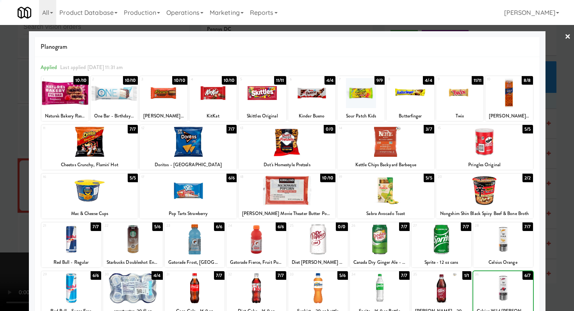
click at [0, 254] on div at bounding box center [287, 155] width 574 height 311
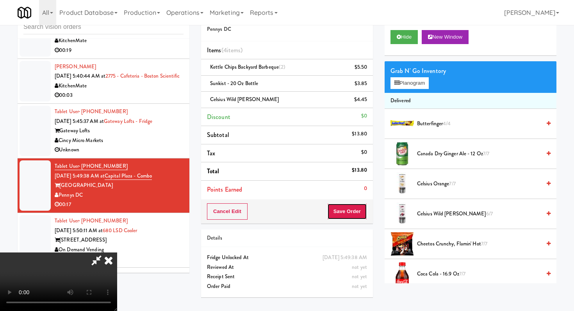
click at [361, 204] on button "Save Order" at bounding box center [347, 212] width 40 height 16
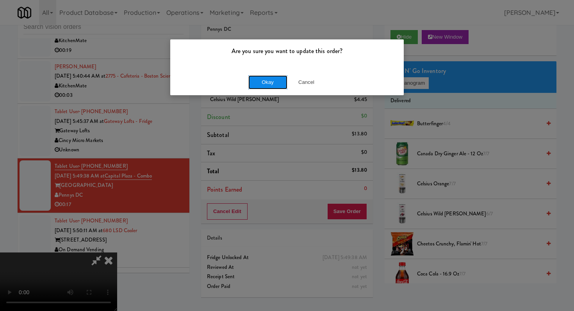
click at [270, 86] on button "Okay" at bounding box center [267, 82] width 39 height 14
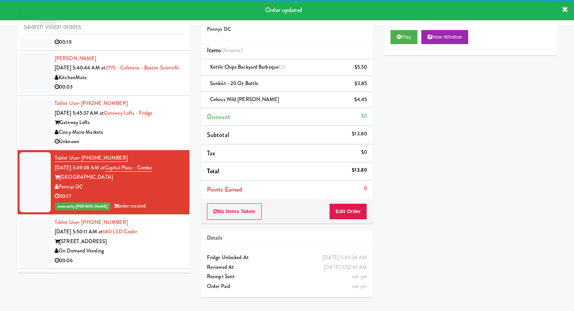
scroll to position [661, 0]
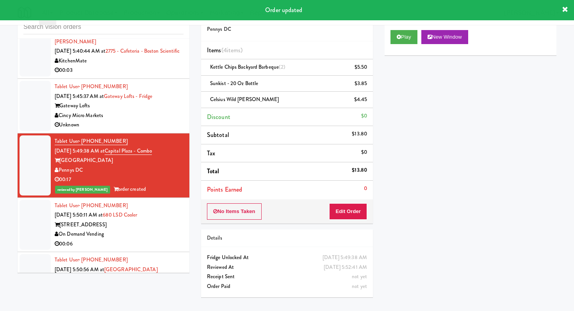
click at [152, 234] on div "On Demand Vending" at bounding box center [119, 235] width 129 height 10
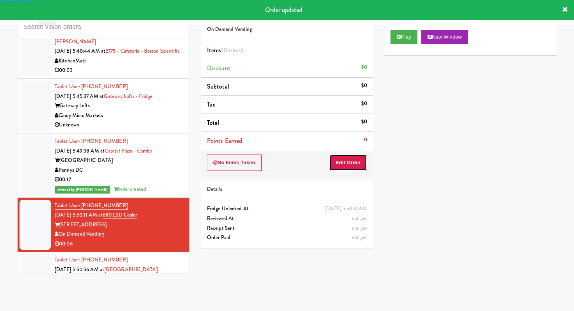
click at [363, 155] on button "Edit Order" at bounding box center [348, 163] width 38 height 16
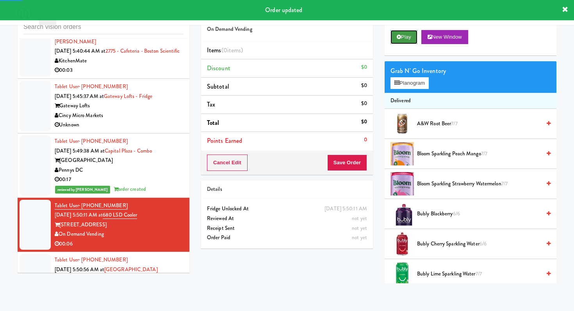
click at [399, 34] on button "Play" at bounding box center [404, 37] width 27 height 14
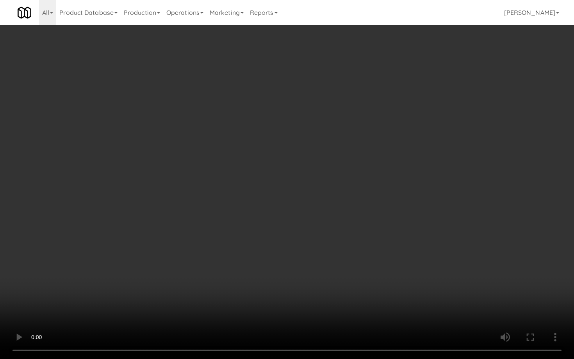
click at [438, 296] on video at bounding box center [287, 179] width 574 height 359
click at [522, 271] on video at bounding box center [287, 179] width 574 height 359
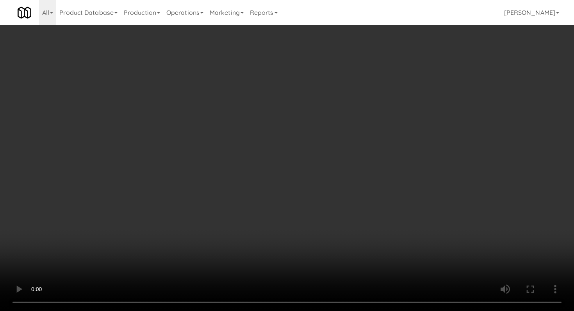
click at [269, 193] on video at bounding box center [287, 155] width 574 height 311
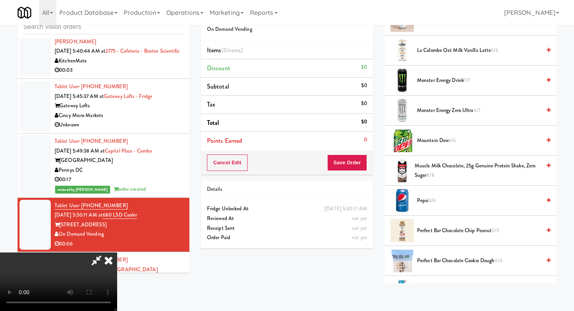
scroll to position [1011, 0]
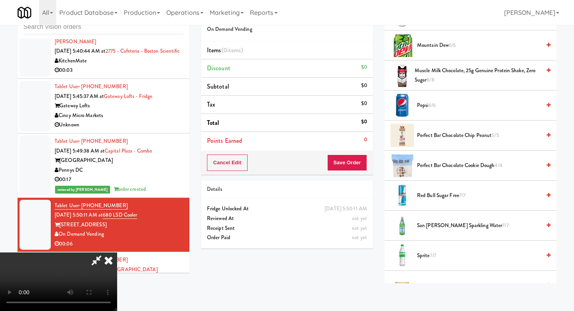
click at [430, 255] on span "Sprite 7/7" at bounding box center [479, 256] width 124 height 10
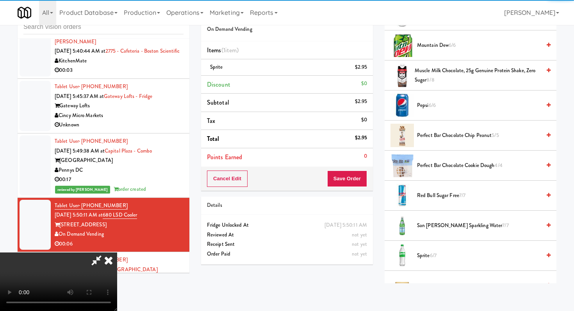
click at [117, 253] on video at bounding box center [58, 282] width 117 height 59
click at [348, 174] on button "Save Order" at bounding box center [347, 179] width 40 height 16
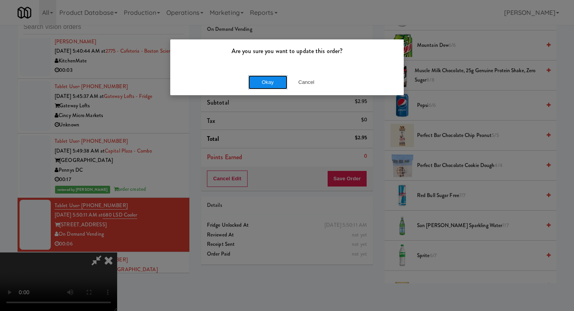
click at [262, 82] on button "Okay" at bounding box center [267, 82] width 39 height 14
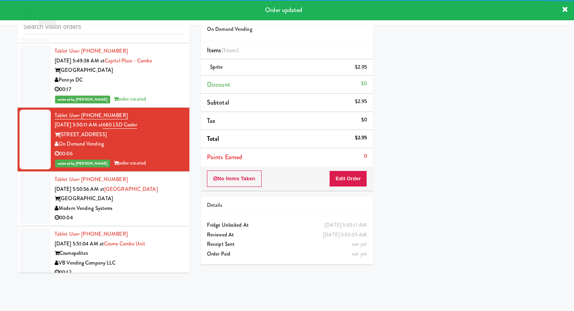
scroll to position [805, 0]
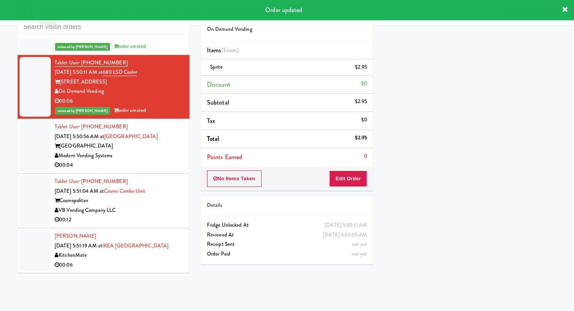
click at [182, 159] on div "Modern Vending Systems" at bounding box center [119, 156] width 129 height 10
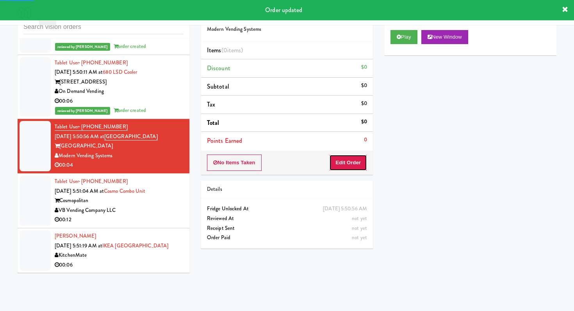
click at [343, 170] on button "Edit Order" at bounding box center [348, 163] width 38 height 16
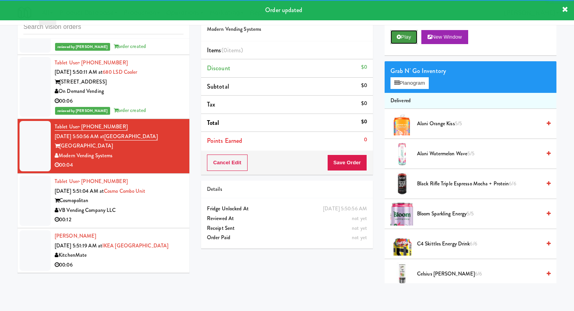
click at [404, 41] on button "Play" at bounding box center [404, 37] width 27 height 14
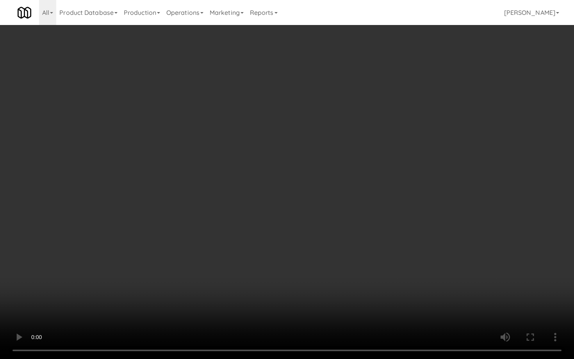
click at [296, 282] on video at bounding box center [287, 179] width 574 height 359
click at [300, 271] on video at bounding box center [287, 179] width 574 height 359
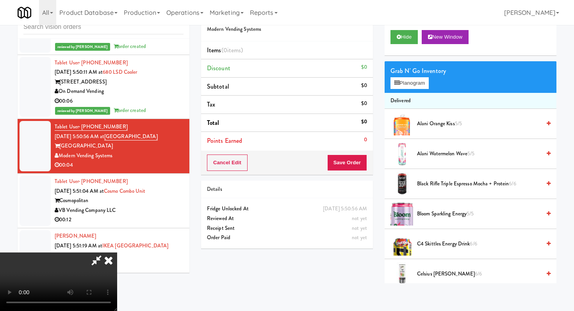
click at [448, 240] on span "C4 Skittles Energy Drink 6/6" at bounding box center [479, 244] width 124 height 10
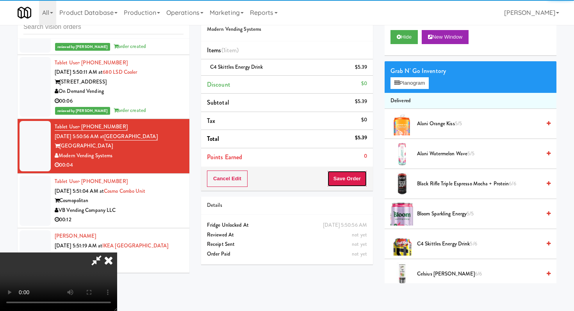
click at [362, 182] on button "Save Order" at bounding box center [347, 179] width 40 height 16
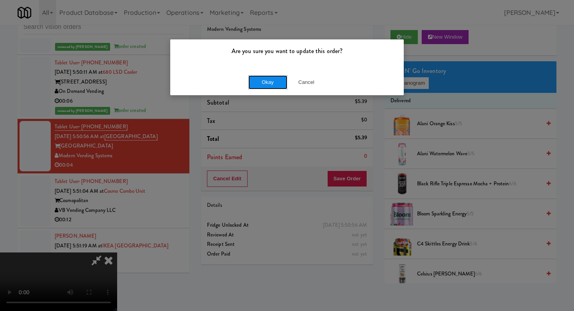
click at [279, 81] on button "Okay" at bounding box center [267, 82] width 39 height 14
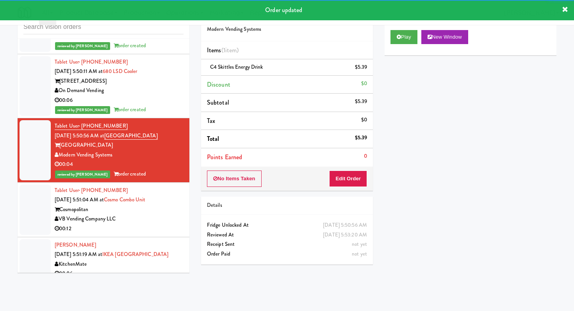
click at [144, 233] on div "00:12" at bounding box center [119, 229] width 129 height 10
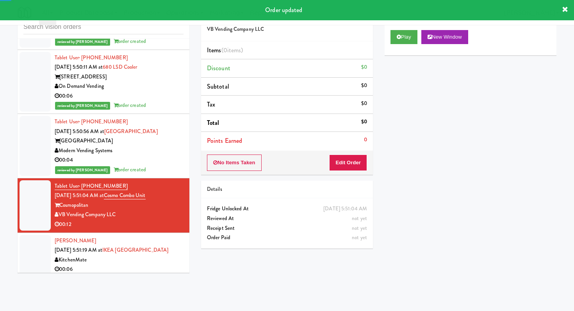
scroll to position [814, 0]
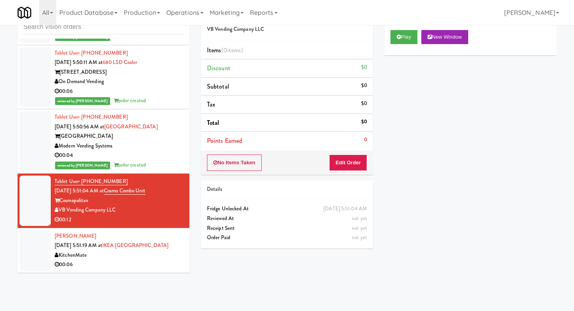
click at [182, 159] on div "00:04" at bounding box center [119, 156] width 129 height 10
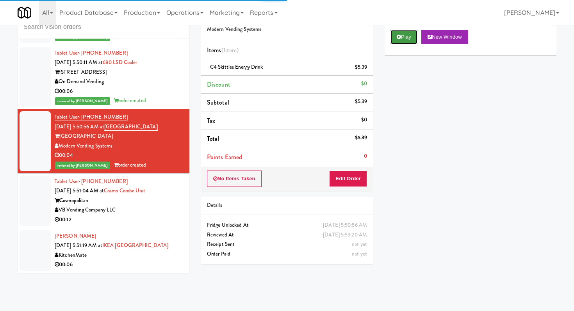
click at [409, 35] on button "Play" at bounding box center [404, 37] width 27 height 14
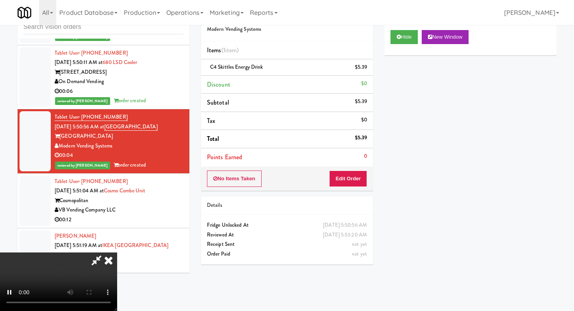
click at [352, 169] on div "No Items Taken Edit Order" at bounding box center [287, 179] width 172 height 24
click at [348, 183] on button "Edit Order" at bounding box center [348, 179] width 38 height 16
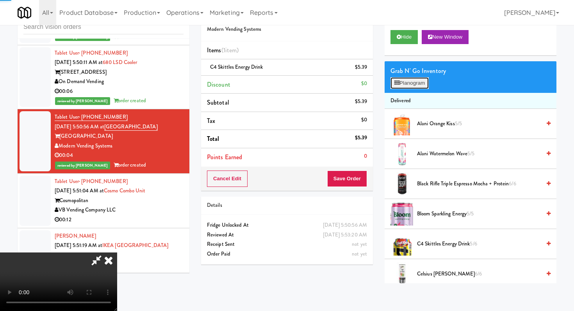
click at [421, 82] on button "Planogram" at bounding box center [410, 83] width 38 height 12
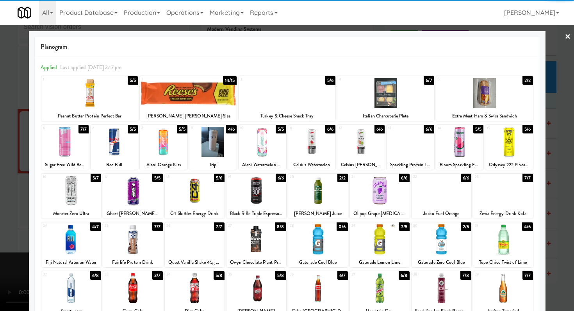
click at [0, 130] on div at bounding box center [287, 155] width 574 height 311
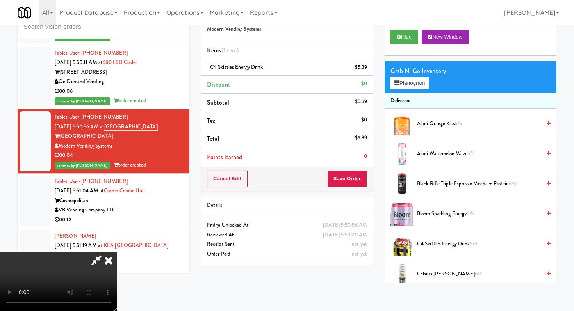
click at [117, 253] on icon at bounding box center [108, 261] width 17 height 16
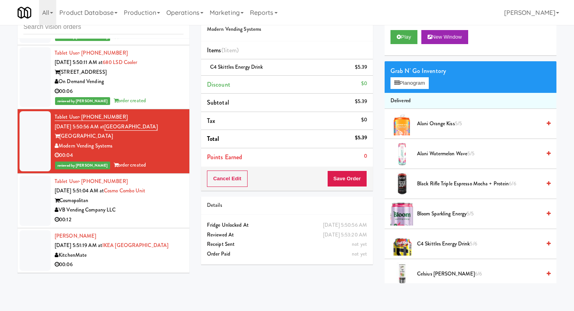
click at [158, 217] on div "00:12" at bounding box center [119, 220] width 129 height 10
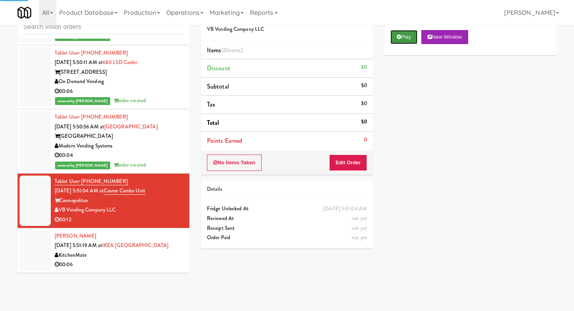
click at [410, 40] on button "Play" at bounding box center [404, 37] width 27 height 14
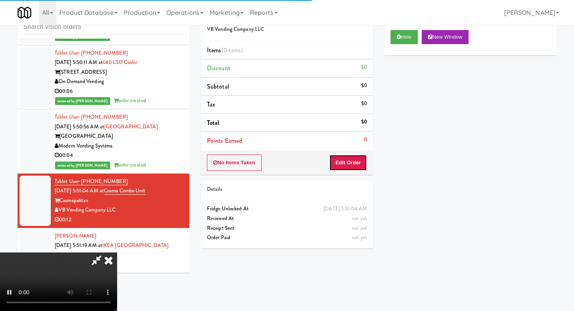
click at [341, 160] on button "Edit Order" at bounding box center [348, 163] width 38 height 16
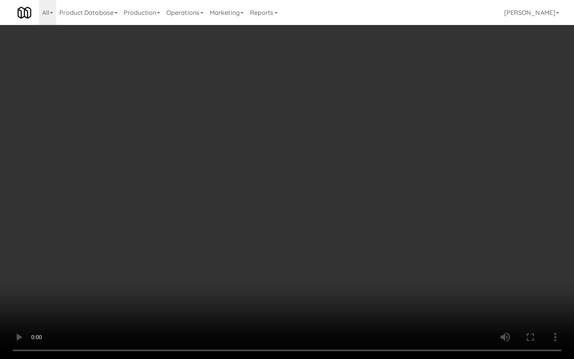
click at [448, 258] on video at bounding box center [287, 179] width 574 height 359
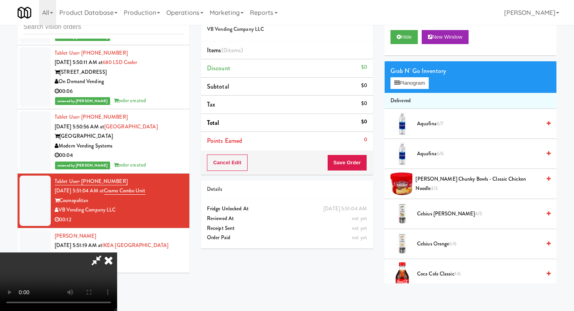
click at [442, 186] on span "Campbell's Chunky Bowls - Classic Chicken Noodle 3/3" at bounding box center [478, 184] width 125 height 19
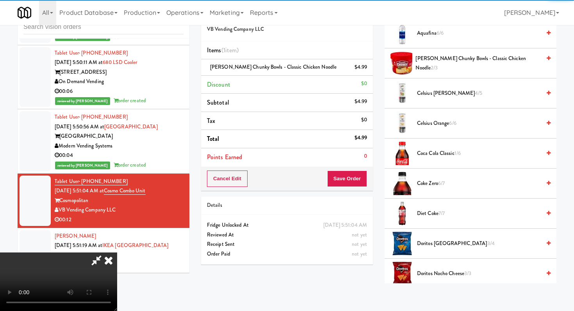
scroll to position [126, 0]
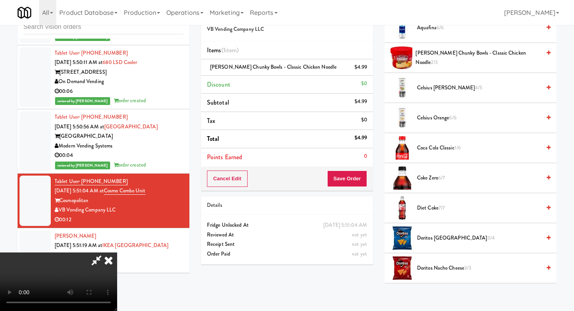
click at [432, 239] on span "Doritos Cool Ranch 3/4" at bounding box center [479, 239] width 124 height 10
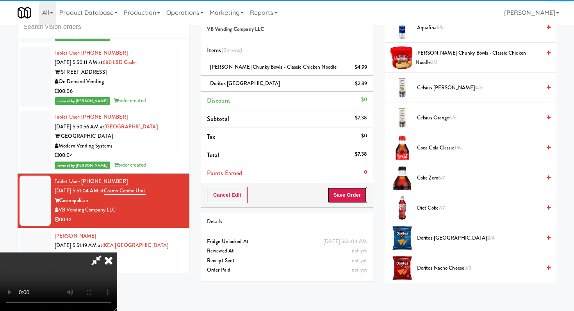
click at [355, 203] on button "Save Order" at bounding box center [347, 195] width 40 height 16
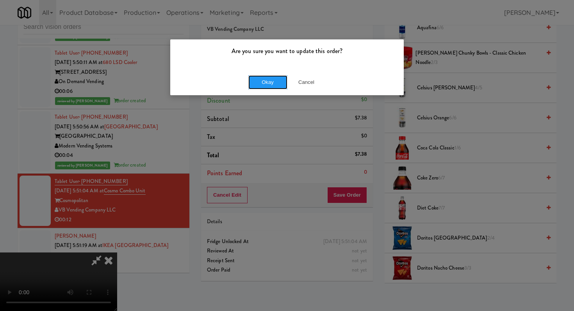
click at [277, 89] on button "Okay" at bounding box center [267, 82] width 39 height 14
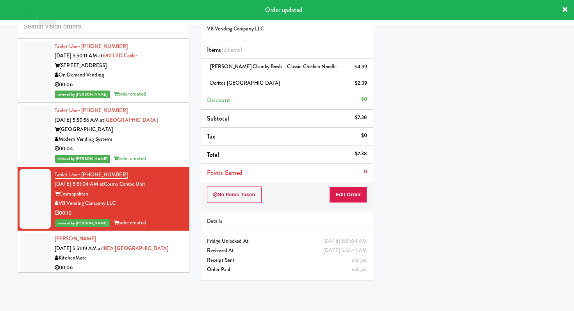
scroll to position [824, 0]
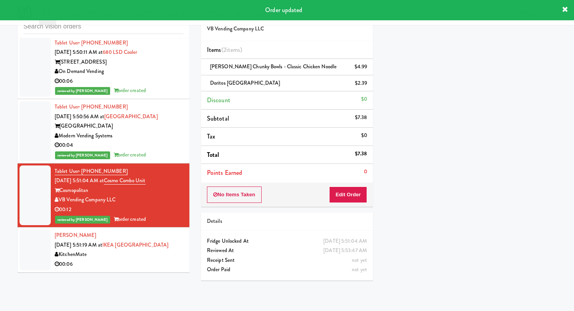
click at [134, 267] on div "00:06" at bounding box center [119, 265] width 129 height 10
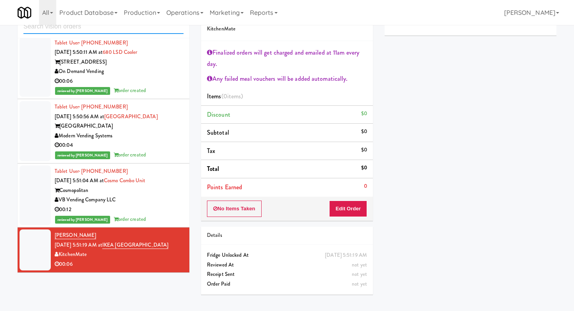
click at [92, 29] on input "text" at bounding box center [103, 27] width 160 height 14
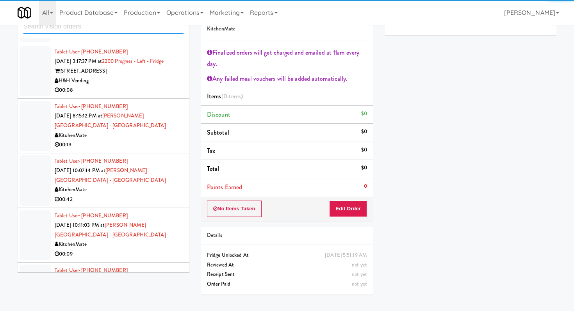
scroll to position [567, 0]
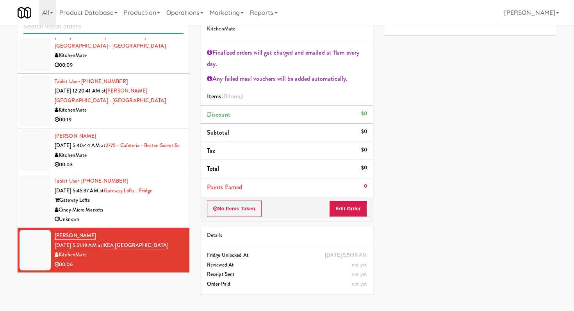
click at [122, 32] on input "text" at bounding box center [103, 27] width 160 height 14
click at [159, 30] on input "text" at bounding box center [103, 27] width 160 height 14
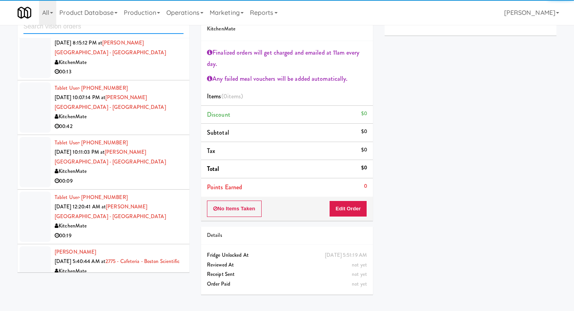
scroll to position [622, 0]
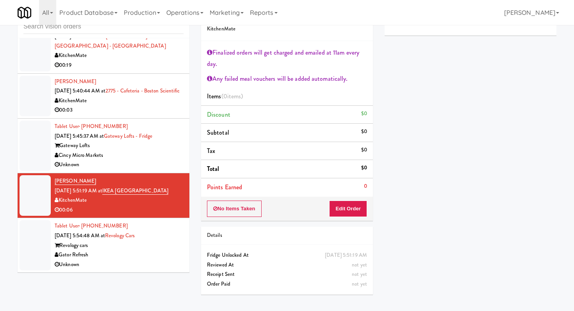
click at [144, 265] on div "Unknown" at bounding box center [119, 265] width 129 height 10
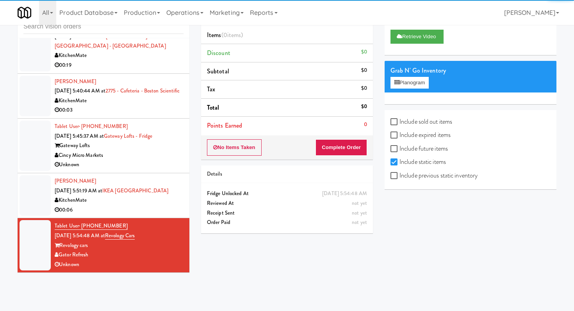
click at [185, 200] on li "Mark Fisher Sep 2, 2025 5:51:19 AM at IKEA Scarborough Town Center KitchenMate …" at bounding box center [104, 195] width 172 height 45
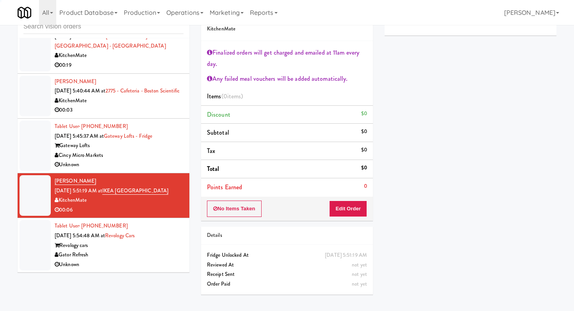
click at [167, 150] on div "Gateway Lofts" at bounding box center [119, 146] width 129 height 10
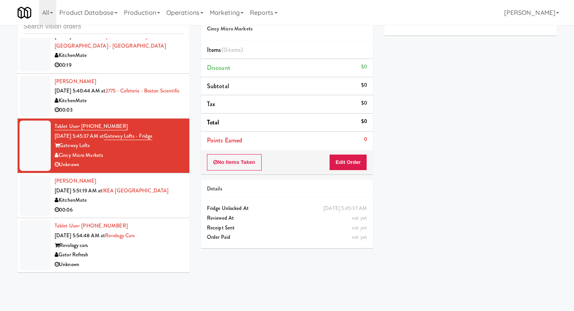
click at [143, 249] on div "Revology cars" at bounding box center [119, 246] width 129 height 10
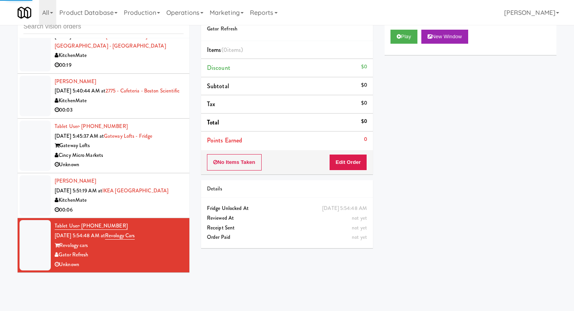
click at [152, 205] on div "00:06" at bounding box center [119, 210] width 129 height 10
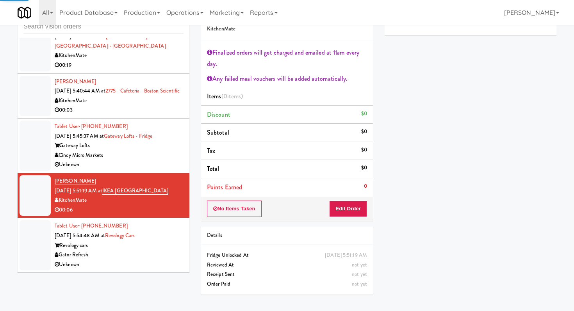
click at [159, 261] on div "Unknown" at bounding box center [119, 265] width 129 height 10
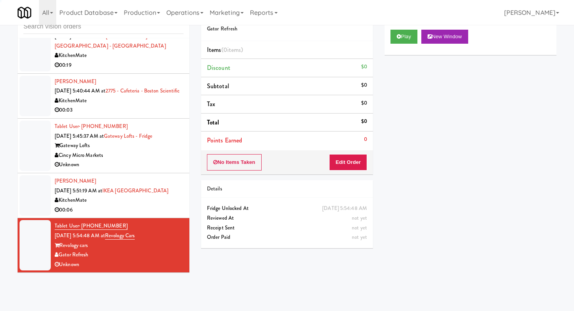
click at [390, 45] on div "Play New Window" at bounding box center [471, 39] width 172 height 31
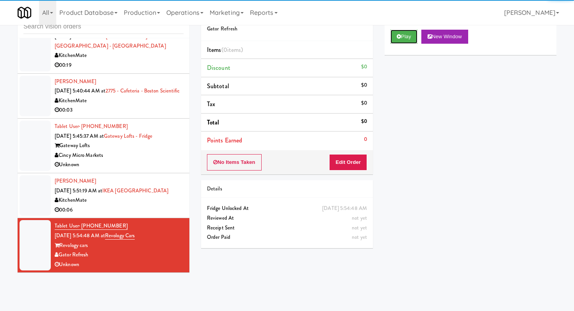
drag, startPoint x: 399, startPoint y: 37, endPoint x: 377, endPoint y: 80, distance: 47.9
click at [399, 37] on icon at bounding box center [399, 36] width 4 height 5
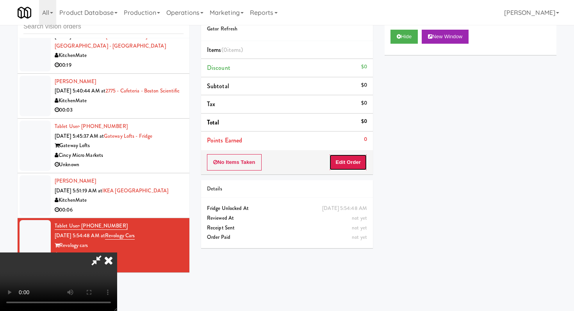
click at [364, 159] on button "Edit Order" at bounding box center [348, 162] width 38 height 16
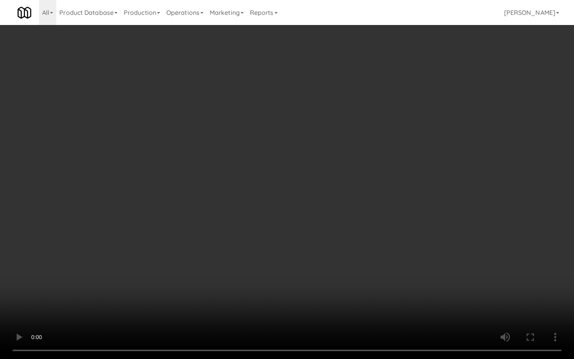
click at [303, 277] on video at bounding box center [287, 179] width 574 height 359
click at [318, 264] on video at bounding box center [287, 179] width 574 height 359
click at [282, 254] on video at bounding box center [287, 179] width 574 height 359
click at [292, 241] on video at bounding box center [287, 179] width 574 height 359
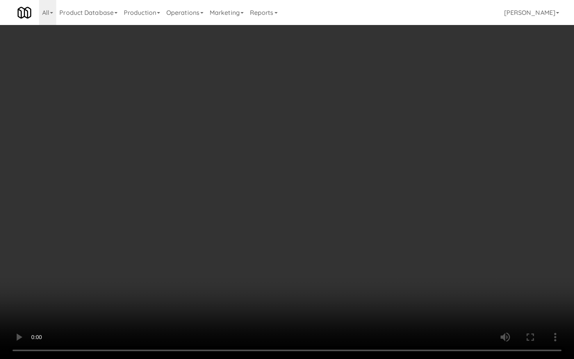
click at [293, 240] on video at bounding box center [287, 179] width 574 height 359
click at [304, 230] on video at bounding box center [287, 179] width 574 height 359
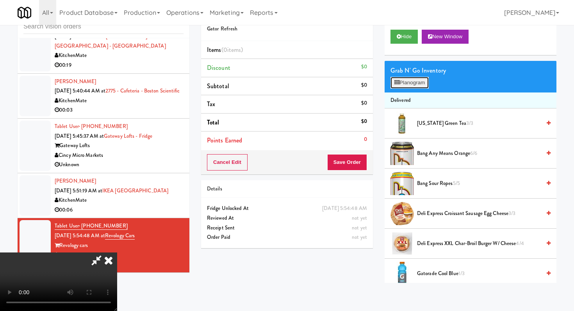
click at [424, 87] on button "Planogram" at bounding box center [410, 83] width 38 height 12
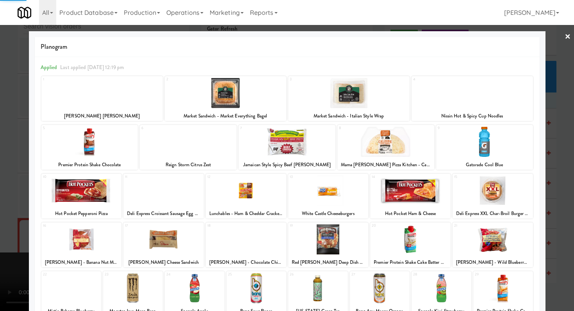
scroll to position [21, 0]
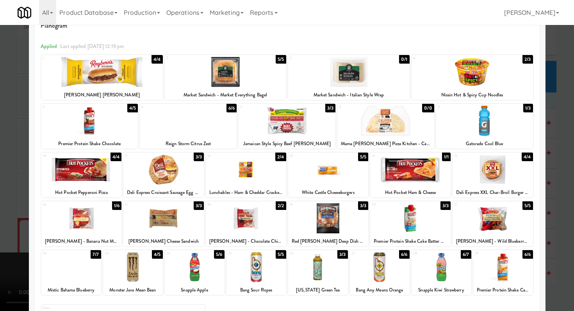
click at [245, 213] on div at bounding box center [246, 219] width 80 height 30
click at [0, 197] on div at bounding box center [287, 155] width 574 height 311
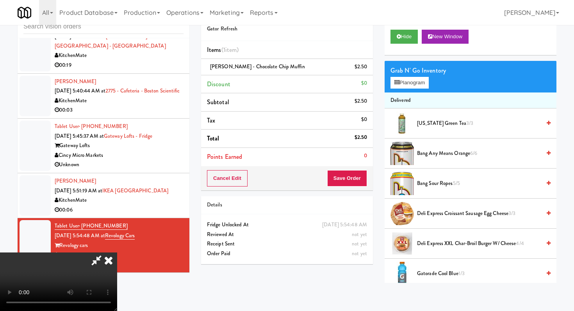
click at [354, 166] on div "Order # 3073155 Gator Refresh Items (1 item ) Otis Spunkmeyer - Chocolate Chip …" at bounding box center [287, 97] width 172 height 188
click at [355, 186] on button "Save Order" at bounding box center [347, 178] width 40 height 16
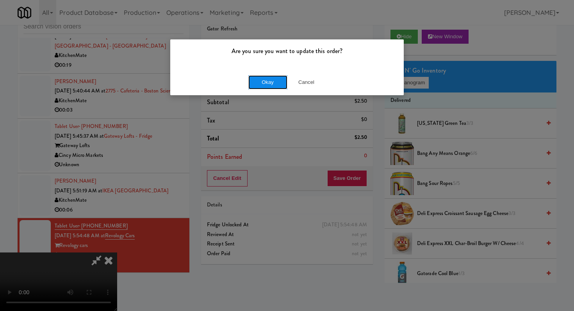
click at [268, 86] on button "Okay" at bounding box center [267, 82] width 39 height 14
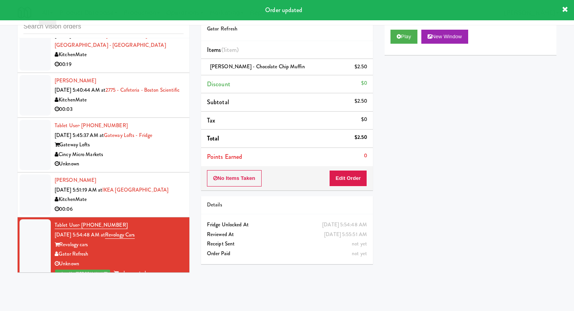
scroll to position [631, 0]
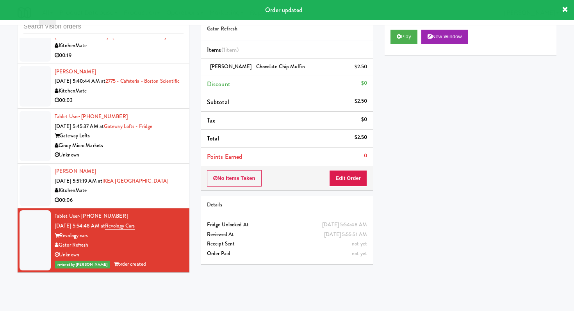
click at [114, 202] on div "00:06" at bounding box center [119, 201] width 129 height 10
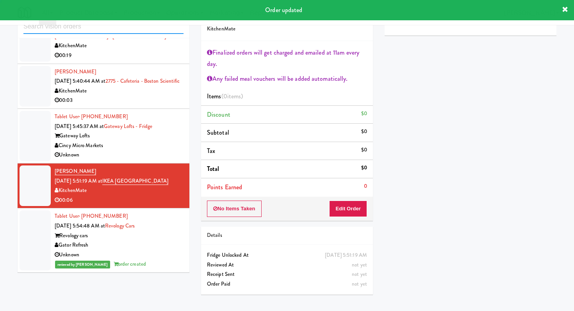
click at [112, 32] on input "text" at bounding box center [103, 27] width 160 height 14
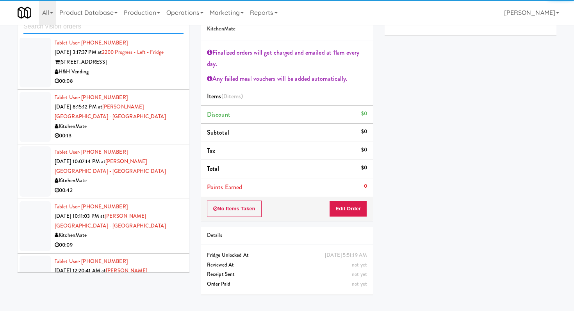
scroll to position [567, 0]
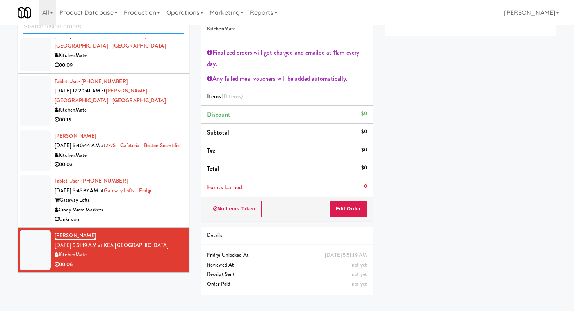
click at [118, 30] on input "text" at bounding box center [103, 27] width 160 height 14
click at [120, 29] on input "text" at bounding box center [103, 27] width 160 height 14
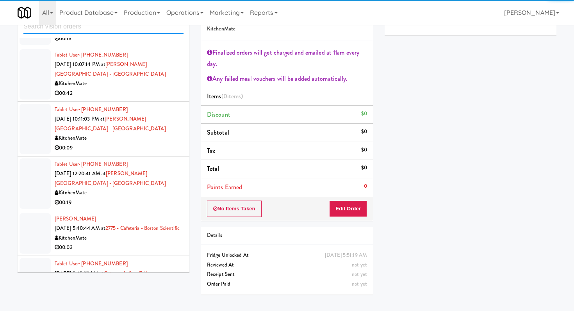
scroll to position [622, 0]
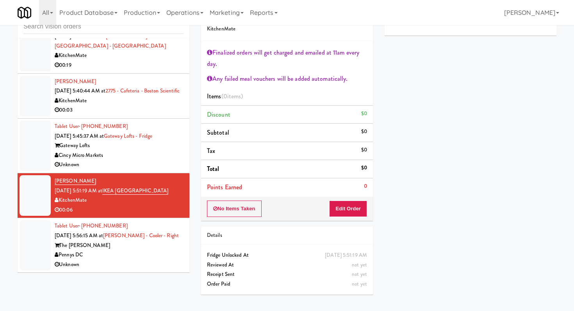
click at [128, 255] on div "Pennys DC" at bounding box center [119, 255] width 129 height 10
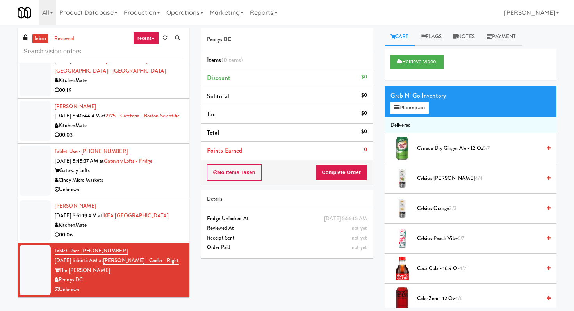
click at [162, 234] on div "00:06" at bounding box center [119, 235] width 129 height 10
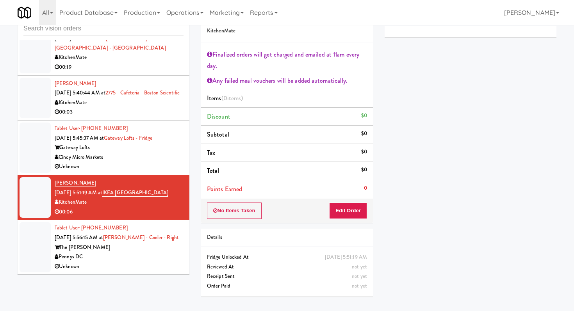
scroll to position [25, 0]
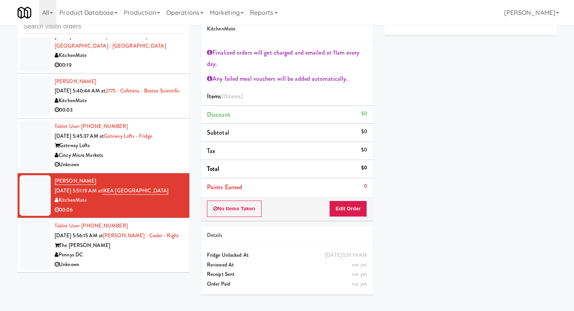
click at [161, 260] on div "Pennys DC" at bounding box center [119, 255] width 129 height 10
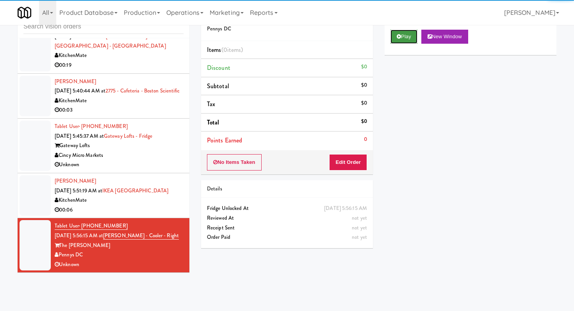
click at [395, 36] on button "Play" at bounding box center [404, 37] width 27 height 14
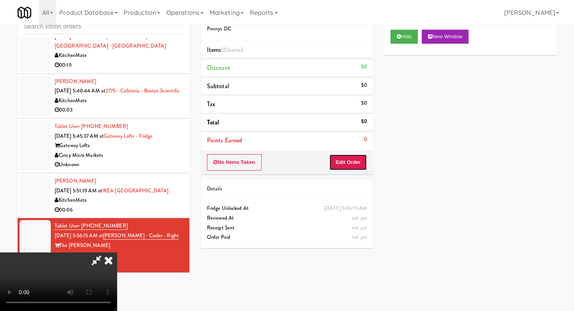
click at [353, 164] on button "Edit Order" at bounding box center [348, 162] width 38 height 16
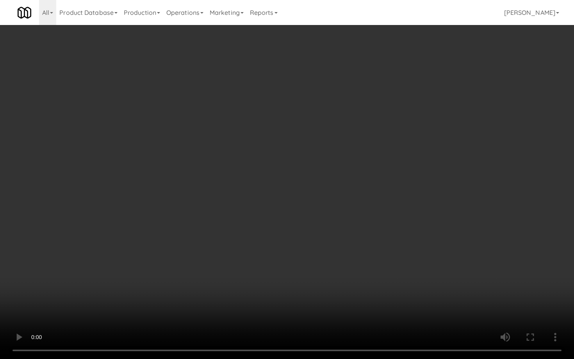
click at [419, 310] on video at bounding box center [287, 179] width 574 height 359
click at [413, 292] on video at bounding box center [287, 179] width 574 height 359
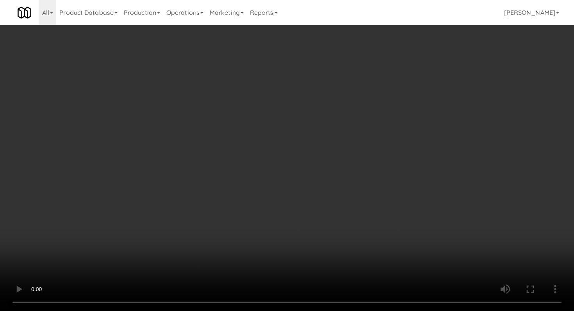
scroll to position [909, 0]
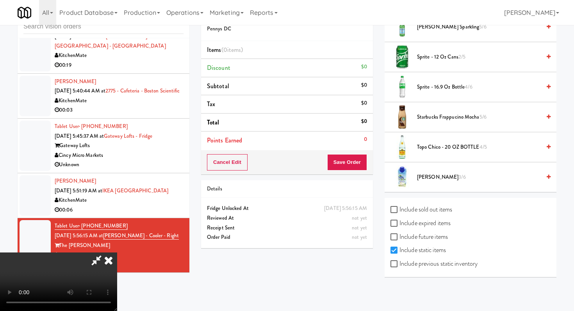
click at [435, 181] on span "Vita Coco 3/6" at bounding box center [479, 178] width 124 height 10
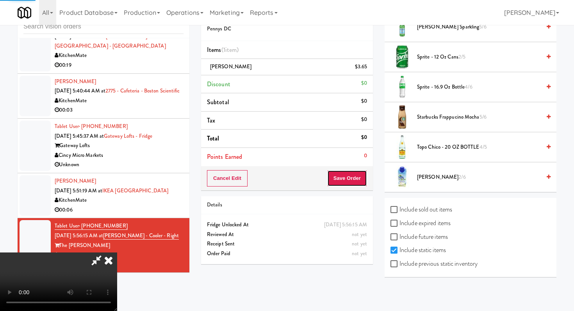
click at [360, 180] on button "Save Order" at bounding box center [347, 178] width 40 height 16
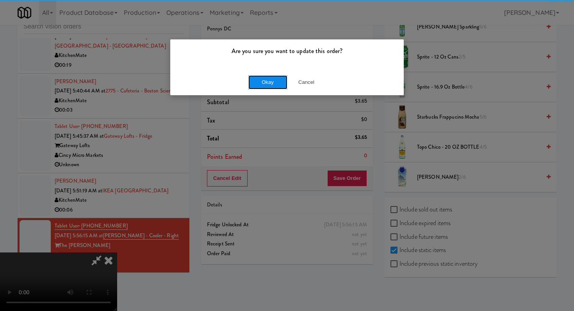
click at [259, 88] on button "Okay" at bounding box center [267, 82] width 39 height 14
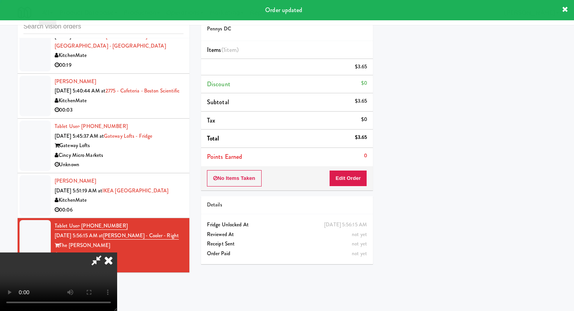
scroll to position [33, 0]
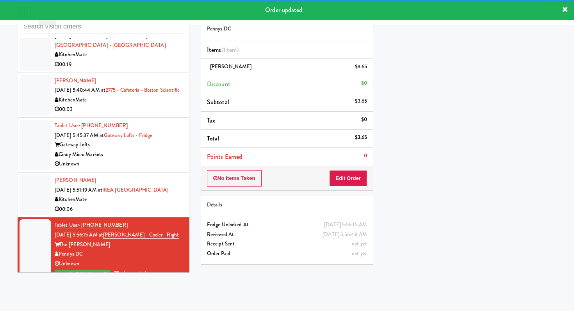
click at [164, 215] on li "Mark Fisher Sep 2, 2025 5:51:19 AM at IKEA Scarborough Town Center KitchenMate …" at bounding box center [104, 195] width 172 height 45
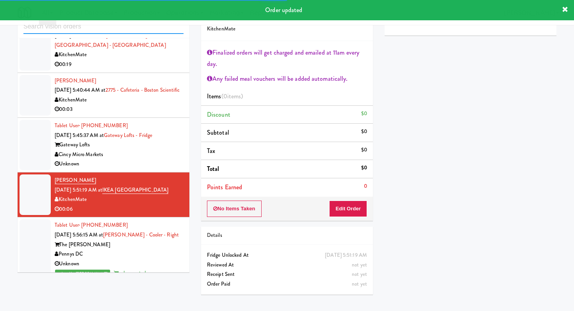
click at [121, 33] on input "text" at bounding box center [103, 27] width 160 height 14
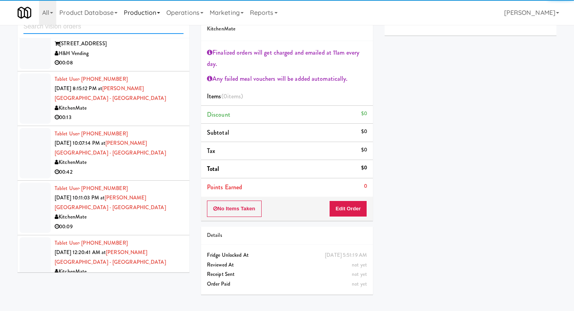
scroll to position [567, 0]
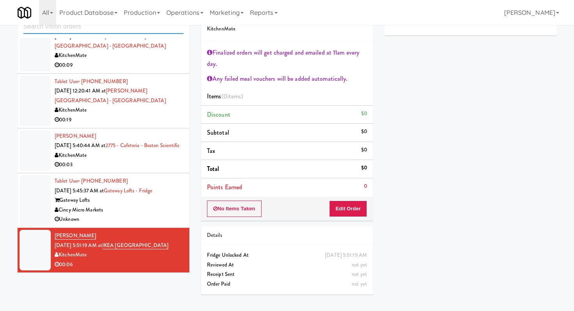
click at [148, 29] on input "text" at bounding box center [103, 27] width 160 height 14
click at [137, 215] on div "Unknown" at bounding box center [119, 220] width 129 height 10
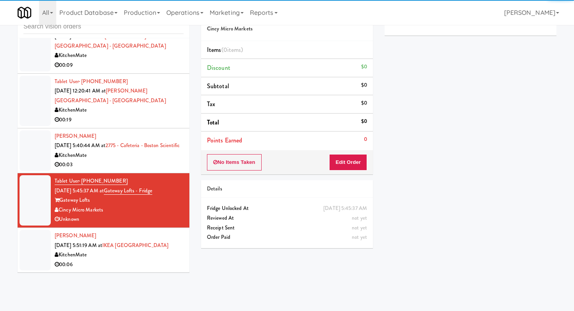
click at [141, 259] on div "KitchenMate" at bounding box center [119, 255] width 129 height 10
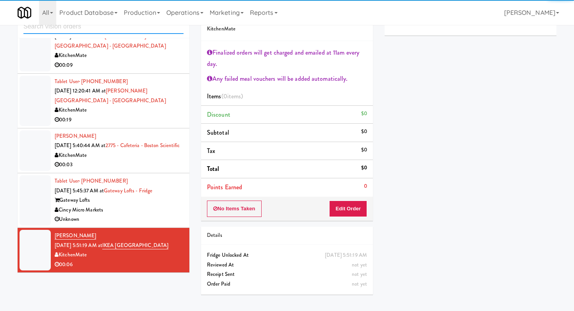
click at [127, 32] on input "text" at bounding box center [103, 27] width 160 height 14
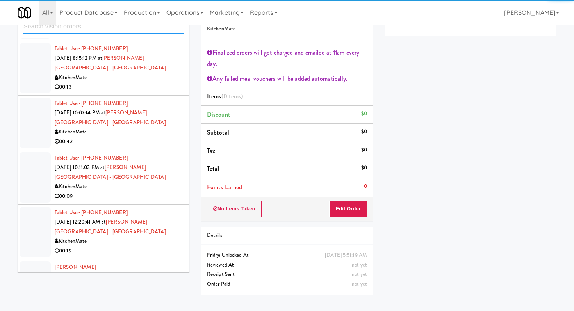
scroll to position [567, 0]
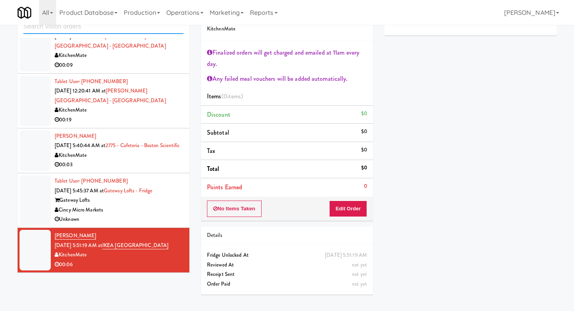
click at [152, 31] on input "text" at bounding box center [103, 27] width 160 height 14
click at [402, 217] on div "Primary Flag Clear Flag if unable to determine what was taken or order not proc…" at bounding box center [471, 170] width 172 height 293
click at [154, 29] on input "text" at bounding box center [103, 27] width 160 height 14
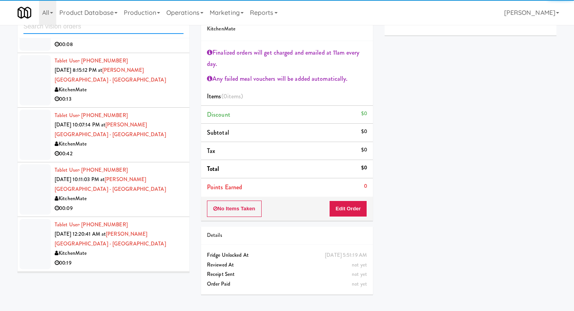
scroll to position [612, 0]
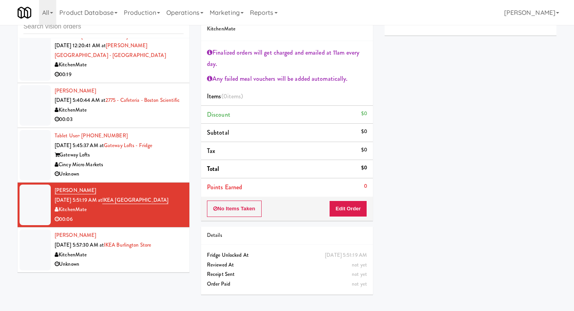
click at [118, 269] on div "Unknown" at bounding box center [119, 265] width 129 height 10
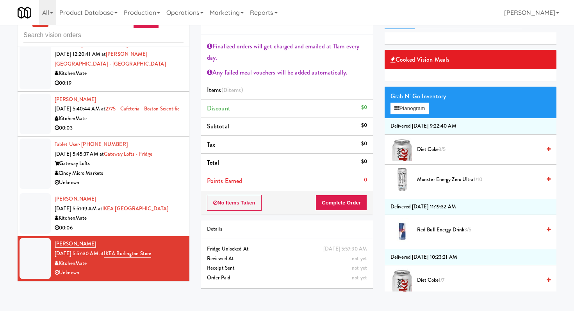
scroll to position [25, 0]
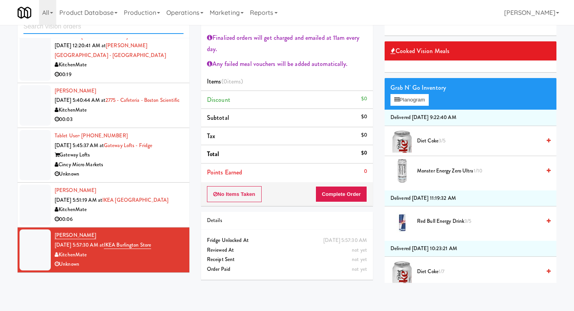
click at [118, 32] on input "text" at bounding box center [103, 27] width 160 height 14
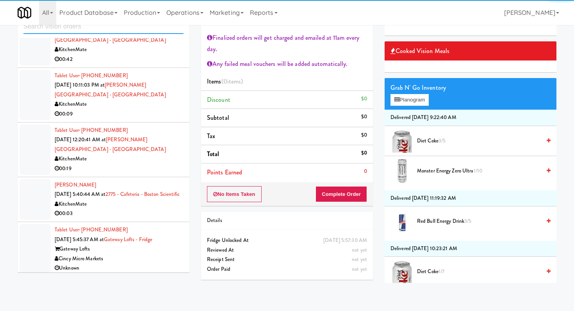
scroll to position [666, 0]
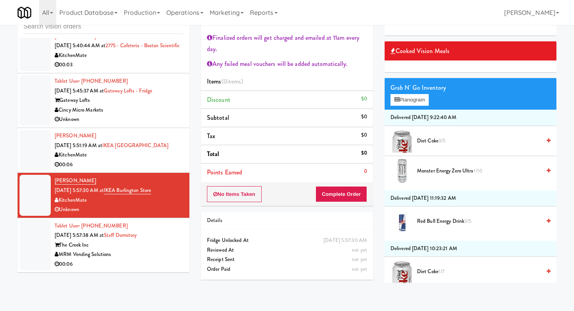
click at [145, 260] on div "00:06" at bounding box center [119, 265] width 129 height 10
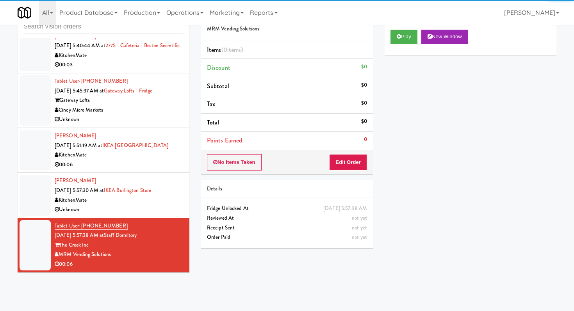
click at [399, 45] on div "Play New Window" at bounding box center [471, 39] width 172 height 31
click at [401, 41] on button "Play" at bounding box center [404, 37] width 27 height 14
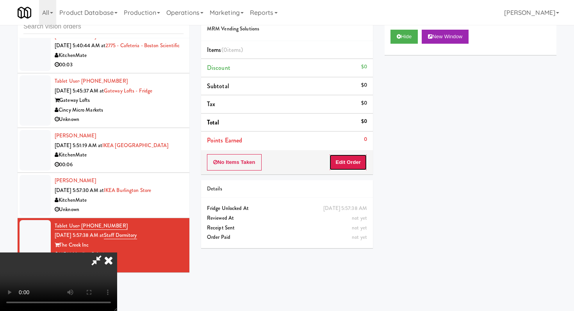
click at [348, 169] on button "Edit Order" at bounding box center [348, 162] width 38 height 16
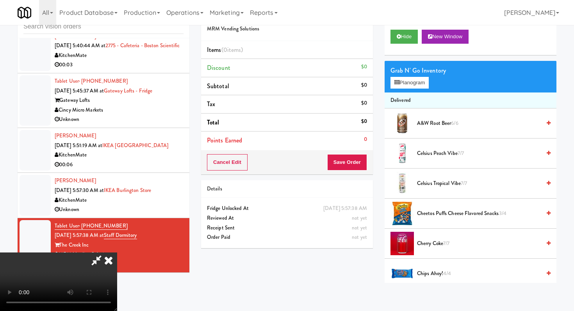
scroll to position [77, 0]
click at [117, 253] on video at bounding box center [58, 282] width 117 height 59
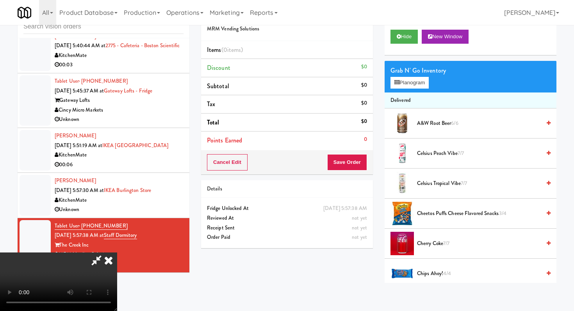
click at [117, 253] on video at bounding box center [58, 282] width 117 height 59
click at [413, 77] on button "Planogram" at bounding box center [410, 83] width 38 height 12
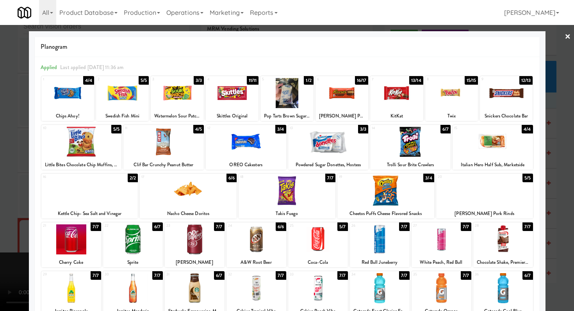
click at [66, 140] on div at bounding box center [81, 142] width 80 height 30
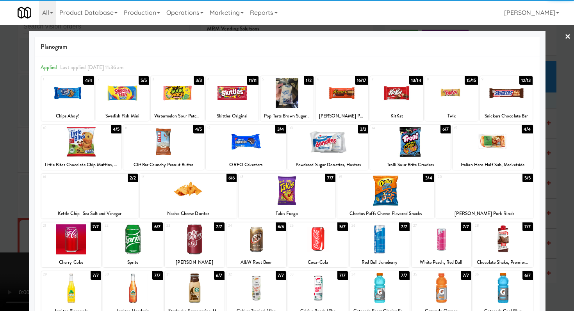
click at [391, 235] on div at bounding box center [380, 240] width 60 height 30
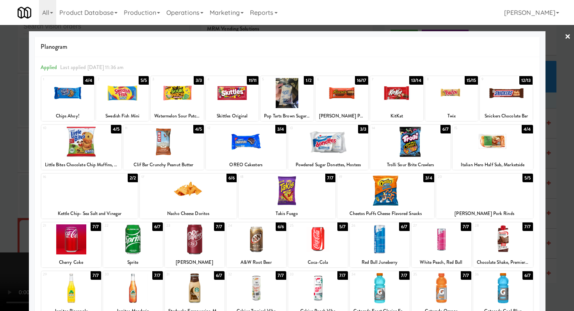
click at [0, 130] on div at bounding box center [287, 155] width 574 height 311
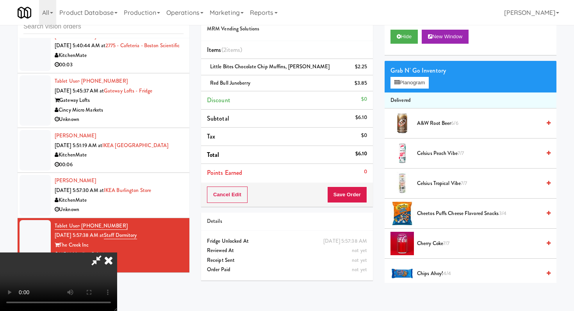
click at [358, 187] on div "Cancel Edit Save Order" at bounding box center [287, 195] width 172 height 24
click at [355, 193] on button "Save Order" at bounding box center [347, 195] width 40 height 16
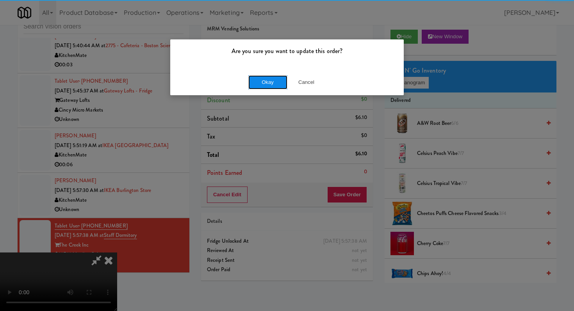
click at [262, 81] on button "Okay" at bounding box center [267, 82] width 39 height 14
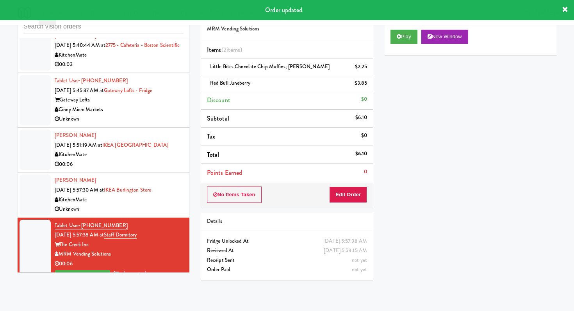
scroll to position [676, 0]
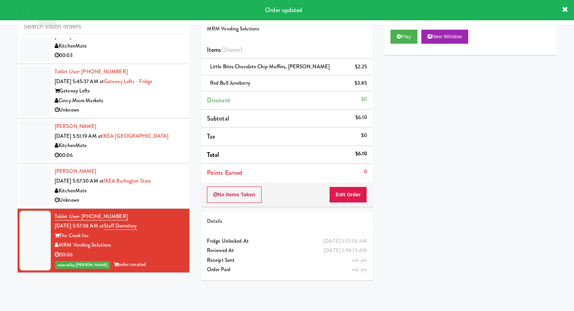
click at [177, 198] on div "Unknown" at bounding box center [119, 201] width 129 height 10
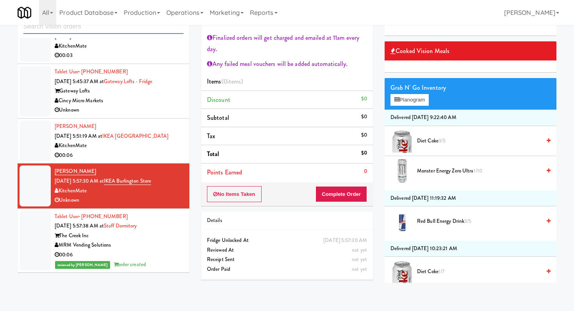
click at [176, 28] on input "text" at bounding box center [103, 27] width 160 height 14
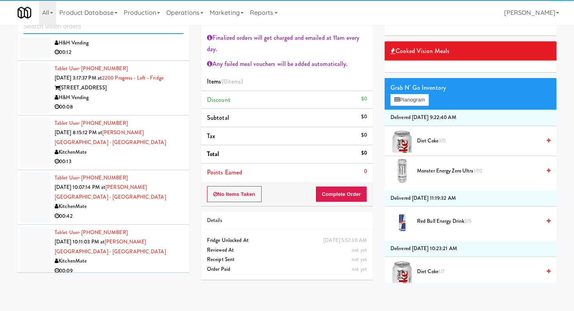
scroll to position [612, 0]
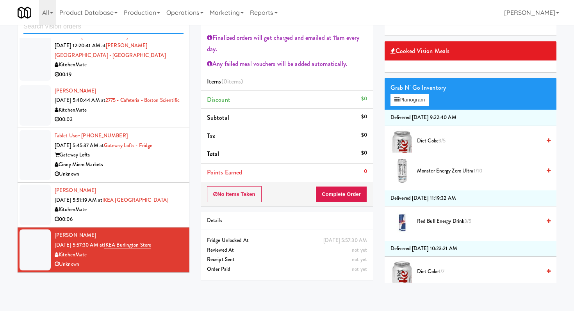
click at [105, 28] on input "text" at bounding box center [103, 27] width 160 height 14
click at [101, 31] on input "text" at bounding box center [103, 27] width 160 height 14
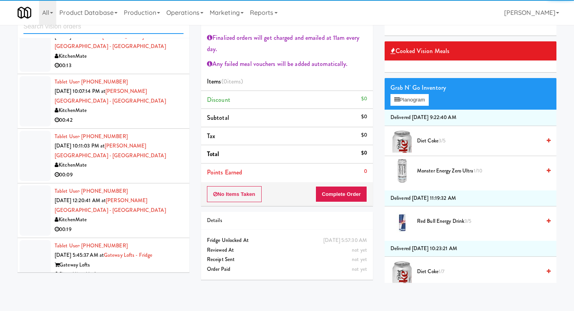
scroll to position [557, 0]
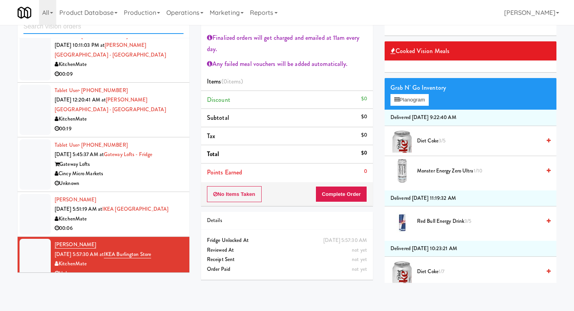
click at [103, 28] on input "text" at bounding box center [103, 27] width 160 height 14
click at [99, 28] on input "text" at bounding box center [103, 27] width 160 height 14
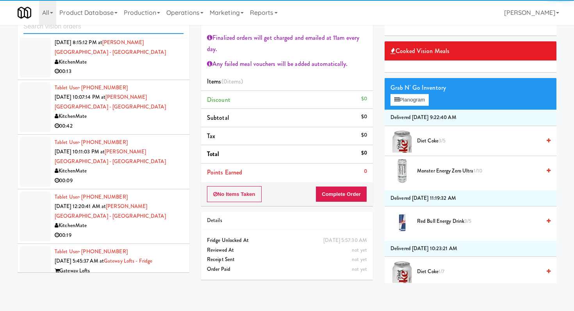
scroll to position [612, 0]
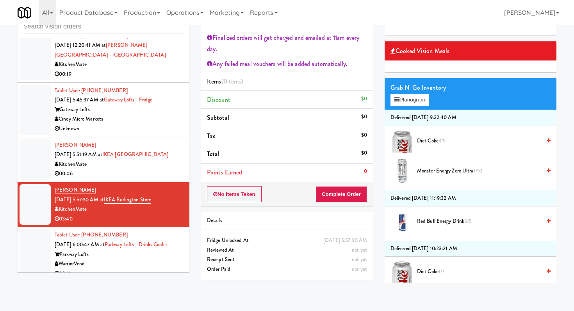
click at [138, 259] on div "WarriorVend" at bounding box center [119, 264] width 129 height 10
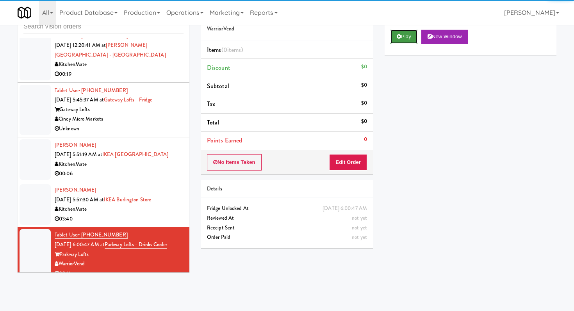
click at [408, 37] on button "Play" at bounding box center [404, 37] width 27 height 14
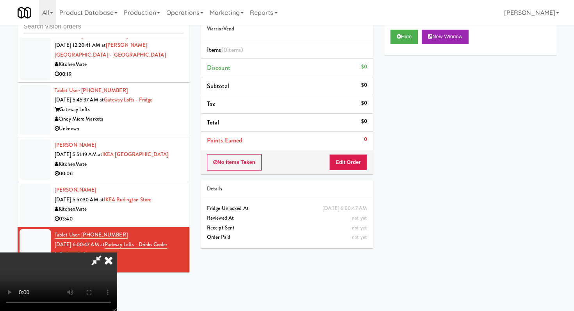
click at [316, 218] on div "Reviewed At" at bounding box center [287, 219] width 160 height 10
click at [348, 156] on button "Edit Order" at bounding box center [348, 162] width 38 height 16
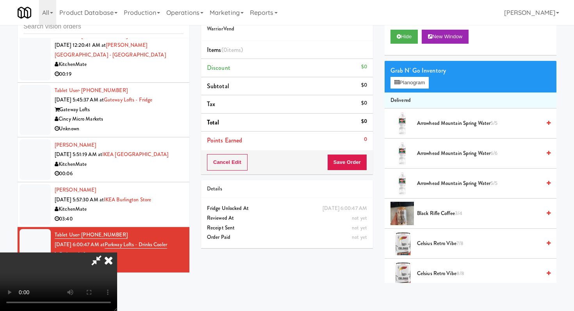
click at [117, 253] on icon at bounding box center [108, 261] width 17 height 16
